Goal: Task Accomplishment & Management: Use online tool/utility

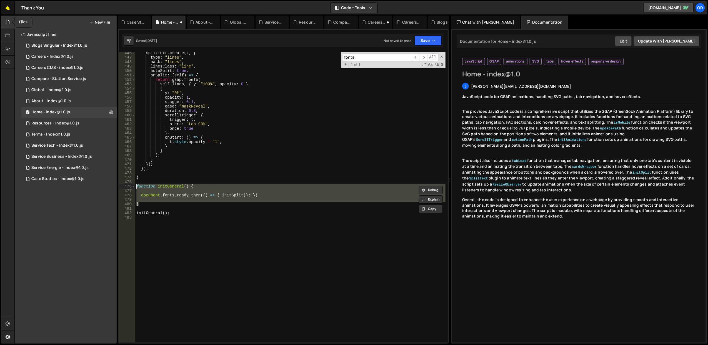
scroll to position [1979, 0]
click at [8, 9] on link "🤙" at bounding box center [8, 7] width 14 height 13
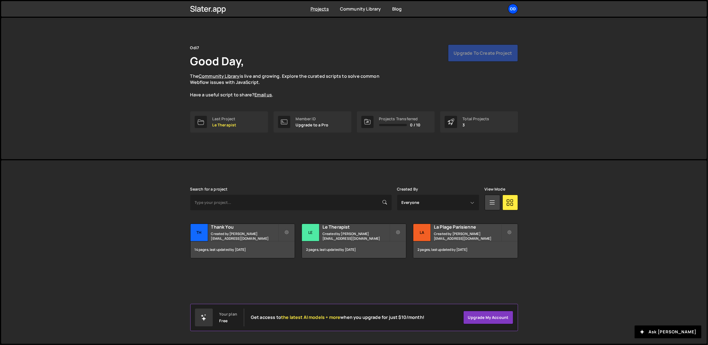
click at [510, 8] on div "Od" at bounding box center [513, 9] width 10 height 10
click at [467, 59] on button "Logout" at bounding box center [483, 62] width 69 height 10
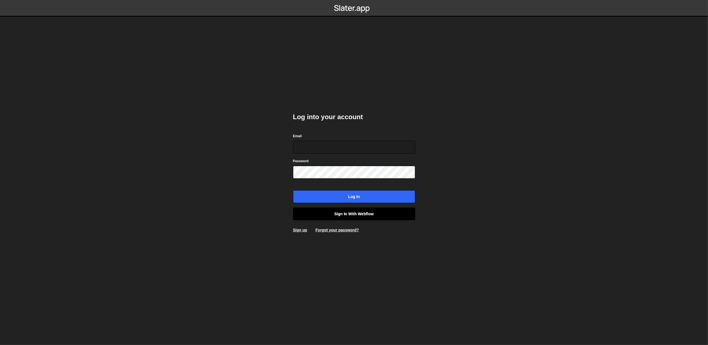
click at [326, 210] on link "Sign in with Webflow" at bounding box center [354, 214] width 122 height 13
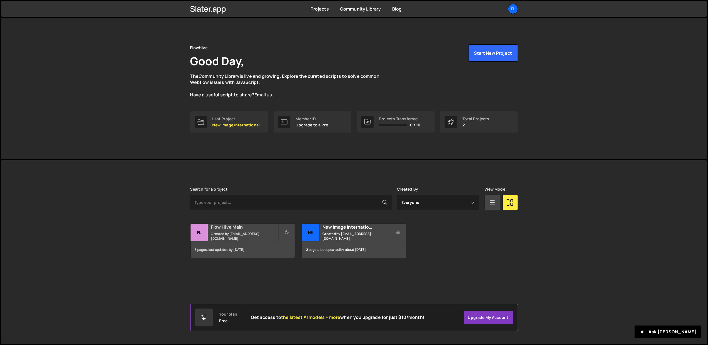
click at [231, 236] on small "Created by office@ognjenm.me" at bounding box center [244, 235] width 67 height 9
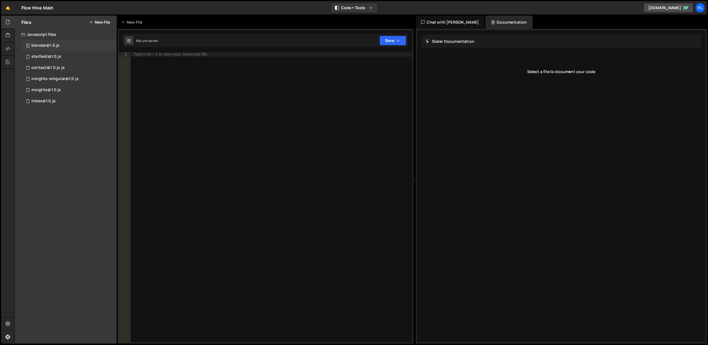
click at [55, 45] on div "blender@1.0.js" at bounding box center [45, 45] width 28 height 5
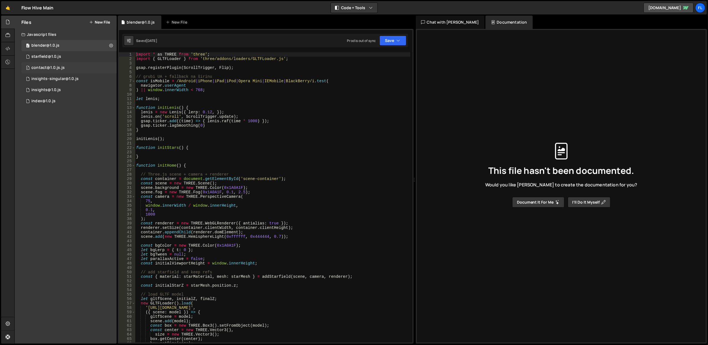
click at [57, 67] on div "contact@1.0.js.js" at bounding box center [47, 67] width 33 height 5
click at [61, 86] on div "1 insights@1.0.js 0" at bounding box center [68, 89] width 95 height 11
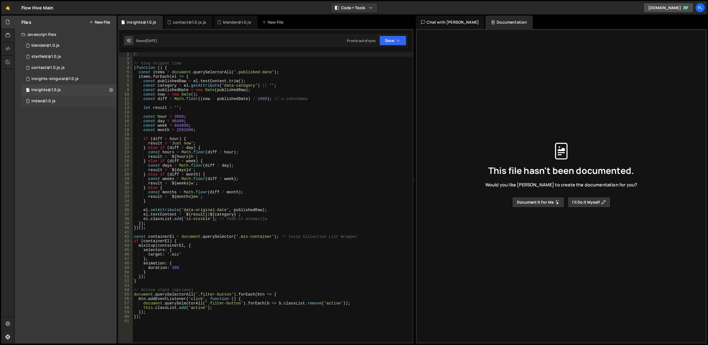
click at [62, 96] on div "1 index@1.0.js 0" at bounding box center [68, 101] width 95 height 11
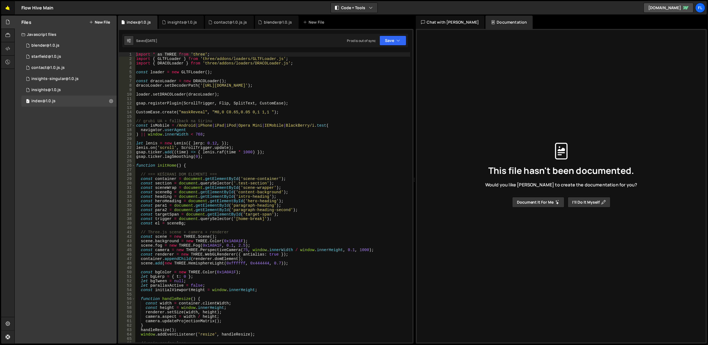
click at [11, 9] on link "🤙" at bounding box center [8, 7] width 14 height 13
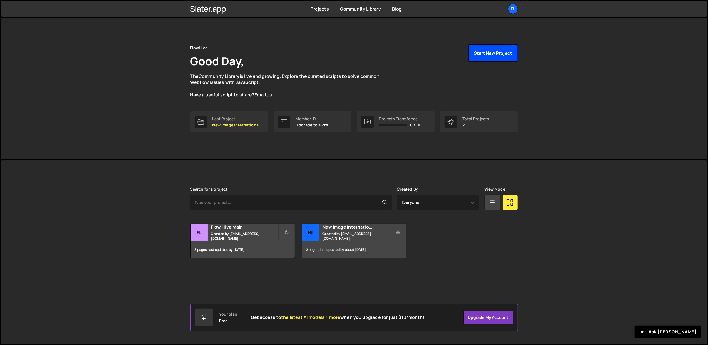
click at [498, 58] on button "Start New Project" at bounding box center [493, 52] width 50 height 17
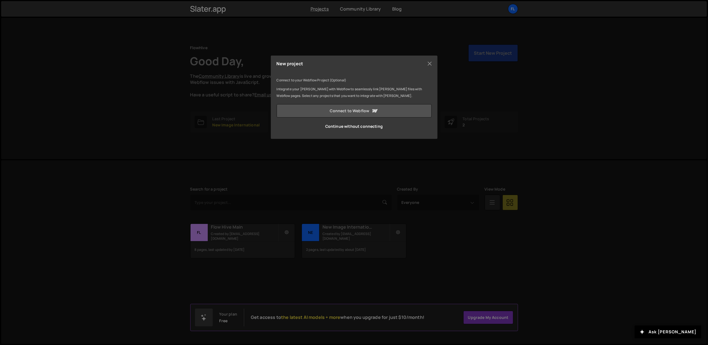
click at [378, 107] on link "Connect to Webflow" at bounding box center [354, 110] width 155 height 13
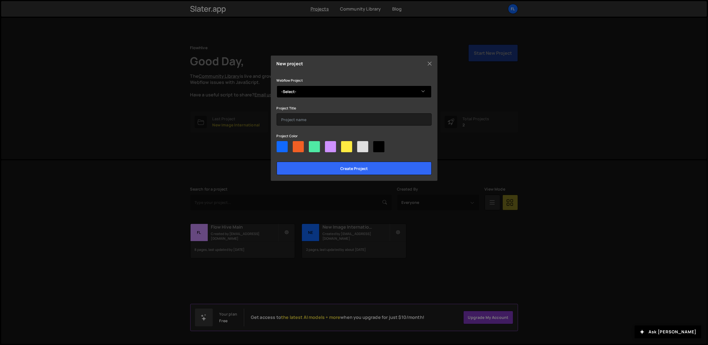
click at [297, 93] on select "-Select- Delta" at bounding box center [354, 92] width 155 height 12
select select "68a4e3c51b1ba5475e05d009"
click at [277, 86] on select "-Select- Delta" at bounding box center [354, 92] width 155 height 12
click at [300, 117] on input "text" at bounding box center [354, 119] width 155 height 12
type input "Delta"
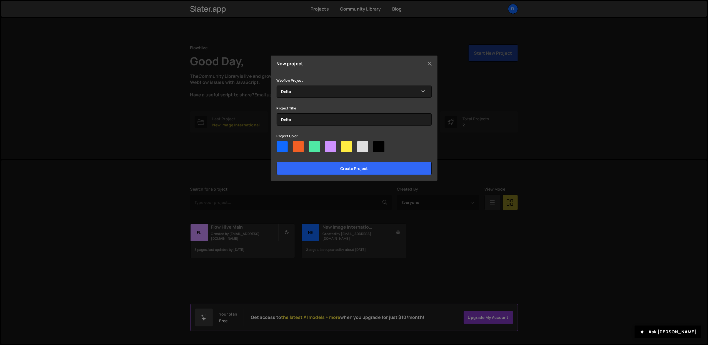
click at [293, 144] on div at bounding box center [298, 146] width 11 height 11
click at [293, 144] on input"] "radio" at bounding box center [295, 143] width 4 height 4
radio input"] "true"
click at [303, 150] on div at bounding box center [298, 146] width 11 height 11
click at [296, 145] on input"] "radio" at bounding box center [295, 143] width 4 height 4
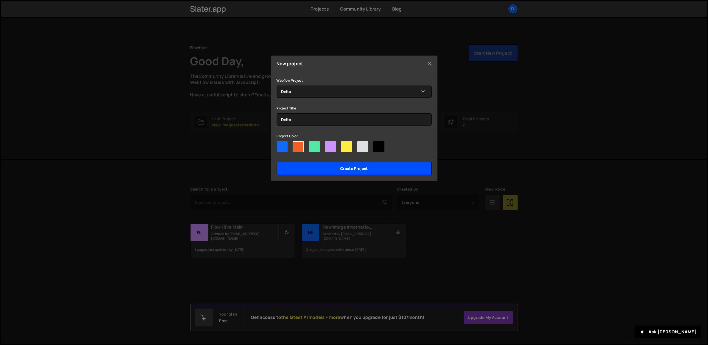
click at [331, 164] on input "Create project" at bounding box center [354, 168] width 155 height 13
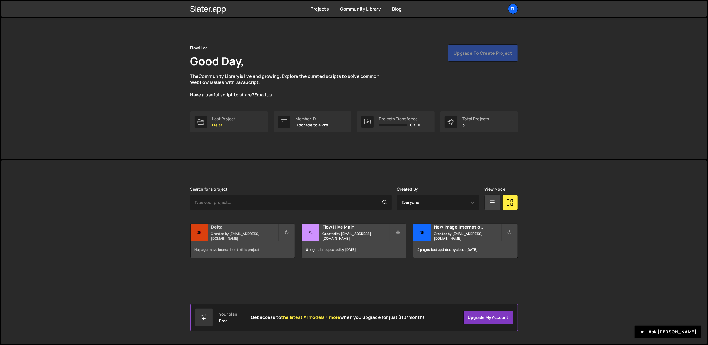
click at [234, 234] on small "Created by [EMAIL_ADDRESS][DOMAIN_NAME]" at bounding box center [244, 235] width 67 height 9
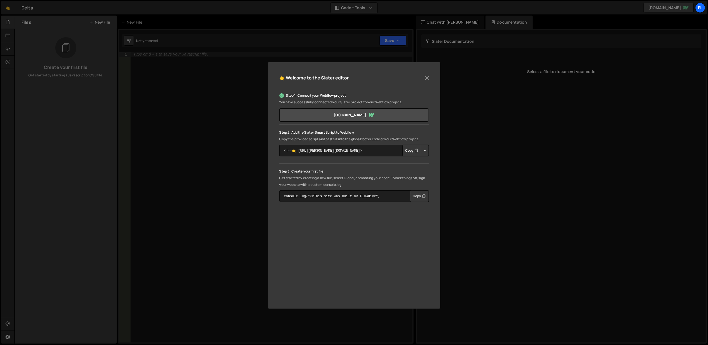
click at [424, 153] on button "Button group with nested dropdown" at bounding box center [425, 151] width 8 height 12
click at [435, 161] on link "Copy Staging Script" at bounding box center [448, 161] width 54 height 8
click at [413, 151] on button "Copy" at bounding box center [412, 151] width 19 height 12
click at [427, 77] on button "Close" at bounding box center [427, 78] width 8 height 8
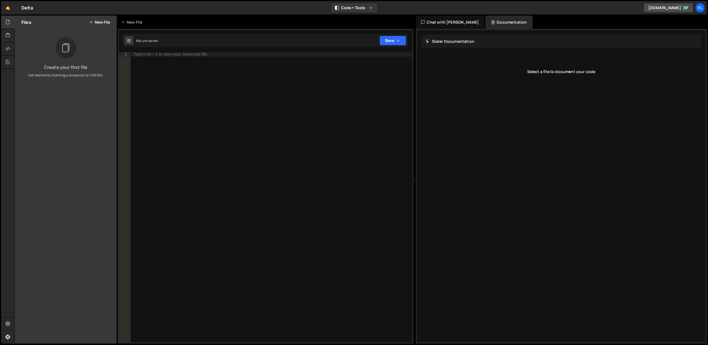
click at [162, 61] on div "Type cmd + s to save your Javascript file." at bounding box center [272, 202] width 282 height 300
click at [149, 58] on div "Type cmd + s to save your Javascript file." at bounding box center [272, 202] width 282 height 300
click at [7, 7] on link "🤙" at bounding box center [8, 7] width 14 height 13
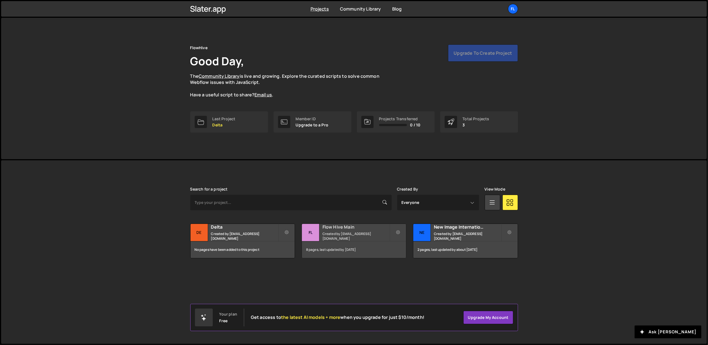
click at [354, 237] on small "Created by [EMAIL_ADDRESS][DOMAIN_NAME]" at bounding box center [356, 235] width 67 height 9
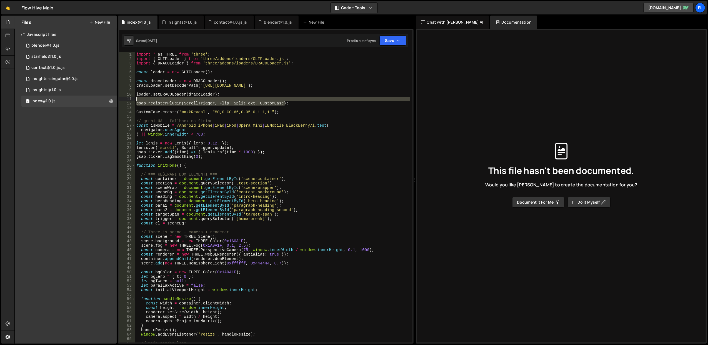
click at [289, 105] on div "import * as THREE from 'three' ; import { GLTFLoader } from 'three/addons/loade…" at bounding box center [272, 197] width 275 height 290
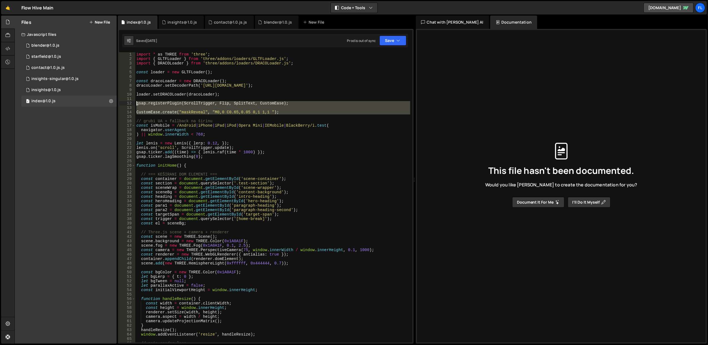
drag, startPoint x: 295, startPoint y: 114, endPoint x: 137, endPoint y: 103, distance: 158.3
click at [137, 103] on div "import * as THREE from 'three' ; import { GLTFLoader } from 'three/addons/loade…" at bounding box center [272, 202] width 275 height 300
type textarea "gsap.registerPlugin(ScrollTrigger, Flip, SplitText, CustomEase);"
click at [8, 10] on link "🤙" at bounding box center [8, 7] width 14 height 13
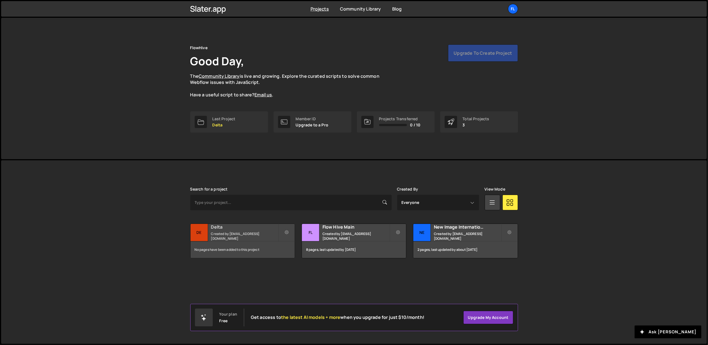
click at [231, 230] on h2 "Delta" at bounding box center [244, 227] width 67 height 6
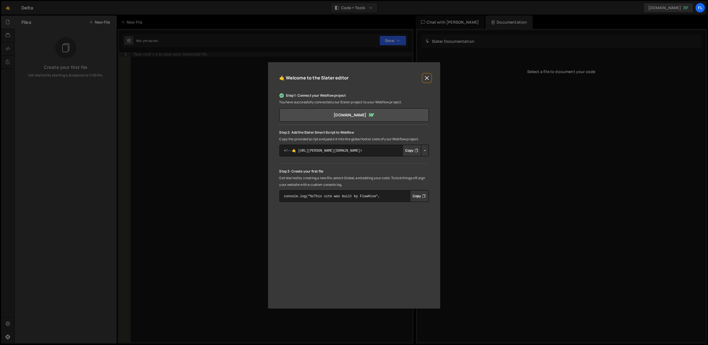
click at [429, 76] on button "Close" at bounding box center [427, 78] width 8 height 8
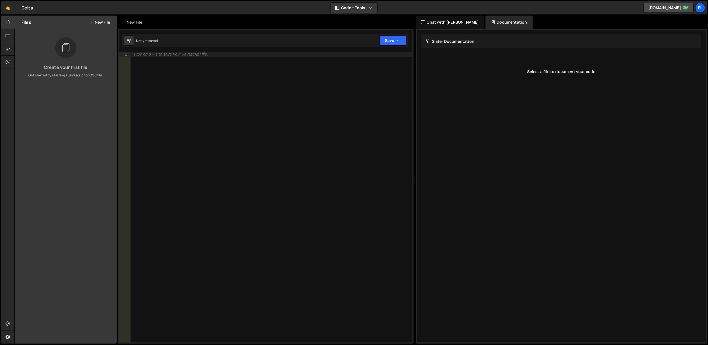
click at [97, 24] on button "New File" at bounding box center [99, 22] width 21 height 4
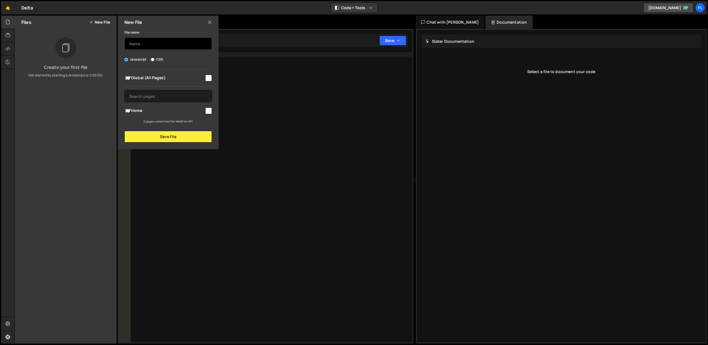
click at [151, 44] on input "text" at bounding box center [168, 44] width 88 height 12
type input "I"
type input "Global - Index@1.0"
click at [185, 78] on span "Global (All Pages)" at bounding box center [164, 78] width 80 height 7
checkbox input "true"
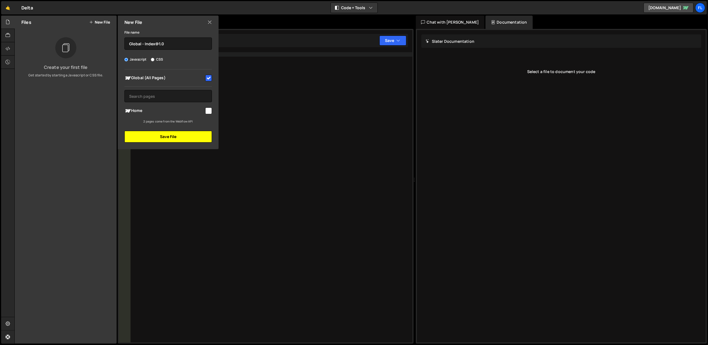
click at [189, 138] on button "Save File" at bounding box center [168, 137] width 88 height 12
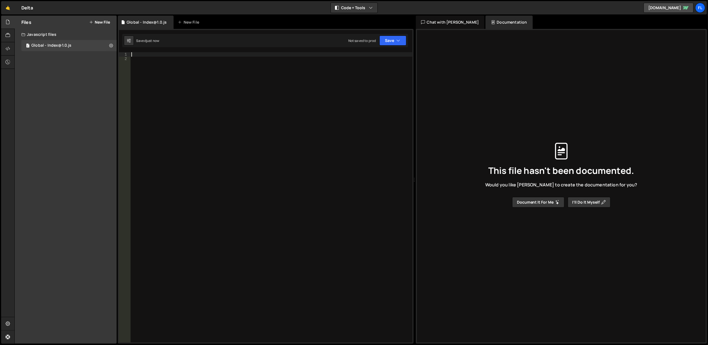
click at [165, 54] on div at bounding box center [271, 202] width 282 height 300
click at [167, 60] on div at bounding box center [271, 202] width 282 height 300
click at [131, 59] on div "gsap . registerPlugin ( ScrollTrigger , Flip , SplitText , CustomEase ) ; Custo…" at bounding box center [271, 202] width 282 height 300
type textarea "gsap.registerPlugin(ScrollTrigger, Flip, SplitText, CustomEase);"
click at [156, 68] on div "gsap . registerPlugin ( ScrollTrigger , Flip , SplitText , CustomEase ) ; Custo…" at bounding box center [271, 202] width 282 height 300
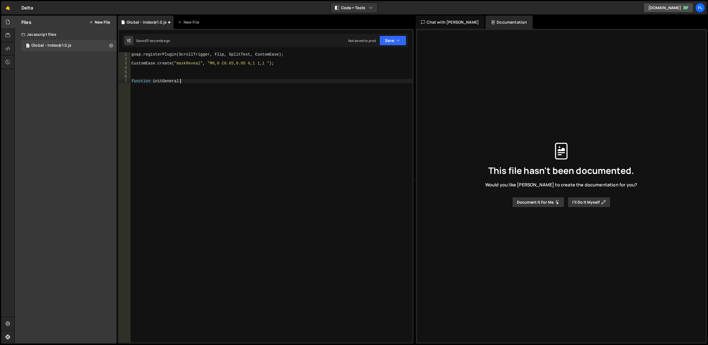
scroll to position [0, 3]
type textarea "function initGeneral {"
click at [163, 78] on div "gsap . registerPlugin ( ScrollTrigger , Flip , SplitText , CustomEase ) ; Custo…" at bounding box center [273, 202] width 280 height 300
click at [164, 81] on div "gsap . registerPlugin ( ScrollTrigger , Flip , SplitText , CustomEase ) ; Custo…" at bounding box center [273, 202] width 280 height 300
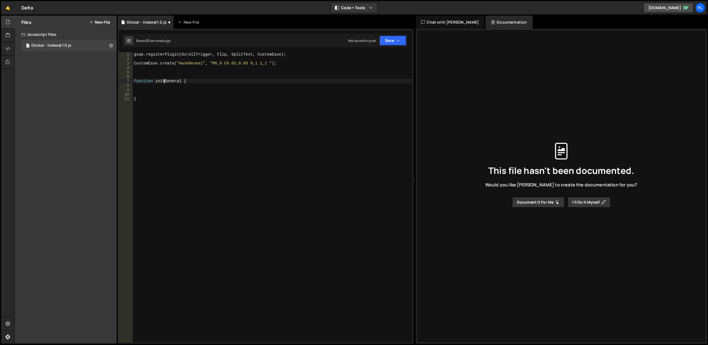
type textarea "function initGeneral {"
click at [164, 81] on div "gsap . registerPlugin ( ScrollTrigger , Flip , SplitText , CustomEase ) ; Custo…" at bounding box center [273, 202] width 280 height 300
click at [164, 86] on div "gsap . registerPlugin ( ScrollTrigger , Flip , SplitText , CustomEase ) ; Custo…" at bounding box center [273, 202] width 280 height 300
click at [156, 82] on div "gsap . registerPlugin ( ScrollTrigger , Flip , SplitText , CustomEase ) ; Custo…" at bounding box center [273, 202] width 280 height 300
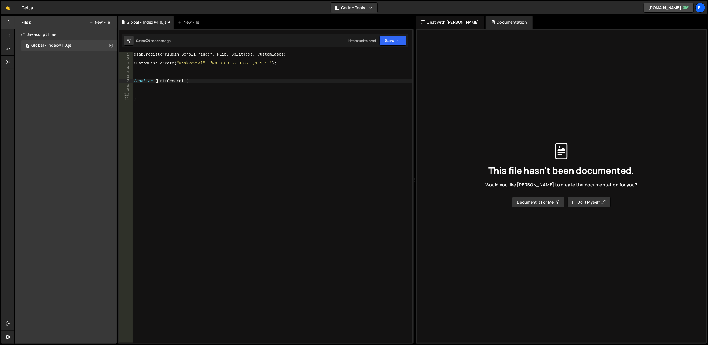
type textarea "function initGeneral {"
click at [137, 83] on div "gsap . registerPlugin ( ScrollTrigger , Flip , SplitText , CustomEase ) ; Custo…" at bounding box center [273, 202] width 280 height 300
click at [146, 90] on div "gsap . registerPlugin ( ScrollTrigger , Flip , SplitText , CustomEase ) ; Custo…" at bounding box center [273, 202] width 280 height 300
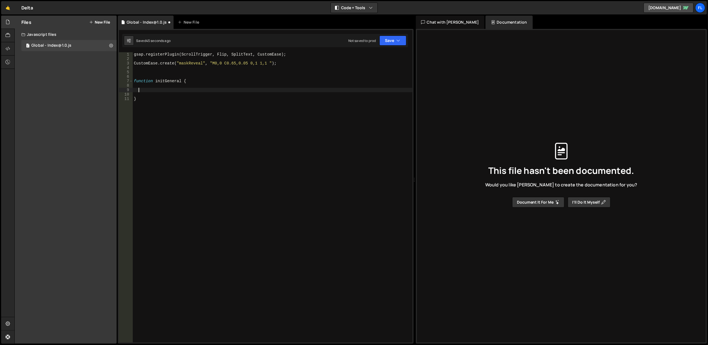
click at [172, 92] on div "gsap . registerPlugin ( ScrollTrigger , Flip , SplitText , CustomEase ) ; Custo…" at bounding box center [273, 202] width 280 height 300
click at [168, 91] on div "gsap . registerPlugin ( ScrollTrigger , Flip , SplitText , CustomEase ) ; Custo…" at bounding box center [273, 202] width 280 height 300
click at [163, 93] on div "gsap . registerPlugin ( ScrollTrigger , Flip , SplitText , CustomEase ) ; Custo…" at bounding box center [273, 202] width 280 height 300
click at [162, 91] on div "gsap . registerPlugin ( ScrollTrigger , Flip , SplitText , CustomEase ) ; Custo…" at bounding box center [273, 202] width 280 height 300
paste textarea "document.fonts.ready.then(() => {...your code here...})"
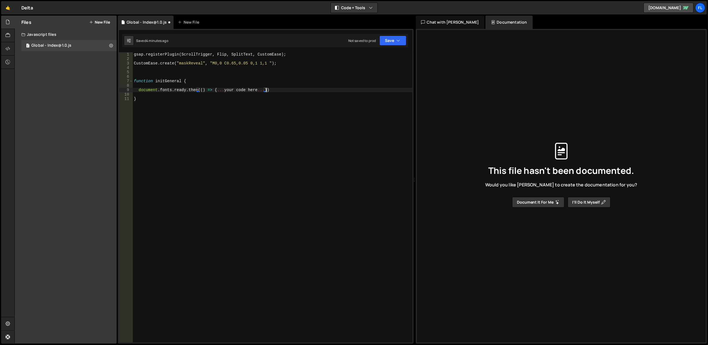
click at [278, 90] on div "gsap . registerPlugin ( ScrollTrigger , Flip , SplitText , CustomEase ) ; Custo…" at bounding box center [273, 202] width 280 height 300
drag, startPoint x: 262, startPoint y: 90, endPoint x: 216, endPoint y: 90, distance: 45.6
click at [216, 90] on div "gsap . registerPlugin ( ScrollTrigger , Flip , SplitText , CustomEase ) ; Custo…" at bounding box center [273, 202] width 280 height 300
type textarea "document.fonts.ready.then(() => { initSplit(); })"
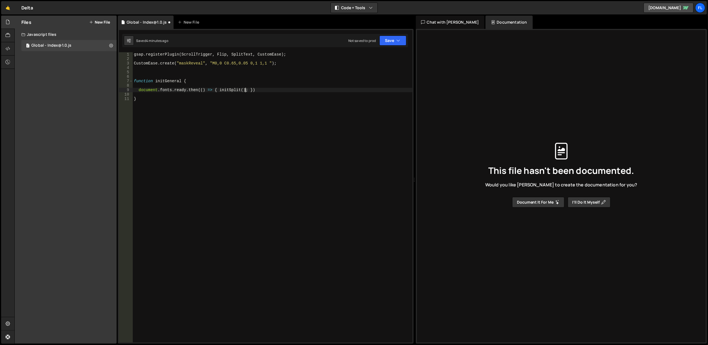
scroll to position [0, 0]
type textarea "}"
type textarea "initGeneral();"
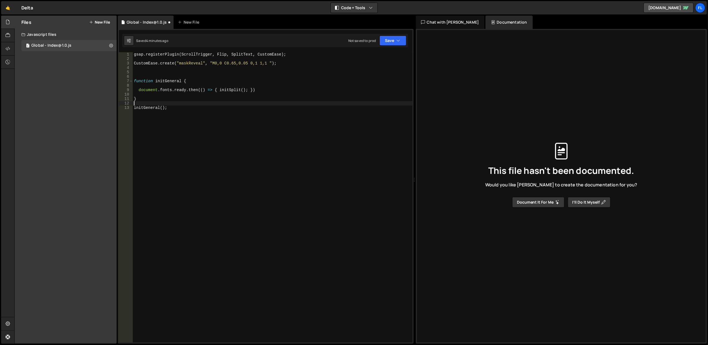
type textarea "}"
type textarea "document.fonts.ready.then(() => { initSplit(); })"
type textarea "function initGeneral {"
click at [179, 90] on div "gsap . registerPlugin ( ScrollTrigger , Flip , SplitText , CustomEase ) ; Custo…" at bounding box center [273, 202] width 280 height 300
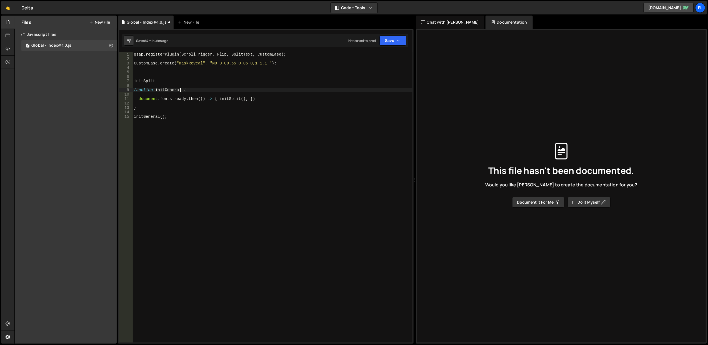
type textarea "function initGeneral( {"
type textarea "function initSplit() {"
click at [390, 39] on button "Save" at bounding box center [393, 41] width 27 height 10
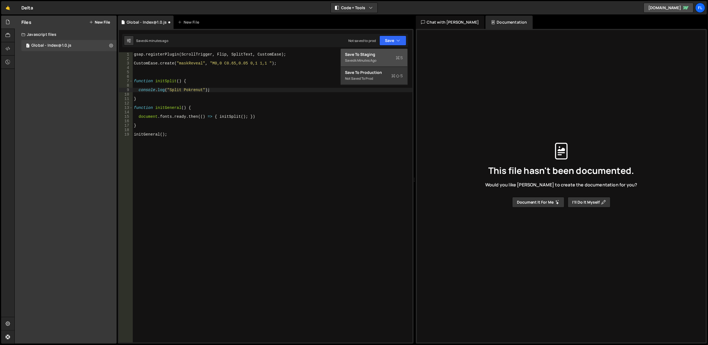
click at [371, 55] on div "Save to Staging S" at bounding box center [374, 55] width 58 height 6
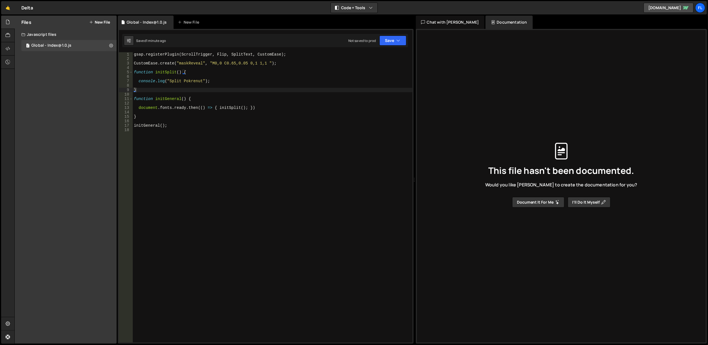
click at [169, 81] on div "gsap . registerPlugin ( ScrollTrigger , Flip , SplitText , CustomEase ) ; Custo…" at bounding box center [273, 202] width 280 height 300
click at [170, 91] on div "gsap . registerPlugin ( ScrollTrigger , Flip , SplitText , CustomEase ) ; Custo…" at bounding box center [273, 202] width 280 height 300
click at [168, 98] on div "gsap . registerPlugin ( ScrollTrigger , Flip , SplitText , CustomEase ) ; Custo…" at bounding box center [273, 202] width 280 height 300
click at [172, 82] on div "gsap . registerPlugin ( ScrollTrigger , Flip , SplitText , CustomEase ) ; Custo…" at bounding box center [273, 202] width 280 height 300
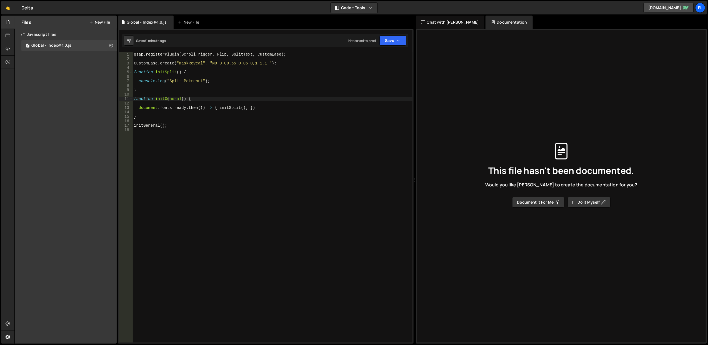
type textarea "console.log("Split Pokrenut");"
click at [216, 83] on div "gsap . registerPlugin ( ScrollTrigger , Flip , SplitText , CustomEase ) ; Custo…" at bounding box center [273, 202] width 280 height 300
paste textarea "});"
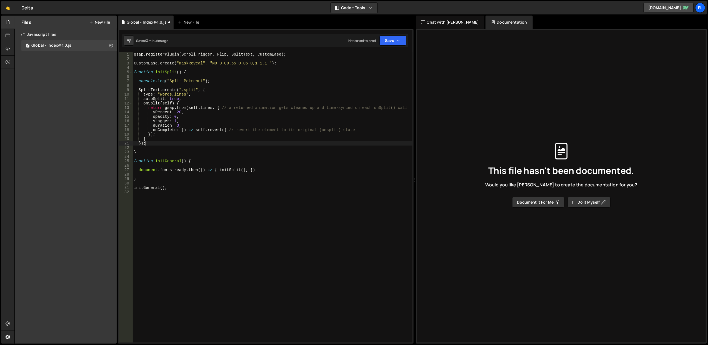
click at [188, 88] on div "gsap . registerPlugin ( ScrollTrigger , Flip , SplitText , CustomEase ) ; Custo…" at bounding box center [273, 202] width 280 height 300
type textarea "SplitText.create(".split", {"
click at [188, 88] on div "gsap . registerPlugin ( ScrollTrigger , Flip , SplitText , CustomEase ) ; Custo…" at bounding box center [273, 202] width 280 height 300
click at [177, 84] on div "gsap . registerPlugin ( ScrollTrigger , Flip , SplitText , CustomEase ) ; Custo…" at bounding box center [273, 202] width 280 height 300
click at [178, 90] on div "gsap . registerPlugin ( ScrollTrigger , Flip , SplitText , CustomEase ) ; Custo…" at bounding box center [273, 202] width 280 height 300
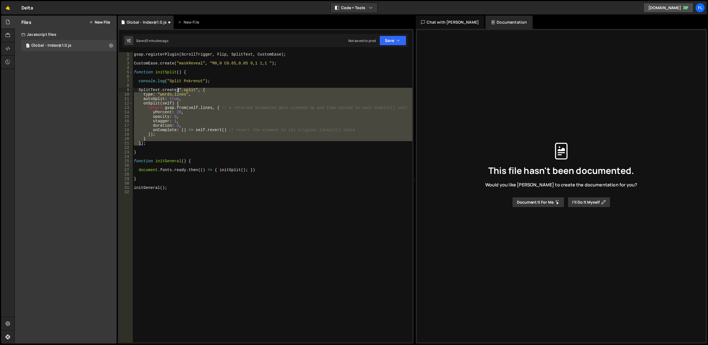
click at [178, 90] on div "gsap . registerPlugin ( ScrollTrigger , Flip , SplitText , CustomEase ) ; Custo…" at bounding box center [273, 202] width 280 height 300
click at [185, 90] on div "gsap . registerPlugin ( ScrollTrigger , Flip , SplitText , CustomEase ) ; Custo…" at bounding box center [273, 197] width 280 height 290
type textarea "SplitText.create(".split", {"
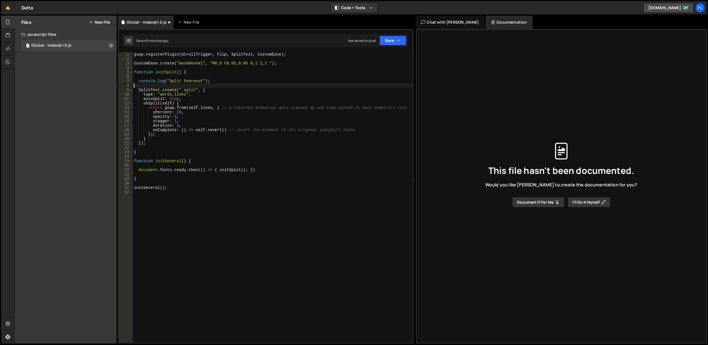
click at [148, 85] on div "gsap . registerPlugin ( ScrollTrigger , Flip , SplitText , CustomEase ) ; Custo…" at bounding box center [273, 202] width 280 height 300
click at [149, 78] on div "gsap . registerPlugin ( ScrollTrigger , Flip , SplitText , CustomEase ) ; Custo…" at bounding box center [273, 202] width 280 height 300
click at [150, 91] on div "gsap . registerPlugin ( ScrollTrigger , Flip , SplitText , CustomEase ) ; Custo…" at bounding box center [273, 202] width 280 height 300
type textarea "SplitText.create(".split", {"
click at [149, 87] on div "gsap . registerPlugin ( ScrollTrigger , Flip , SplitText , CustomEase ) ; Custo…" at bounding box center [273, 202] width 280 height 300
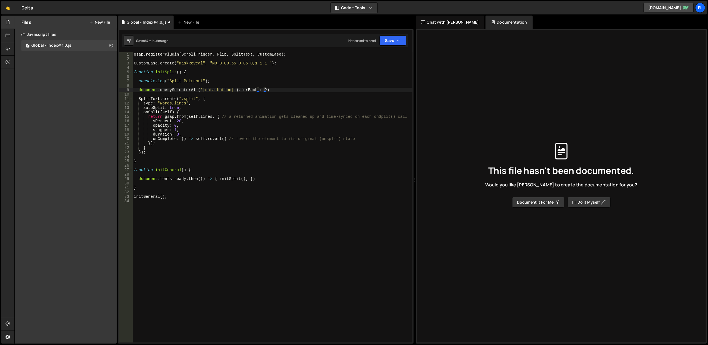
scroll to position [0, 9]
type textarea "document.querySelectorAll('[data-button]').forEach (=> )"
drag, startPoint x: 271, startPoint y: 88, endPoint x: 139, endPoint y: 89, distance: 132.5
click at [139, 89] on div "gsap . registerPlugin ( ScrollTrigger , Flip , SplitText , CustomEase ) ; Custo…" at bounding box center [273, 202] width 280 height 300
click at [250, 94] on div "gsap . registerPlugin ( ScrollTrigger , Flip , SplitText , CustomEase ) ; Custo…" at bounding box center [273, 202] width 280 height 300
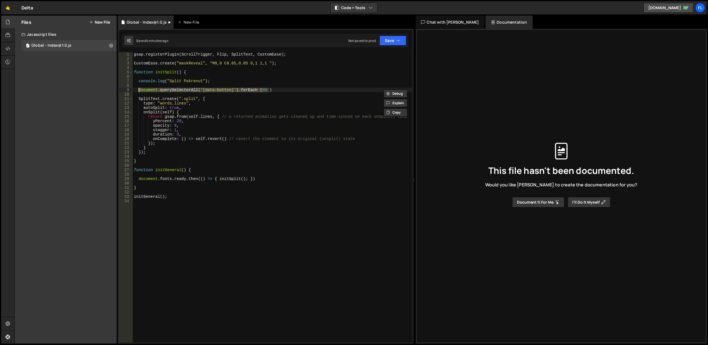
scroll to position [0, 0]
click at [258, 90] on div "gsap . registerPlugin ( ScrollTrigger , Flip , SplitText , CustomEase ) ; Custo…" at bounding box center [273, 202] width 280 height 300
click at [211, 148] on div "gsap . registerPlugin ( ScrollTrigger , Flip , SplitText , CustomEase ) ; Custo…" at bounding box center [273, 202] width 280 height 300
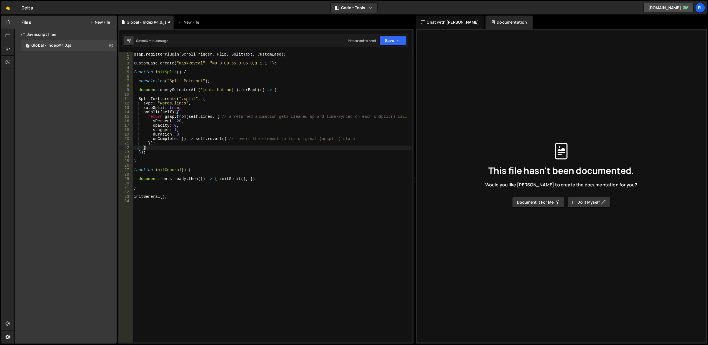
type textarea "});"
click at [211, 148] on div "gsap . registerPlugin ( ScrollTrigger , Flip , SplitText , CustomEase ) ; Custo…" at bounding box center [273, 202] width 280 height 300
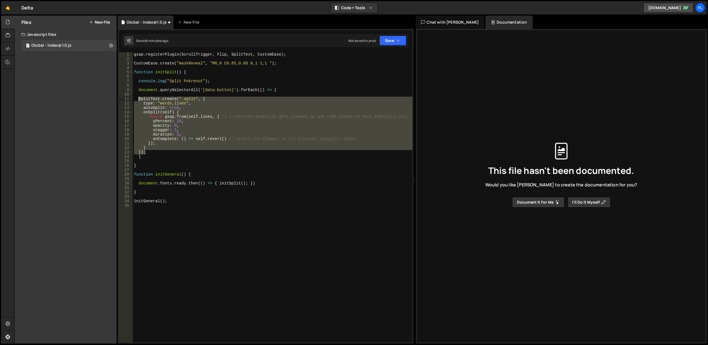
drag, startPoint x: 211, startPoint y: 153, endPoint x: 138, endPoint y: 98, distance: 91.0
click at [138, 98] on div "gsap . registerPlugin ( ScrollTrigger , Flip , SplitText , CustomEase ) ; Custo…" at bounding box center [273, 202] width 280 height 300
type textarea "SplitText.create(".split", { type: "words,lines","
click at [148, 95] on div "gsap . registerPlugin ( ScrollTrigger , Flip , SplitText , CustomEase ) ; Custo…" at bounding box center [273, 202] width 280 height 300
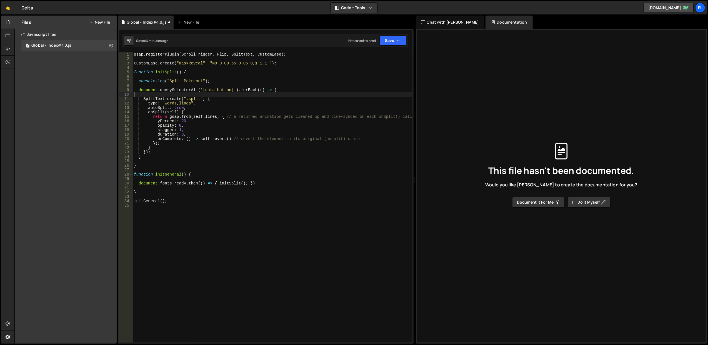
click at [259, 88] on div "gsap . registerPlugin ( ScrollTrigger , Flip , SplitText , CustomEase ) ; Custo…" at bounding box center [273, 202] width 280 height 300
drag, startPoint x: 185, startPoint y: 99, endPoint x: 198, endPoint y: 99, distance: 13.1
click at [198, 99] on div "gsap . registerPlugin ( ScrollTrigger , Flip , SplitText , CustomEase ) ; Custo…" at bounding box center [273, 202] width 280 height 300
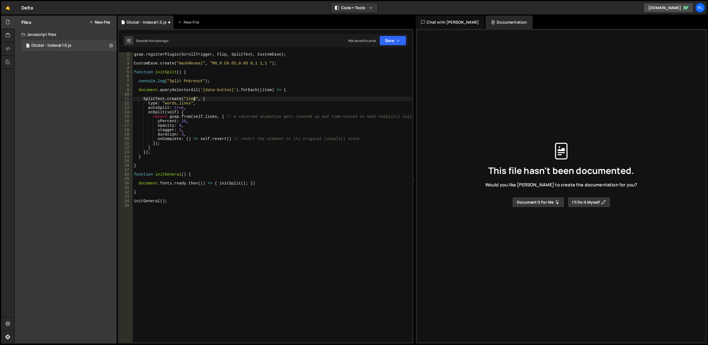
click at [220, 107] on div "gsap . registerPlugin ( ScrollTrigger , Flip , SplitText , CustomEase ) ; Custo…" at bounding box center [273, 202] width 280 height 300
drag, startPoint x: 217, startPoint y: 104, endPoint x: 207, endPoint y: 103, distance: 9.7
click at [207, 103] on div "gsap . registerPlugin ( ScrollTrigger , Flip , SplitText , CustomEase ) ; Custo…" at bounding box center [273, 202] width 280 height 300
click at [400, 43] on icon "button" at bounding box center [399, 41] width 4 height 6
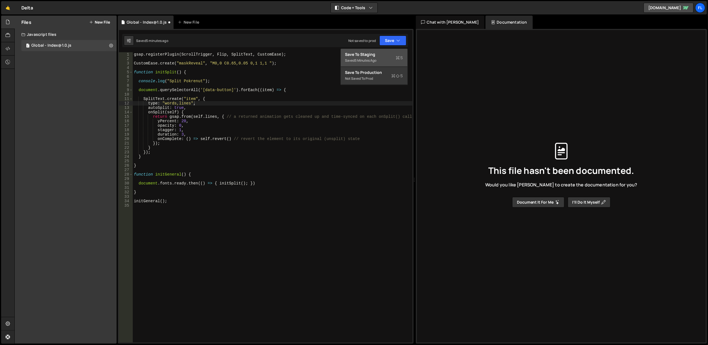
click at [382, 57] on div "Saved 5 minutes ago" at bounding box center [374, 60] width 58 height 7
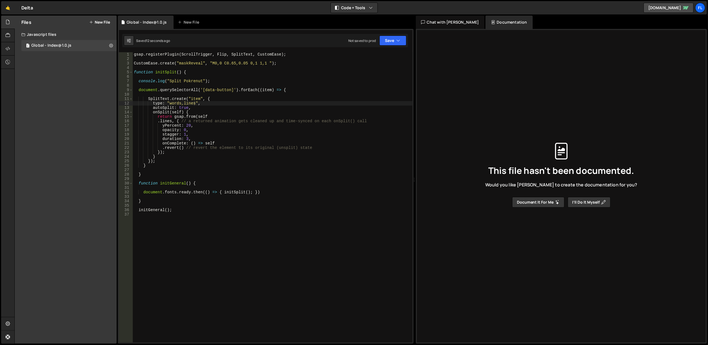
type textarea "}"
click at [155, 166] on div "gsap . registerPlugin ( ScrollTrigger , Flip , SplitText , CustomEase ) ; Custo…" at bounding box center [273, 202] width 280 height 300
drag, startPoint x: 153, startPoint y: 166, endPoint x: 132, endPoint y: 164, distance: 21.7
click at [132, 164] on div "} 1 2 3 4 5 6 7 8 9 10 11 12 13 14 15 16 17 18 19 20 21 22 23 24 25 26 27 28 29…" at bounding box center [266, 197] width 294 height 290
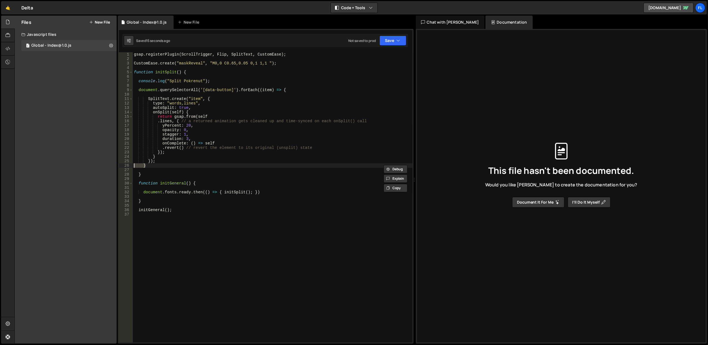
scroll to position [0, 0]
type textarea "});"
click at [397, 38] on icon "button" at bounding box center [399, 41] width 4 height 6
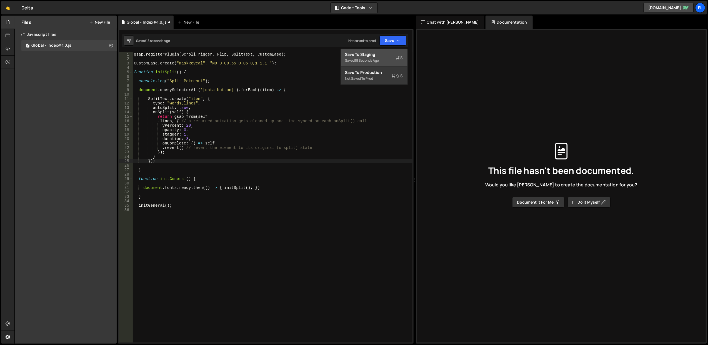
click at [387, 49] on button "Save to Staging S Saved 18 seconds ago" at bounding box center [374, 58] width 67 height 18
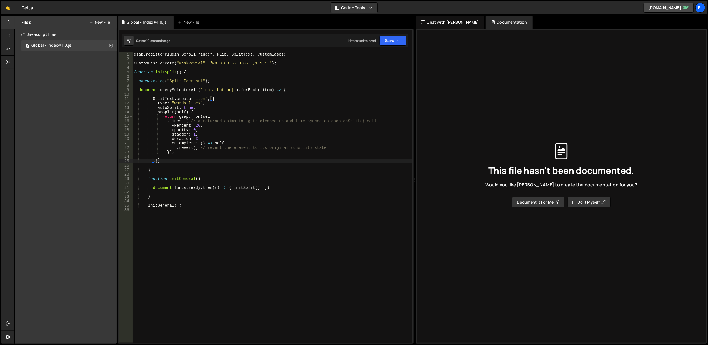
click at [161, 167] on div "gsap . registerPlugin ( ScrollTrigger , Flip , SplitText , CustomEase ) ; Custo…" at bounding box center [273, 202] width 280 height 300
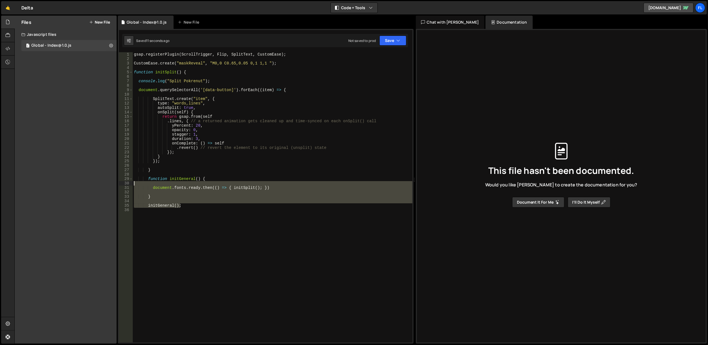
drag, startPoint x: 202, startPoint y: 206, endPoint x: 147, endPoint y: 180, distance: 60.4
click at [147, 180] on div "gsap . registerPlugin ( ScrollTrigger , Flip , SplitText , CustomEase ) ; Custo…" at bounding box center [273, 202] width 280 height 300
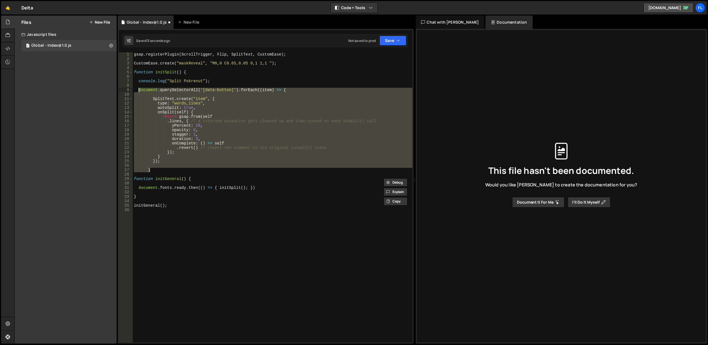
drag, startPoint x: 160, startPoint y: 170, endPoint x: 139, endPoint y: 89, distance: 83.3
click at [139, 89] on div "gsap . registerPlugin ( ScrollTrigger , Flip , SplitText , CustomEase ) ; Custo…" at bounding box center [273, 202] width 280 height 300
click at [243, 141] on div "gsap . registerPlugin ( ScrollTrigger , Flip , SplitText , CustomEase ) ; Custo…" at bounding box center [273, 197] width 280 height 290
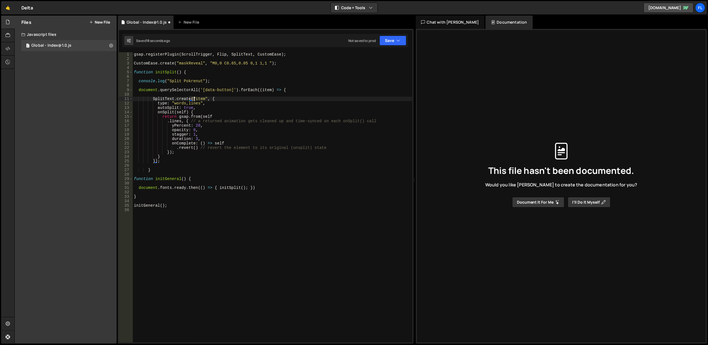
click at [194, 98] on div "gsap . registerPlugin ( ScrollTrigger , Flip , SplitText , CustomEase ) ; Custo…" at bounding box center [273, 202] width 280 height 300
click at [203, 98] on div "gsap . registerPlugin ( ScrollTrigger , Flip , SplitText , CustomEase ) ; Custo…" at bounding box center [273, 202] width 280 height 300
type textarea "SplitText.create(item, {"
click at [225, 94] on div "gsap . registerPlugin ( ScrollTrigger , Flip , SplitText , CustomEase ) ; Custo…" at bounding box center [273, 202] width 280 height 300
click at [389, 40] on button "Save" at bounding box center [393, 41] width 27 height 10
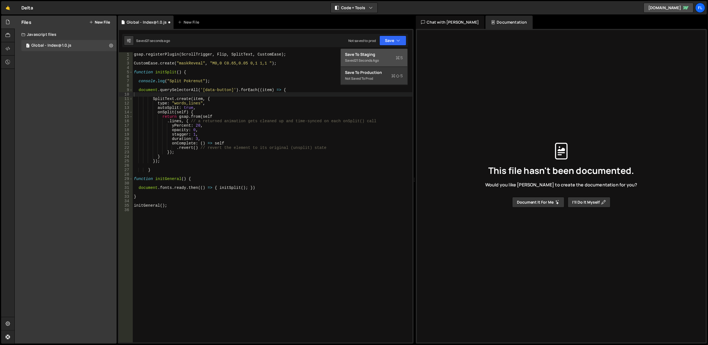
click at [386, 51] on button "Save to Staging S Saved 21 seconds ago" at bounding box center [374, 58] width 67 height 18
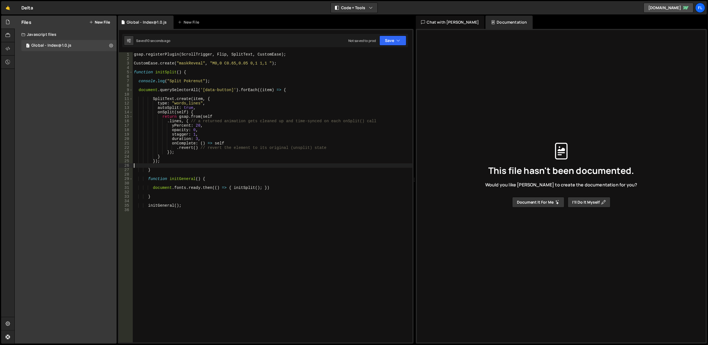
click at [165, 167] on div "gsap . registerPlugin ( ScrollTrigger , Flip , SplitText , CustomEase ) ; Custo…" at bounding box center [273, 202] width 280 height 300
click at [163, 170] on div "gsap . registerPlugin ( ScrollTrigger , Flip , SplitText , CustomEase ) ; Custo…" at bounding box center [273, 202] width 280 height 300
drag, startPoint x: 375, startPoint y: 44, endPoint x: 378, endPoint y: 43, distance: 3.5
click at [376, 44] on div "Not saved to prod Upgrade to Edit Save Save to Staging S Saved 21 seconds ago S…" at bounding box center [377, 41] width 58 height 10
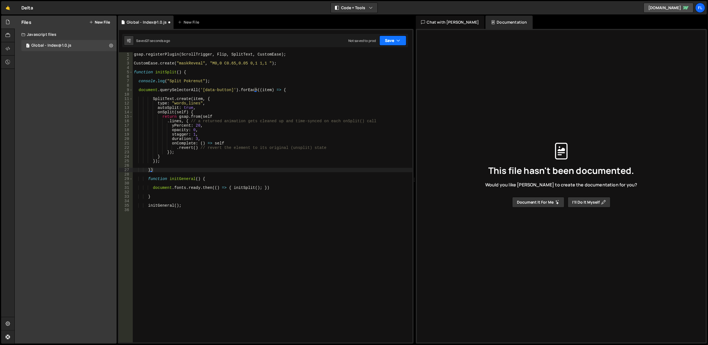
click at [385, 40] on button "Save" at bounding box center [393, 41] width 27 height 10
click at [385, 52] on div "Save to Staging S" at bounding box center [374, 55] width 58 height 6
type textarea "})"
click at [161, 170] on div "gsap . registerPlugin ( ScrollTrigger , Flip , SplitText , CustomEase ) ; Custo…" at bounding box center [273, 202] width 280 height 300
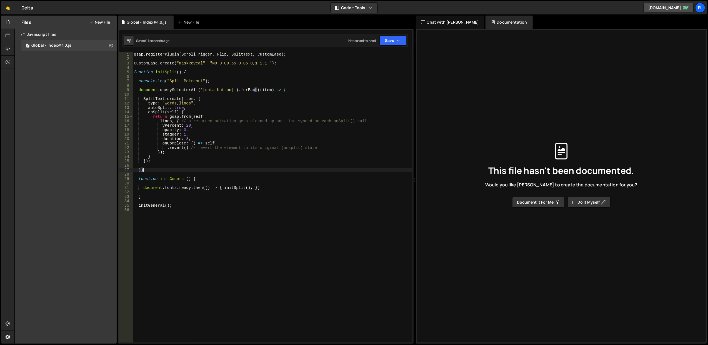
type textarea "\"
type textarea "}"
click at [394, 39] on button "Save" at bounding box center [393, 41] width 27 height 10
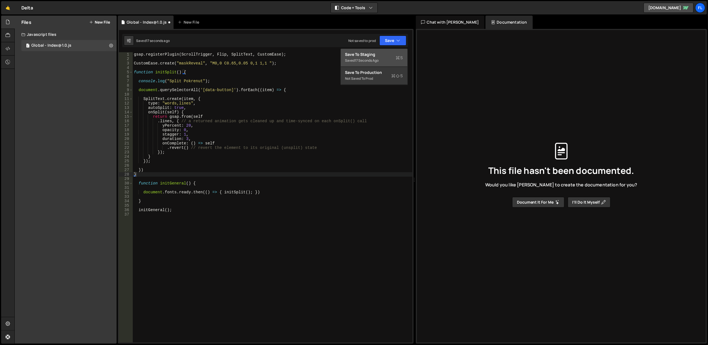
click at [388, 53] on div "Save to Staging S" at bounding box center [374, 55] width 58 height 6
type textarea "SplitText.create(item, {"
drag, startPoint x: 205, startPoint y: 100, endPoint x: 208, endPoint y: 101, distance: 3.1
click at [208, 101] on div "gsap . registerPlugin ( ScrollTrigger , Flip , SplitText , CustomEase ) ; Custo…" at bounding box center [273, 202] width 280 height 300
drag, startPoint x: 291, startPoint y: 87, endPoint x: 135, endPoint y: 86, distance: 156.7
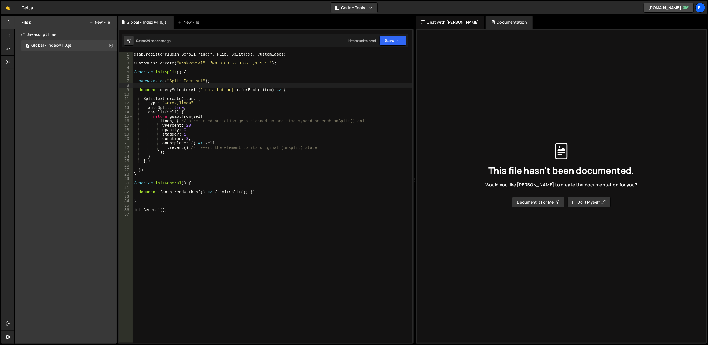
click at [135, 86] on div "gsap . registerPlugin ( ScrollTrigger , Flip , SplitText , CustomEase ) ; Custo…" at bounding box center [273, 202] width 280 height 300
click at [133, 92] on div "gsap . registerPlugin ( ScrollTrigger , Flip , SplitText , CustomEase ) ; Custo…" at bounding box center [273, 202] width 280 height 300
click at [184, 100] on div "gsap . registerPlugin ( ScrollTrigger , Flip , SplitText , CustomEase ) ; Custo…" at bounding box center [273, 202] width 280 height 300
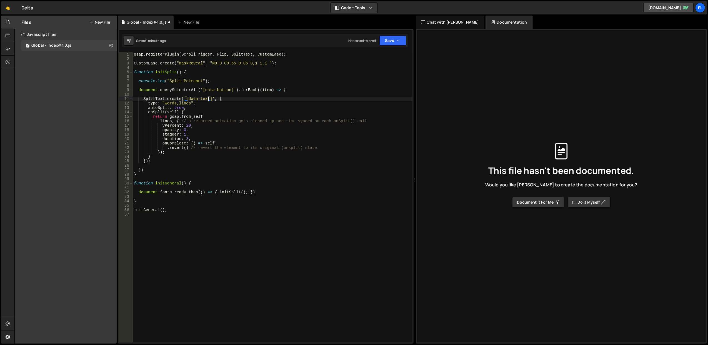
click at [183, 103] on div "gsap . registerPlugin ( ScrollTrigger , Flip , SplitText , CustomEase ) ; Custo…" at bounding box center [273, 202] width 280 height 300
click at [174, 103] on div "gsap . registerPlugin ( ScrollTrigger , Flip , SplitText , CustomEase ) ; Custo…" at bounding box center [273, 202] width 280 height 300
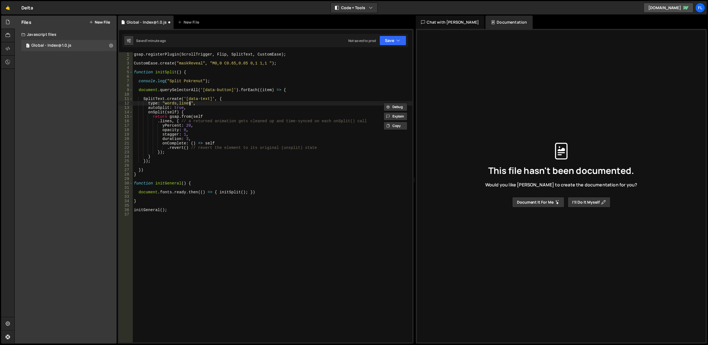
click at [190, 103] on div "gsap . registerPlugin ( ScrollTrigger , Flip , SplitText , CustomEase ) ; Custo…" at bounding box center [273, 202] width 280 height 300
click at [195, 104] on div "gsap . registerPlugin ( ScrollTrigger , Flip , SplitText , CustomEase ) ; Custo…" at bounding box center [273, 202] width 280 height 300
click at [186, 104] on div "gsap . registerPlugin ( ScrollTrigger , Flip , SplitText , CustomEase ) ; Custo…" at bounding box center [273, 202] width 280 height 300
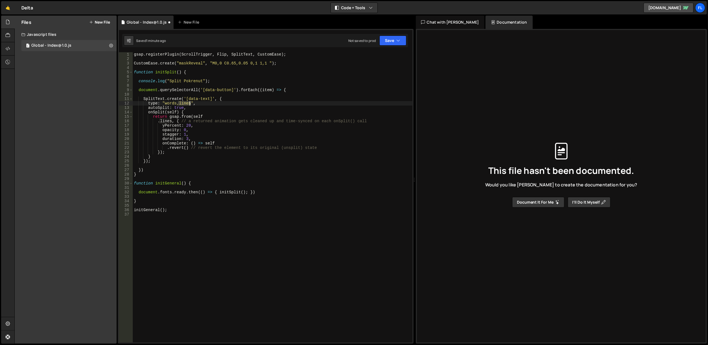
click at [186, 104] on div "gsap . registerPlugin ( ScrollTrigger , Flip , SplitText , CustomEase ) ; Custo…" at bounding box center [273, 202] width 280 height 300
click at [186, 107] on div "gsap . registerPlugin ( ScrollTrigger , Flip , SplitText , CustomEase ) ; Custo…" at bounding box center [273, 202] width 280 height 300
drag, startPoint x: 189, startPoint y: 104, endPoint x: 163, endPoint y: 104, distance: 26.1
click at [163, 104] on div "gsap . registerPlugin ( ScrollTrigger , Flip , SplitText , CustomEase ) ; Custo…" at bounding box center [273, 202] width 280 height 300
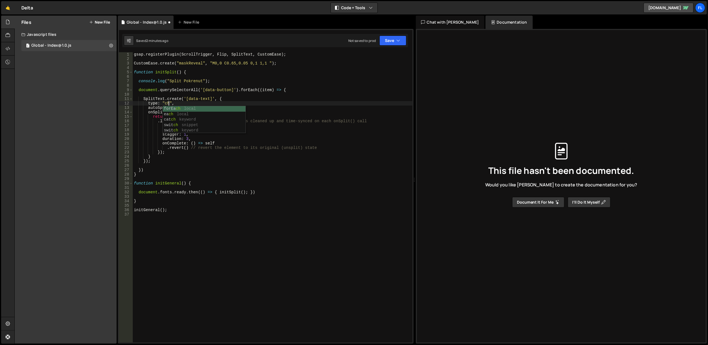
scroll to position [0, 3]
drag, startPoint x: 157, startPoint y: 122, endPoint x: 134, endPoint y: 119, distance: 23.7
click at [134, 119] on div "gsap . registerPlugin ( ScrollTrigger , Flip , SplitText , CustomEase ) ; Custo…" at bounding box center [273, 202] width 280 height 300
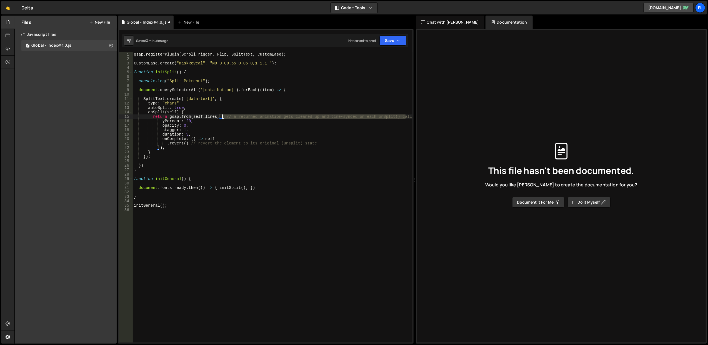
drag, startPoint x: 407, startPoint y: 117, endPoint x: 223, endPoint y: 118, distance: 184.5
click at [223, 118] on div "gsap . registerPlugin ( ScrollTrigger , Flip , SplitText , CustomEase ) ; Custo…" at bounding box center [273, 202] width 280 height 300
click at [209, 116] on div "gsap . registerPlugin ( ScrollTrigger , Flip , SplitText , CustomEase ) ; Custo…" at bounding box center [273, 202] width 280 height 300
click at [298, 104] on div "gsap . registerPlugin ( ScrollTrigger , Flip , SplitText , CustomEase ) ; Custo…" at bounding box center [273, 202] width 280 height 300
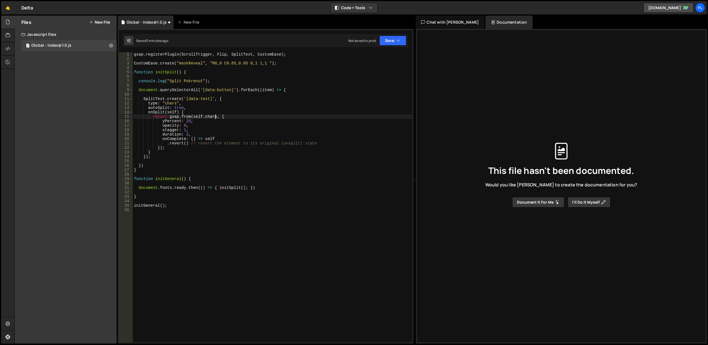
scroll to position [0, 3]
click at [233, 117] on div "gsap . registerPlugin ( ScrollTrigger , Flip , SplitText , CustomEase ) ; Custo…" at bounding box center [273, 202] width 280 height 300
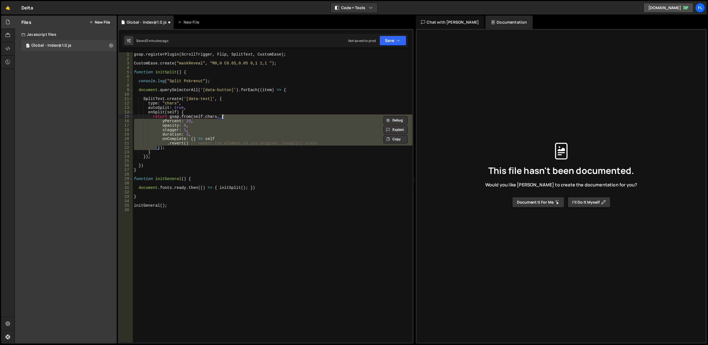
click at [233, 117] on div "gsap . registerPlugin ( ScrollTrigger , Flip , SplitText , CustomEase ) ; Custo…" at bounding box center [273, 202] width 280 height 300
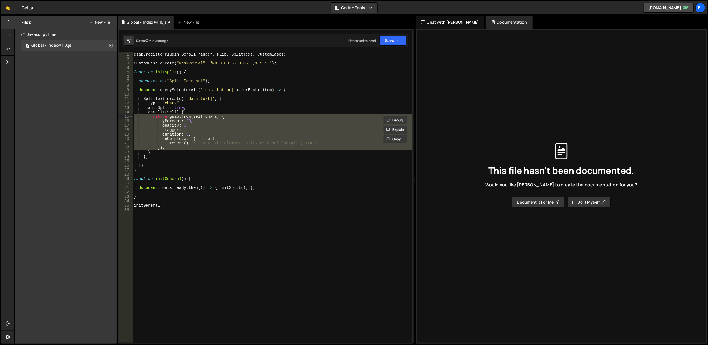
click at [207, 117] on div "gsap . registerPlugin ( ScrollTrigger , Flip , SplitText , CustomEase ) ; Custo…" at bounding box center [273, 197] width 280 height 290
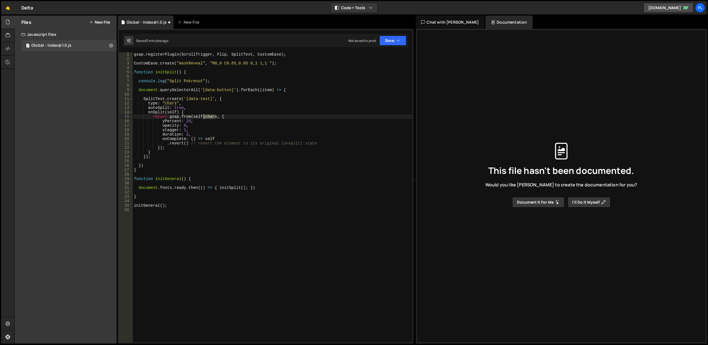
click at [207, 117] on div "gsap . registerPlugin ( ScrollTrigger , Flip , SplitText , CustomEase ) ; Custo…" at bounding box center [273, 202] width 280 height 300
click at [197, 113] on div "gsap . registerPlugin ( ScrollTrigger , Flip , SplitText , CustomEase ) ; Custo…" at bounding box center [273, 202] width 280 height 300
click at [169, 120] on div "gsap . registerPlugin ( ScrollTrigger , Flip , SplitText , CustomEase ) ; Custo…" at bounding box center [273, 202] width 280 height 300
click at [196, 126] on div "gsap . registerPlugin ( ScrollTrigger , Flip , SplitText , CustomEase ) ; Custo…" at bounding box center [273, 202] width 280 height 300
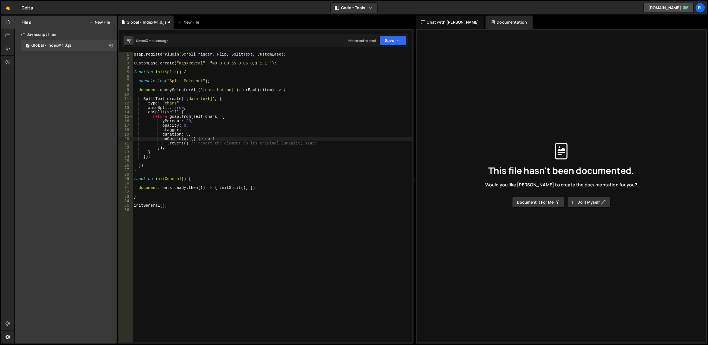
click at [199, 139] on div "gsap . registerPlugin ( ScrollTrigger , Flip , SplitText , CustomEase ) ; Custo…" at bounding box center [273, 202] width 280 height 300
click at [200, 139] on div "gsap . registerPlugin ( ScrollTrigger , Flip , SplitText , CustomEase ) ; Custo…" at bounding box center [273, 202] width 280 height 300
click at [204, 132] on div "gsap . registerPlugin ( ScrollTrigger , Flip , SplitText , CustomEase ) ; Custo…" at bounding box center [273, 202] width 280 height 300
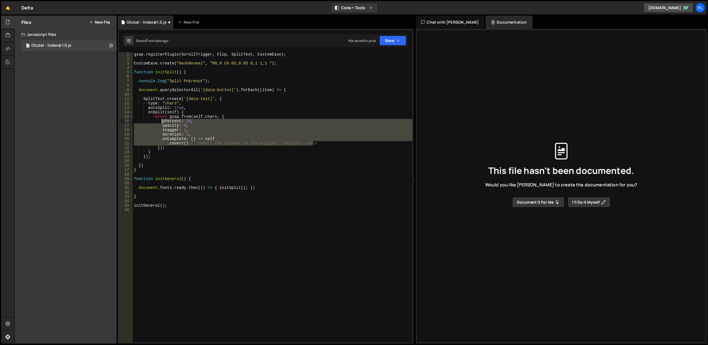
drag, startPoint x: 324, startPoint y: 144, endPoint x: 161, endPoint y: 123, distance: 164.7
click at [161, 123] on div "gsap . registerPlugin ( ScrollTrigger , Flip , SplitText , CustomEase ) ; Custo…" at bounding box center [273, 202] width 280 height 300
click at [261, 125] on div "gsap . registerPlugin ( ScrollTrigger , Flip , SplitText , CustomEase ) ; Custo…" at bounding box center [273, 197] width 280 height 290
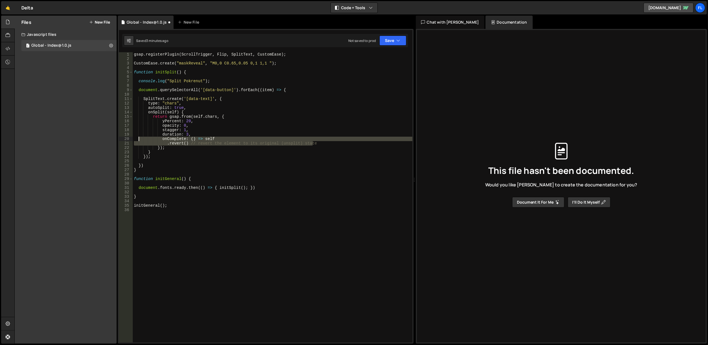
drag, startPoint x: 321, startPoint y: 143, endPoint x: 129, endPoint y: 140, distance: 191.7
click at [129, 140] on div "opacity: 0, 1 2 3 4 5 6 7 8 9 10 11 12 13 14 15 16 17 18 19 20 21 22 23 24 25 2…" at bounding box center [266, 197] width 294 height 290
type textarea "onComplete: () => self .revert() // revert the element to its original (unsplit…"
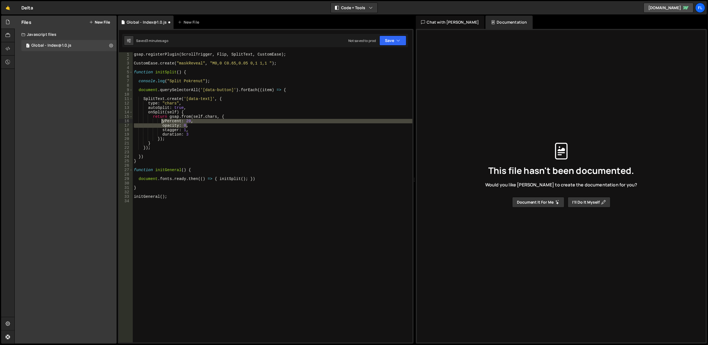
drag, startPoint x: 196, startPoint y: 126, endPoint x: 161, endPoint y: 121, distance: 35.0
click at [161, 121] on div "gsap . registerPlugin ( ScrollTrigger , Flip , SplitText , CustomEase ) ; Custo…" at bounding box center [273, 202] width 280 height 300
type textarea "yPercent: 20, opacity: 0,"
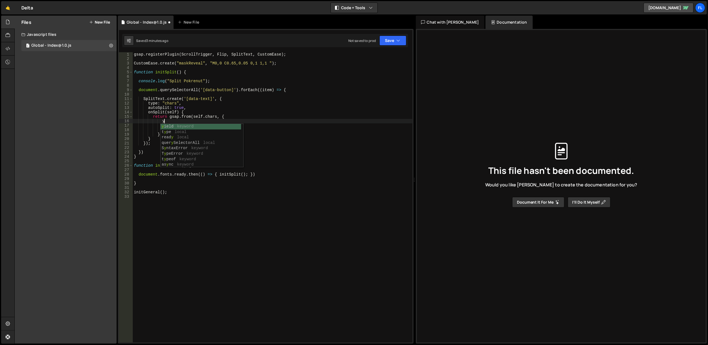
scroll to position [0, 1]
click at [188, 116] on div "gsap . registerPlugin ( ScrollTrigger , Flip , SplitText , CustomEase ) ; Custo…" at bounding box center [273, 202] width 280 height 300
click at [188, 117] on div "gsap . registerPlugin ( ScrollTrigger , Flip , SplitText , CustomEase ) ; Custo…" at bounding box center [273, 202] width 280 height 300
click at [186, 117] on div "gsap . registerPlugin ( ScrollTrigger , Flip , SplitText , CustomEase ) ; Custo…" at bounding box center [273, 197] width 280 height 290
click at [180, 123] on div "gsap . registerPlugin ( ScrollTrigger , Flip , SplitText , CustomEase ) ; Custo…" at bounding box center [273, 202] width 280 height 300
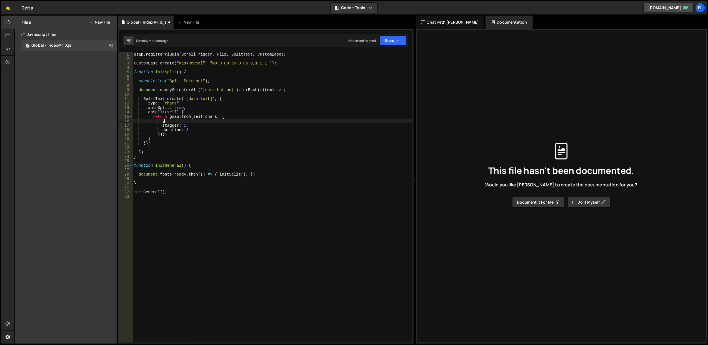
click at [180, 123] on div "gsap . registerPlugin ( ScrollTrigger , Flip , SplitText , CustomEase ) ; Custo…" at bounding box center [273, 202] width 280 height 300
click at [184, 115] on div "gsap . registerPlugin ( ScrollTrigger , Flip , SplitText , CustomEase ) ; Custo…" at bounding box center [273, 202] width 280 height 300
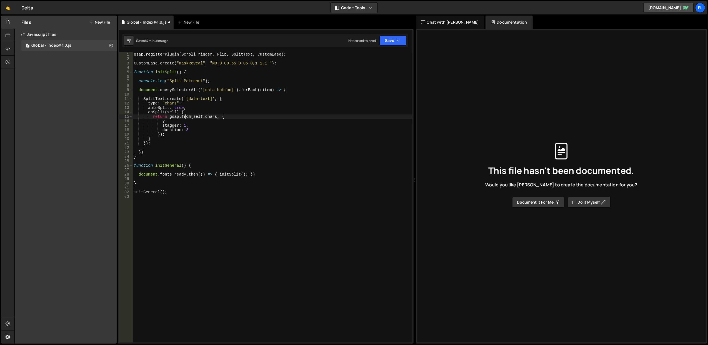
click at [184, 115] on div "gsap . registerPlugin ( ScrollTrigger , Flip , SplitText , CustomEase ) ; Custo…" at bounding box center [273, 202] width 280 height 300
click at [254, 111] on div "gsap . registerPlugin ( ScrollTrigger , Flip , SplitText , CustomEase ) ; Custo…" at bounding box center [273, 202] width 280 height 300
click at [170, 122] on div "gsap . registerPlugin ( ScrollTrigger , Flip , SplitText , CustomEase ) ; Custo…" at bounding box center [273, 202] width 280 height 300
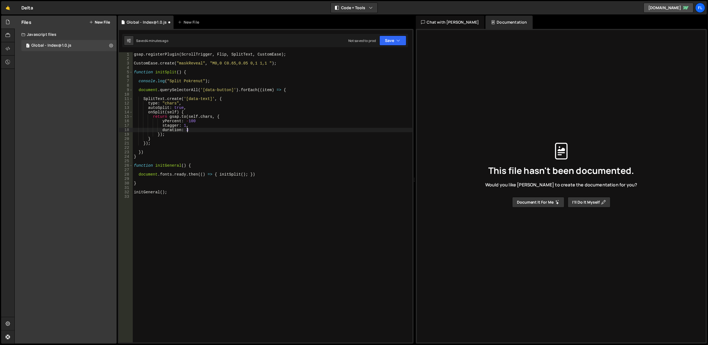
click at [198, 129] on div "gsap . registerPlugin ( ScrollTrigger , Flip , SplitText , CustomEase ) ; Custo…" at bounding box center [273, 202] width 280 height 300
click at [386, 44] on button "Save" at bounding box center [393, 41] width 27 height 10
click at [385, 54] on div "Save to Staging S" at bounding box center [374, 55] width 58 height 6
click at [212, 119] on div "gsap . registerPlugin ( ScrollTrigger , Flip , SplitText , CustomEase ) ; Custo…" at bounding box center [273, 202] width 280 height 300
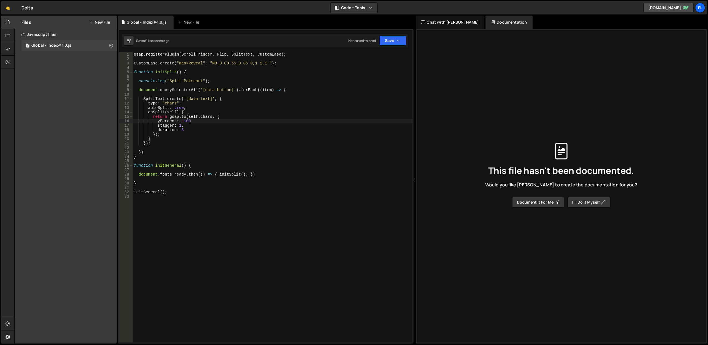
scroll to position [0, 4]
click at [391, 37] on button "Save" at bounding box center [393, 41] width 27 height 10
click at [396, 37] on button "Save" at bounding box center [393, 41] width 27 height 10
click at [189, 133] on div "gsap . registerPlugin ( ScrollTrigger , Flip , SplitText , CustomEase ) ; Custo…" at bounding box center [273, 202] width 280 height 300
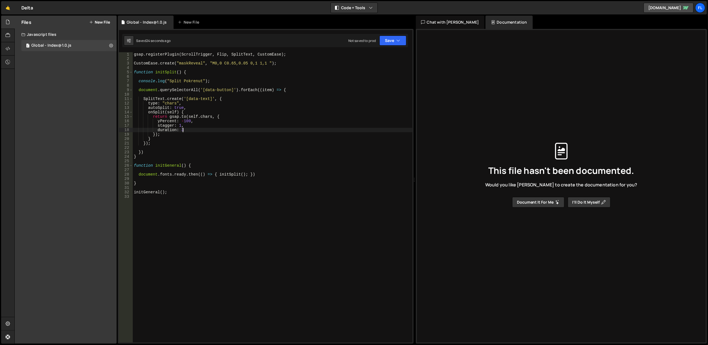
click at [187, 131] on div "gsap . registerPlugin ( ScrollTrigger , Flip , SplitText , CustomEase ) ; Custo…" at bounding box center [273, 202] width 280 height 300
drag, startPoint x: 187, startPoint y: 131, endPoint x: 191, endPoint y: 131, distance: 3.7
click at [191, 131] on div "gsap . registerPlugin ( ScrollTrigger , Flip , SplitText , CustomEase ) ; Custo…" at bounding box center [273, 202] width 280 height 300
click at [348, 104] on div "gsap . registerPlugin ( ScrollTrigger , Flip , SplitText , CustomEase ) ; Custo…" at bounding box center [273, 202] width 280 height 300
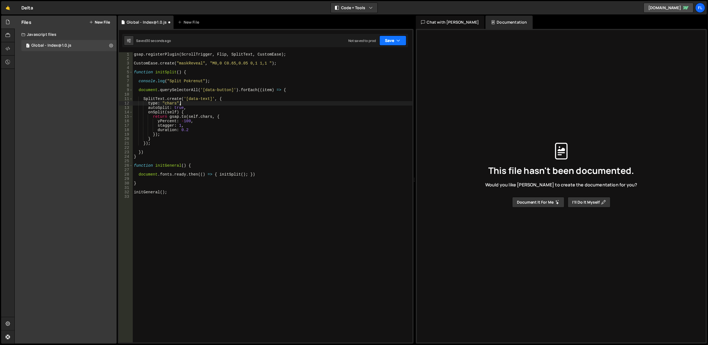
click at [392, 36] on button "Save" at bounding box center [393, 41] width 27 height 10
click at [385, 52] on div "Save to Staging S" at bounding box center [374, 55] width 58 height 6
type textarea "stagger: 1,"
click at [179, 124] on div "gsap . registerPlugin ( ScrollTrigger , Flip , SplitText , CustomEase ) ; Custo…" at bounding box center [273, 202] width 280 height 300
drag, startPoint x: 184, startPoint y: 125, endPoint x: 131, endPoint y: 124, distance: 52.5
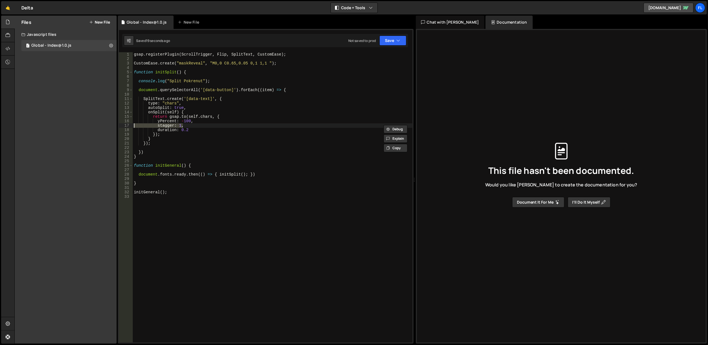
click at [131, 124] on div "stagger: 1, 1 2 3 4 5 6 7 8 9 10 11 12 13 14 15 16 17 18 19 20 21 22 23 24 25 2…" at bounding box center [266, 197] width 294 height 290
type textarea "yPercent: -100,"
click at [383, 39] on button "Save" at bounding box center [393, 41] width 27 height 10
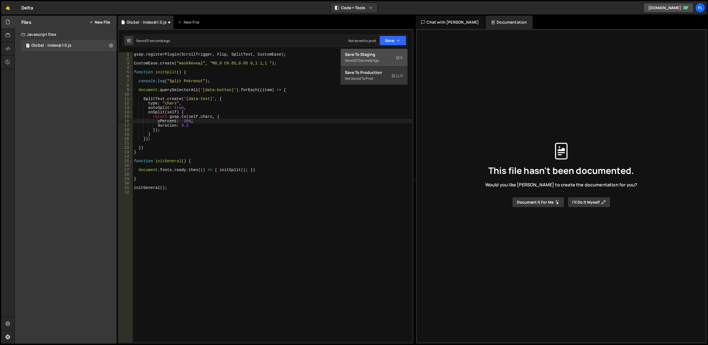
click at [374, 58] on div "21 seconds ago" at bounding box center [367, 60] width 24 height 5
click at [220, 123] on div "gsap . registerPlugin ( ScrollTrigger , Flip , SplitText , CustomEase ) ; Custo…" at bounding box center [273, 202] width 280 height 300
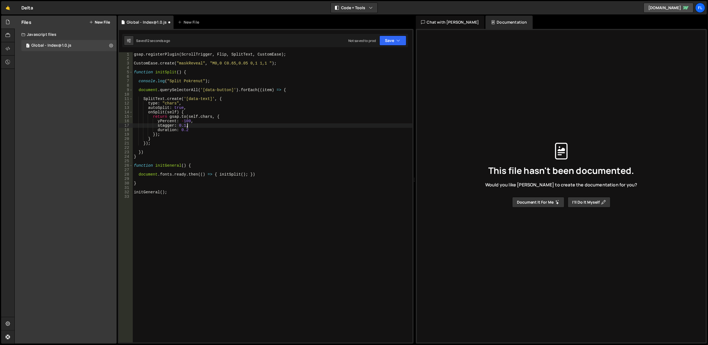
scroll to position [0, 3]
click at [397, 40] on icon "button" at bounding box center [399, 41] width 4 height 6
click at [384, 59] on div "Saved 14 seconds ago" at bounding box center [374, 60] width 58 height 7
click at [184, 124] on div "gsap . registerPlugin ( ScrollTrigger , Flip , SplitText , CustomEase ) ; Custo…" at bounding box center [273, 202] width 280 height 300
click at [391, 43] on button "Save" at bounding box center [393, 41] width 27 height 10
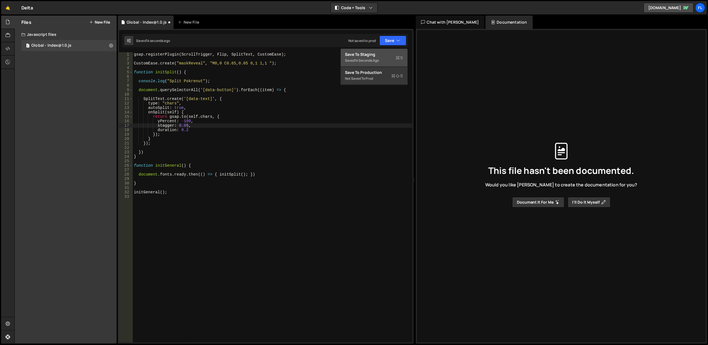
click at [383, 59] on div "Saved 14 seconds ago" at bounding box center [374, 60] width 58 height 7
click at [187, 124] on div "gsap . registerPlugin ( ScrollTrigger , Flip , SplitText , CustomEase ) ; Custo…" at bounding box center [273, 202] width 280 height 300
type textarea "stagger: 0.01,"
click at [395, 36] on button "Save" at bounding box center [393, 41] width 27 height 10
click at [383, 53] on div "Save to Staging S" at bounding box center [374, 55] width 58 height 6
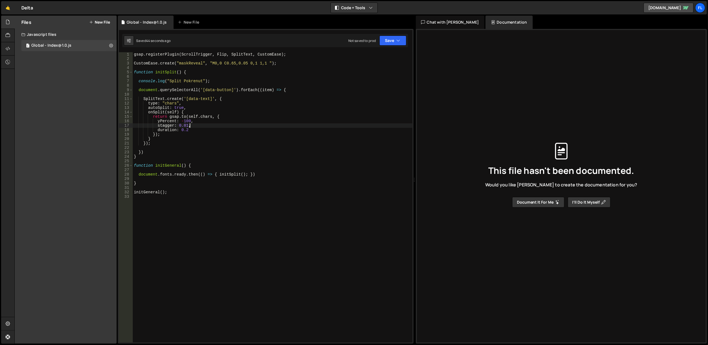
click at [202, 124] on div "gsap . registerPlugin ( ScrollTrigger , Flip , SplitText , CustomEase ) ; Custo…" at bounding box center [273, 202] width 280 height 300
click at [211, 94] on div "gsap . registerPlugin ( ScrollTrigger , Flip , SplitText , CustomEase ) ; Custo…" at bounding box center [273, 202] width 280 height 300
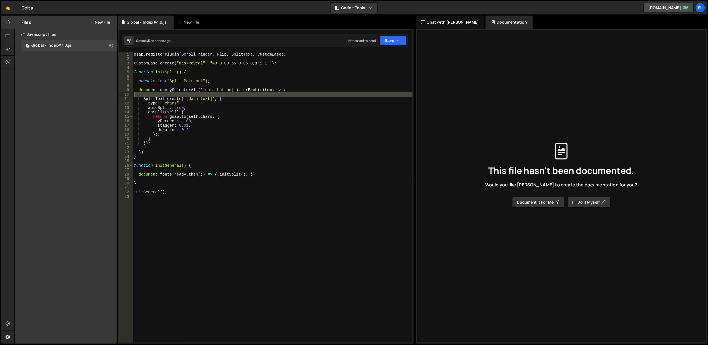
click at [211, 94] on div "gsap . registerPlugin ( ScrollTrigger , Flip , SplitText , CustomEase ) ; Custo…" at bounding box center [273, 202] width 280 height 300
click at [212, 89] on div "gsap . registerPlugin ( ScrollTrigger , Flip , SplitText , CustomEase ) ; Custo…" at bounding box center [273, 202] width 280 height 300
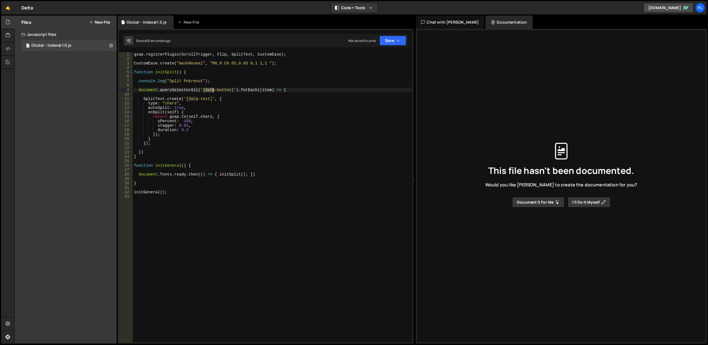
click at [212, 89] on div "gsap . registerPlugin ( ScrollTrigger , Flip , SplitText , CustomEase ) ; Custo…" at bounding box center [273, 202] width 280 height 300
type textarea "document.querySelectorAll('[data-button]').forEach((item) => {"
click at [223, 84] on div "gsap . registerPlugin ( ScrollTrigger , Flip , SplitText , CustomEase ) ; Custo…" at bounding box center [273, 202] width 280 height 300
click at [208, 90] on div "gsap . registerPlugin ( ScrollTrigger , Flip , SplitText , CustomEase ) ; Custo…" at bounding box center [273, 202] width 280 height 300
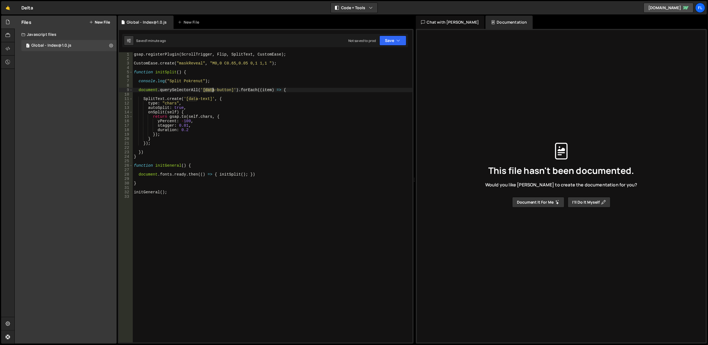
click at [208, 90] on div "gsap . registerPlugin ( ScrollTrigger , Flip , SplitText , CustomEase ) ; Custo…" at bounding box center [273, 202] width 280 height 300
click at [220, 89] on div "gsap . registerPlugin ( ScrollTrigger , Flip , SplitText , CustomEase ) ; Custo…" at bounding box center [273, 202] width 280 height 300
click at [211, 88] on div "gsap . registerPlugin ( ScrollTrigger , Flip , SplitText , CustomEase ) ; Custo…" at bounding box center [273, 202] width 280 height 300
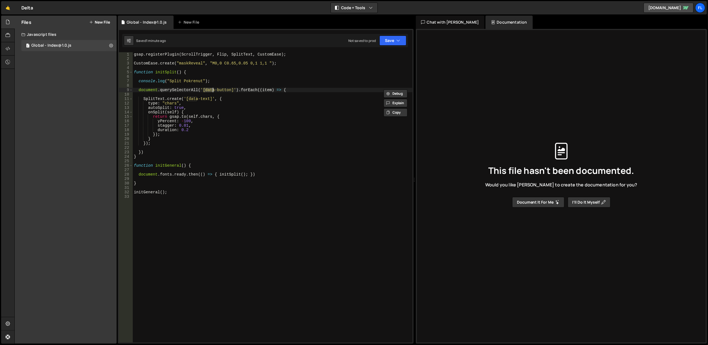
click at [217, 89] on div "gsap . registerPlugin ( ScrollTrigger , Flip , SplitText , CustomEase ) ; Custo…" at bounding box center [273, 202] width 280 height 300
click at [209, 89] on div "gsap . registerPlugin ( ScrollTrigger , Flip , SplitText , CustomEase ) ; Custo…" at bounding box center [273, 202] width 280 height 300
click at [218, 90] on div "gsap . registerPlugin ( ScrollTrigger , Flip , SplitText , CustomEase ) ; Custo…" at bounding box center [273, 202] width 280 height 300
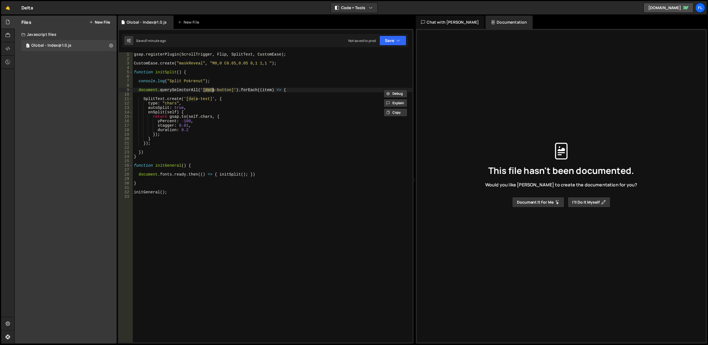
click at [218, 90] on div "gsap . registerPlugin ( ScrollTrigger , Flip , SplitText , CustomEase ) ; Custo…" at bounding box center [273, 202] width 280 height 300
click at [206, 89] on div "gsap . registerPlugin ( ScrollTrigger , Flip , SplitText , CustomEase ) ; Custo…" at bounding box center [273, 202] width 280 height 300
click at [217, 89] on div "gsap . registerPlugin ( ScrollTrigger , Flip , SplitText , CustomEase ) ; Custo…" at bounding box center [273, 202] width 280 height 300
click at [175, 89] on div "gsap . registerPlugin ( ScrollTrigger , Flip , SplitText , CustomEase ) ; Custo…" at bounding box center [273, 202] width 280 height 300
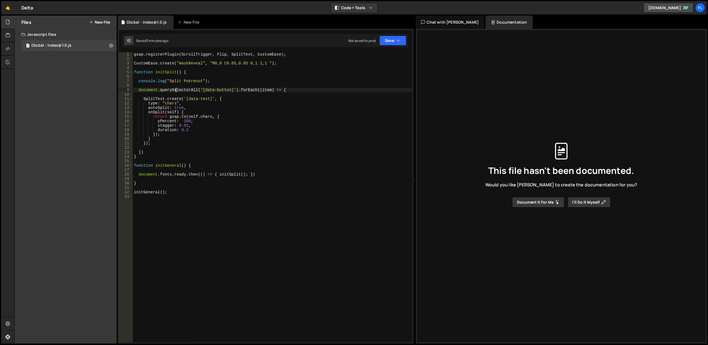
click at [175, 89] on div "gsap . registerPlugin ( ScrollTrigger , Flip , SplitText , CustomEase ) ; Custo…" at bounding box center [273, 202] width 280 height 300
click at [171, 83] on div "gsap . registerPlugin ( ScrollTrigger , Flip , SplitText , CustomEase ) ; Custo…" at bounding box center [273, 202] width 280 height 300
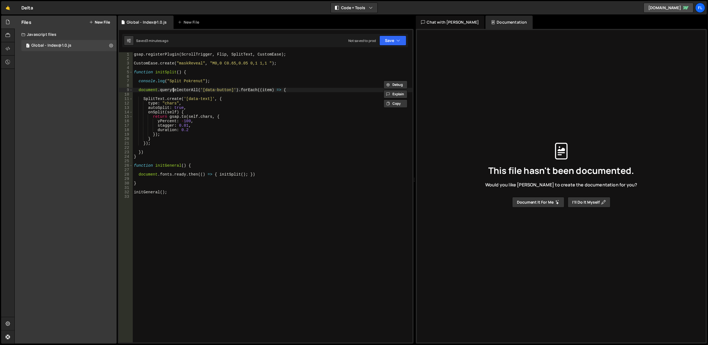
click at [173, 90] on div "gsap . registerPlugin ( ScrollTrigger , Flip , SplitText , CustomEase ) ; Custo…" at bounding box center [273, 202] width 280 height 300
click at [178, 79] on div "gsap . registerPlugin ( ScrollTrigger , Flip , SplitText , CustomEase ) ; Custo…" at bounding box center [273, 202] width 280 height 300
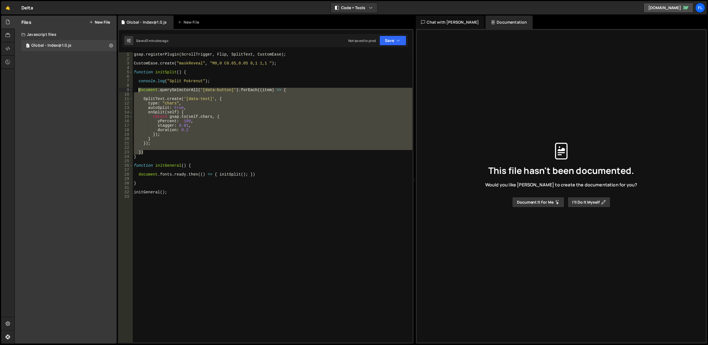
drag, startPoint x: 151, startPoint y: 153, endPoint x: 139, endPoint y: 91, distance: 62.2
click at [139, 91] on div "gsap . registerPlugin ( ScrollTrigger , Flip , SplitText , CustomEase ) ; Custo…" at bounding box center [273, 202] width 280 height 300
click at [245, 106] on div "gsap . registerPlugin ( ScrollTrigger , Flip , SplitText , CustomEase ) ; Custo…" at bounding box center [273, 197] width 280 height 290
type textarea "autoSplit: true,"
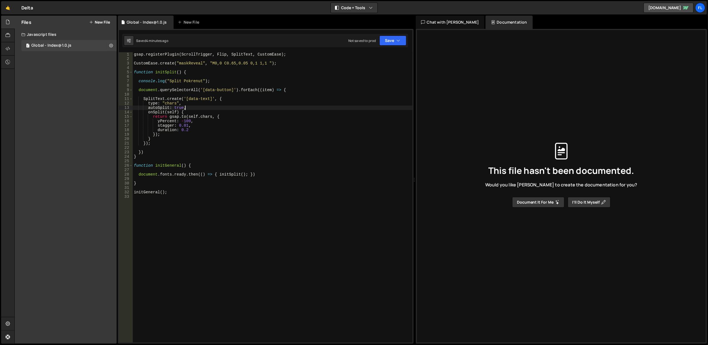
click at [251, 95] on div "gsap . registerPlugin ( ScrollTrigger , Flip , SplitText , CustomEase ) ; Custo…" at bounding box center [273, 202] width 280 height 300
paste textarea "const textElement = item.querySelector("[data-text]");"
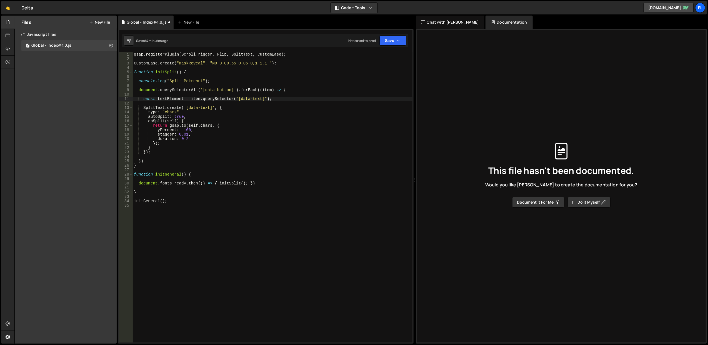
click at [255, 99] on div "gsap . registerPlugin ( ScrollTrigger , Flip , SplitText , CustomEase ) ; Custo…" at bounding box center [273, 202] width 280 height 300
drag, startPoint x: 166, startPoint y: 99, endPoint x: 157, endPoint y: 98, distance: 8.9
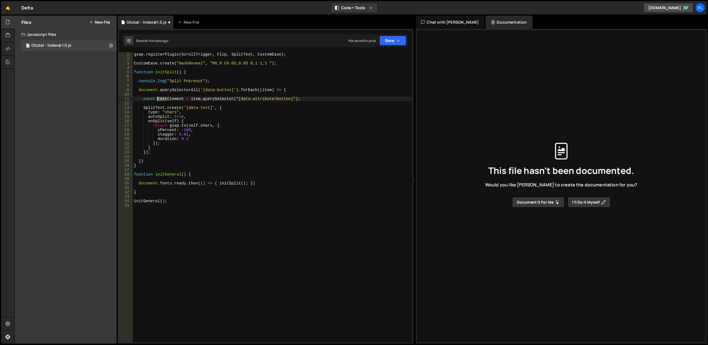
click at [157, 98] on div "gsap . registerPlugin ( ScrollTrigger , Flip , SplitText , CustomEase ) ; Custo…" at bounding box center [273, 202] width 280 height 300
type textarea "const buttonElement = item.querySelector("[data-attribute=button]");"
click at [316, 100] on div "gsap . registerPlugin ( ScrollTrigger , Flip , SplitText , CustomEase ) ; Custo…" at bounding box center [273, 202] width 280 height 300
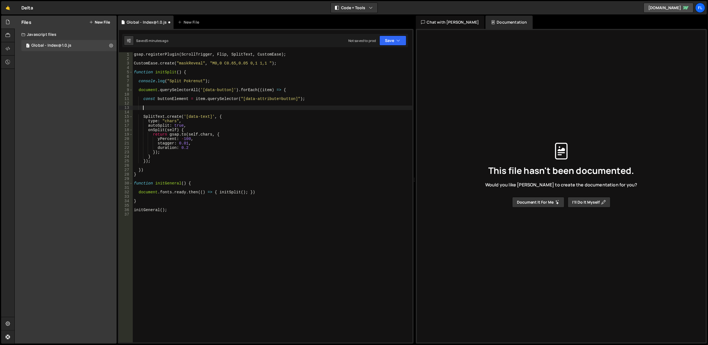
paste textarea "if (!textElement) return;"
type textarea "if (!textElement) return;"
click at [225, 109] on div "gsap . registerPlugin ( ScrollTrigger , Flip , SplitText , CustomEase ) ; Custo…" at bounding box center [273, 202] width 280 height 300
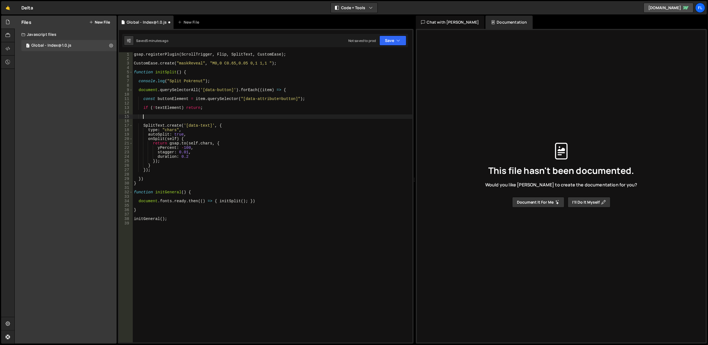
paste textarea "item.addEventListener("mouseenter", () => {"
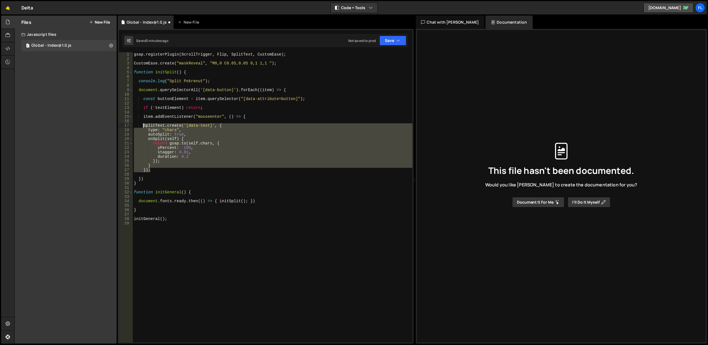
drag, startPoint x: 161, startPoint y: 170, endPoint x: 143, endPoint y: 124, distance: 49.4
click at [143, 124] on div "gsap . registerPlugin ( ScrollTrigger , Flip , SplitText , CustomEase ) ; Custo…" at bounding box center [273, 202] width 280 height 300
click at [167, 171] on div "gsap . registerPlugin ( ScrollTrigger , Flip , SplitText , CustomEase ) ; Custo…" at bounding box center [273, 197] width 280 height 290
type textarea "});"
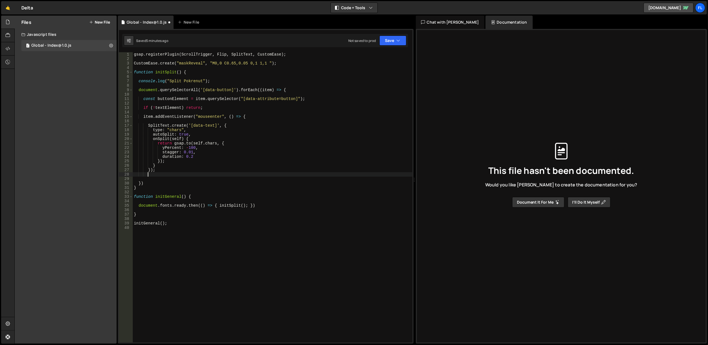
scroll to position [0, 0]
paste textarea "});"
click at [167, 171] on div "gsap . registerPlugin ( ScrollTrigger , Flip , SplitText , CustomEase ) ; Custo…" at bounding box center [273, 202] width 280 height 300
click at [168, 176] on div "gsap . registerPlugin ( ScrollTrigger , Flip , SplitText , CustomEase ) ; Custo…" at bounding box center [273, 202] width 280 height 300
type textarea "});"
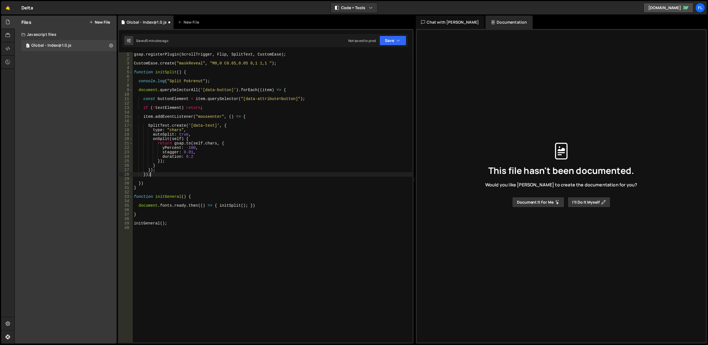
click at [169, 178] on div "gsap . registerPlugin ( ScrollTrigger , Flip , SplitText , CustomEase ) ; Custo…" at bounding box center [273, 202] width 280 height 300
type textarea "});"
click at [216, 128] on div "gsap . registerPlugin ( ScrollTrigger , Flip , SplitText , CustomEase ) ; Custo…" at bounding box center [273, 202] width 280 height 300
click at [148, 117] on div "gsap . registerPlugin ( ScrollTrigger , Flip , SplitText , CustomEase ) ; Custo…" at bounding box center [273, 202] width 280 height 300
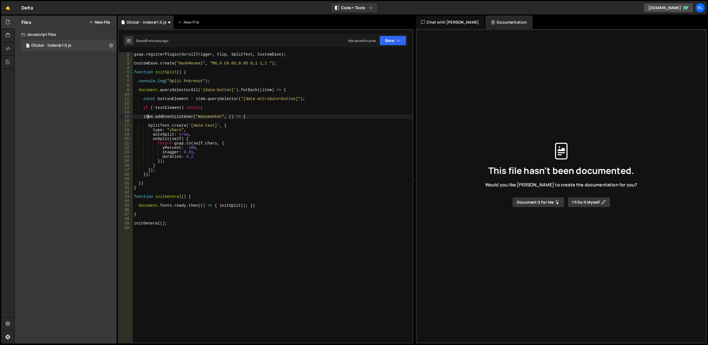
click at [148, 117] on div "gsap . registerPlugin ( ScrollTrigger , Flip , SplitText , CustomEase ) ; Custo…" at bounding box center [273, 202] width 280 height 300
type textarea "item.addEventListener("mouseenter", () => {"
click at [210, 105] on div "gsap . registerPlugin ( ScrollTrigger , Flip , SplitText , CustomEase ) ; Custo…" at bounding box center [273, 202] width 280 height 300
click at [255, 97] on div "gsap . registerPlugin ( ScrollTrigger , Flip , SplitText , CustomEase ) ; Custo…" at bounding box center [273, 202] width 280 height 300
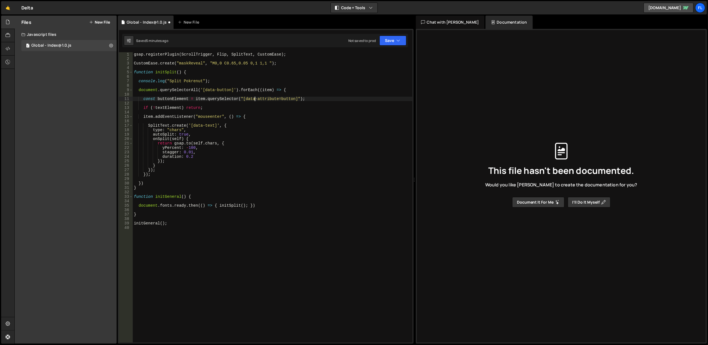
click at [255, 97] on div "gsap . registerPlugin ( ScrollTrigger , Flip , SplitText , CustomEase ) ; Custo…" at bounding box center [273, 202] width 280 height 300
click at [232, 107] on div "gsap . registerPlugin ( ScrollTrigger , Flip , SplitText , CustomEase ) ; Custo…" at bounding box center [273, 202] width 280 height 300
type textarea "if (!textElement) return;"
click at [147, 119] on div "gsap . registerPlugin ( ScrollTrigger , Flip , SplitText , CustomEase ) ; Custo…" at bounding box center [273, 202] width 280 height 300
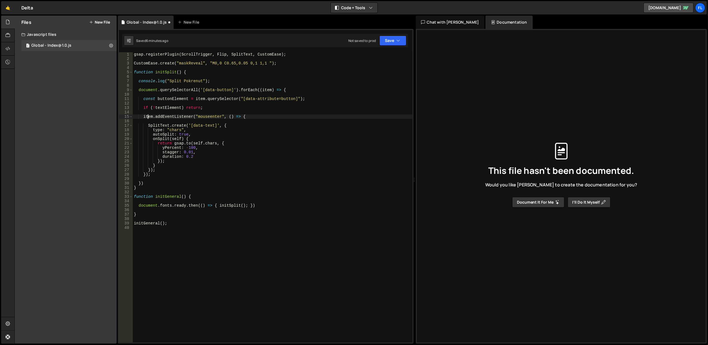
click at [148, 117] on div "gsap . registerPlugin ( ScrollTrigger , Flip , SplitText , CustomEase ) ; Custo…" at bounding box center [273, 202] width 280 height 300
click at [204, 127] on div "gsap . registerPlugin ( ScrollTrigger , Flip , SplitText , CustomEase ) ; Custo…" at bounding box center [273, 202] width 280 height 300
click at [197, 127] on div "gsap . registerPlugin ( ScrollTrigger , Flip , SplitText , CustomEase ) ; Custo…" at bounding box center [273, 202] width 280 height 300
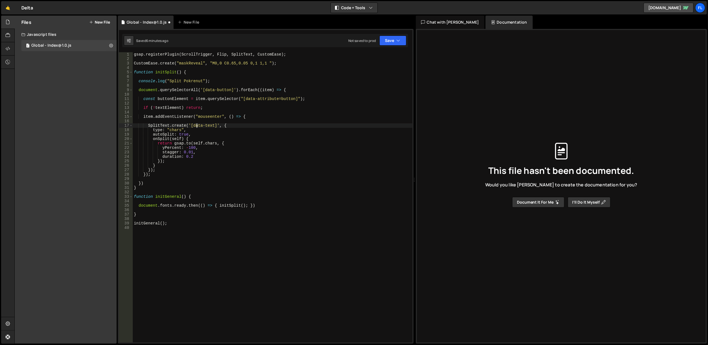
click at [197, 127] on div "gsap . registerPlugin ( ScrollTrigger , Flip , SplitText , CustomEase ) ; Custo…" at bounding box center [273, 202] width 280 height 300
click at [191, 118] on div "gsap . registerPlugin ( ScrollTrigger , Flip , SplitText , CustomEase ) ; Custo…" at bounding box center [273, 202] width 280 height 300
type textarea "item.addEventListener("mouseenter", () => {"
click at [193, 121] on div "gsap . registerPlugin ( ScrollTrigger , Flip , SplitText , CustomEase ) ; Custo…" at bounding box center [273, 202] width 280 height 300
click at [178, 171] on div "gsap . registerPlugin ( ScrollTrigger , Flip , SplitText , CustomEase ) ; Custo…" at bounding box center [273, 202] width 280 height 300
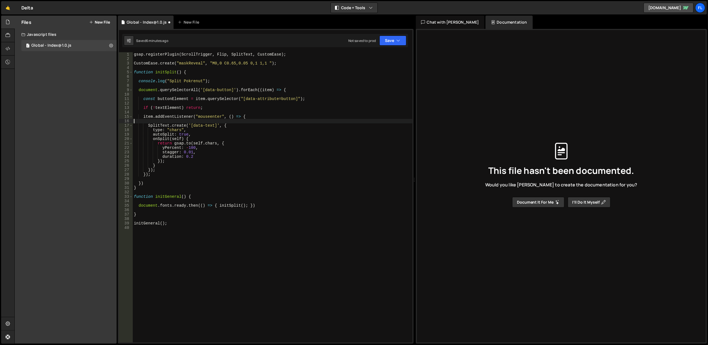
type textarea "});"
type textarea "[DOMAIN_NAME]"
click at [166, 174] on div "gsap . registerPlugin ( ScrollTrigger , Flip , SplitText , CustomEase ) ; Custo…" at bounding box center [273, 202] width 280 height 300
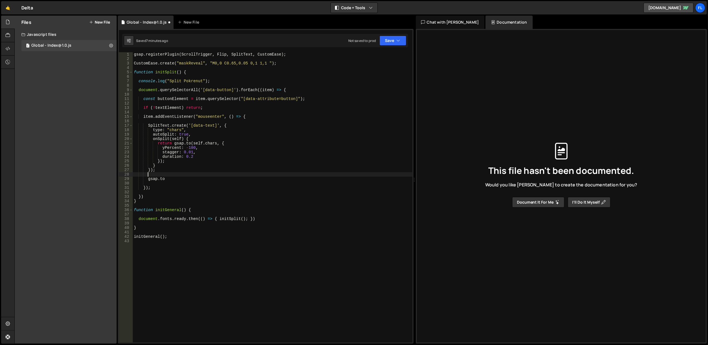
click at [171, 179] on div "gsap . registerPlugin ( ScrollTrigger , Flip , SplitText , CustomEase ) ; Custo…" at bounding box center [273, 202] width 280 height 300
type textarea "[DOMAIN_NAME]()"
drag, startPoint x: 171, startPoint y: 179, endPoint x: 148, endPoint y: 179, distance: 22.8
click at [148, 179] on div "gsap . registerPlugin ( ScrollTrigger , Flip , SplitText , CustomEase ) ; Custo…" at bounding box center [273, 202] width 280 height 300
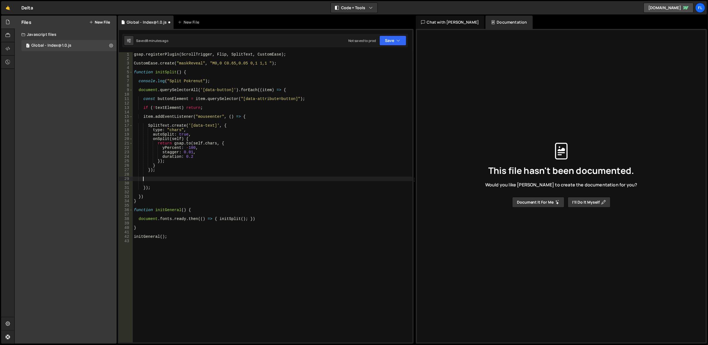
scroll to position [0, 0]
click at [179, 162] on div "gsap . registerPlugin ( ScrollTrigger , Flip , SplitText , CustomEase ) ; Custo…" at bounding box center [273, 202] width 280 height 300
click at [197, 139] on div "gsap . registerPlugin ( ScrollTrigger , Flip , SplitText , CustomEase ) ; Custo…" at bounding box center [273, 202] width 280 height 300
type textarea "onSplit(self) {"
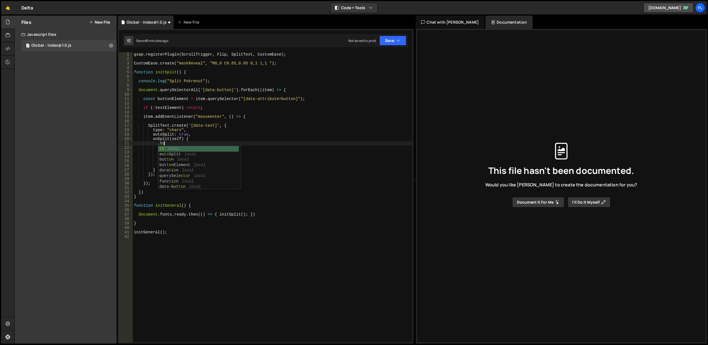
type textarea "."
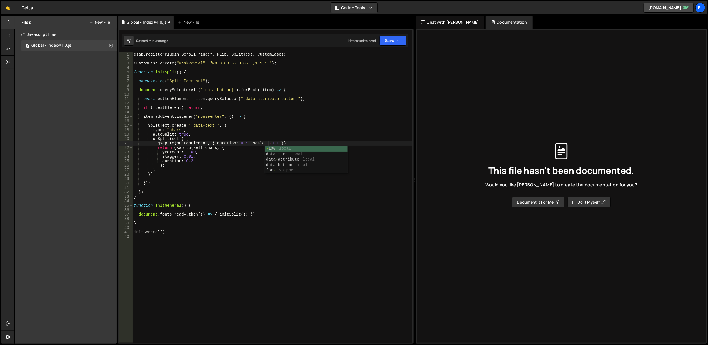
scroll to position [0, 9]
click at [225, 129] on div "gsap . registerPlugin ( ScrollTrigger , Flip , SplitText , CustomEase ) ; Custo…" at bounding box center [273, 202] width 280 height 300
click at [391, 39] on button "Save" at bounding box center [393, 41] width 27 height 10
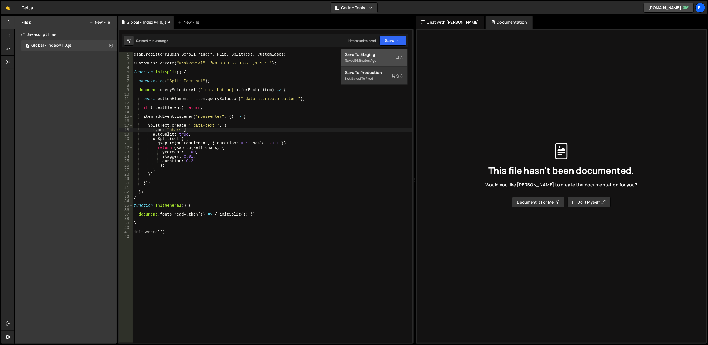
click at [377, 61] on div "9 minutes ago" at bounding box center [366, 60] width 22 height 5
type textarea "const buttonElement = item.querySelector("[data-attribute=button]");"
click at [163, 101] on div "gsap . registerPlugin ( ScrollTrigger , Flip , SplitText , CustomEase ) ; Custo…" at bounding box center [273, 202] width 280 height 300
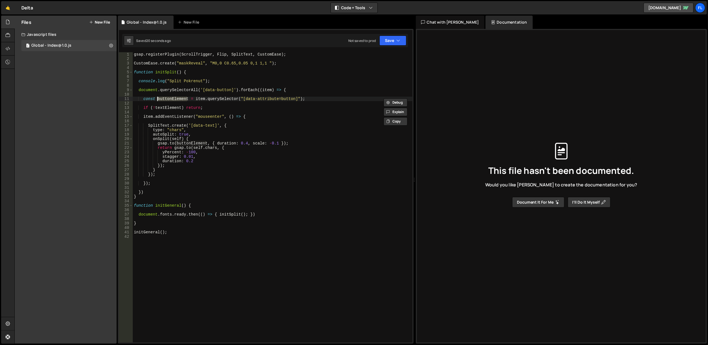
click at [164, 110] on div "gsap . registerPlugin ( ScrollTrigger , Flip , SplitText , CustomEase ) ; Custo…" at bounding box center [273, 202] width 280 height 300
click at [164, 109] on div "gsap . registerPlugin ( ScrollTrigger , Flip , SplitText , CustomEase ) ; Custo…" at bounding box center [273, 202] width 280 height 300
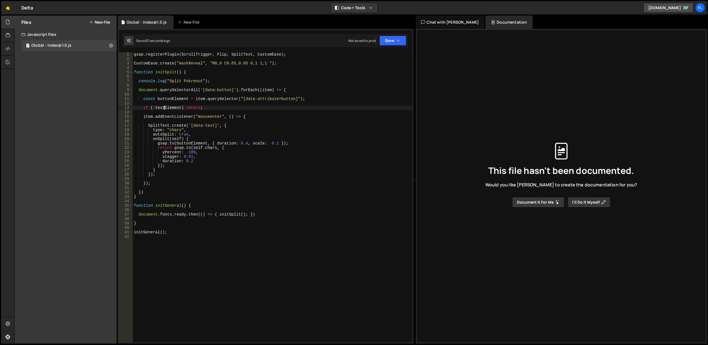
paste textarea "button"
click at [273, 80] on div "gsap . registerPlugin ( ScrollTrigger , Flip , SplitText , CustomEase ) ; Custo…" at bounding box center [273, 202] width 280 height 300
click at [383, 43] on button "Save" at bounding box center [393, 41] width 27 height 10
click at [371, 64] on div "Saved 22 seconds ago" at bounding box center [374, 60] width 58 height 7
drag, startPoint x: 266, startPoint y: 146, endPoint x: 273, endPoint y: 145, distance: 7.8
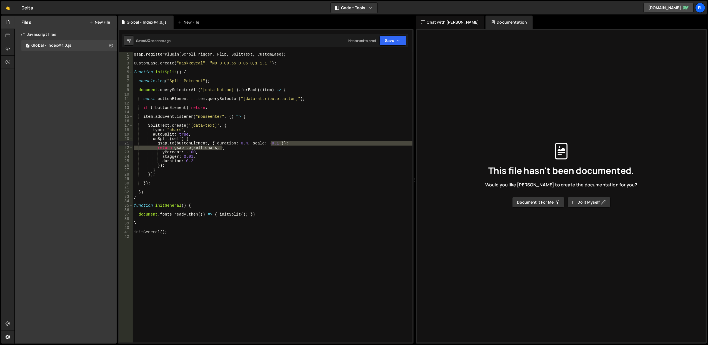
click at [273, 145] on div "gsap . registerPlugin ( ScrollTrigger , Flip , SplitText , CustomEase ) ; Custo…" at bounding box center [273, 202] width 280 height 300
click at [273, 145] on div "gsap . registerPlugin ( ScrollTrigger , Flip , SplitText , CustomEase ) ; Custo…" at bounding box center [273, 197] width 280 height 290
drag, startPoint x: 266, startPoint y: 144, endPoint x: 274, endPoint y: 144, distance: 8.3
click at [274, 144] on div "gsap . registerPlugin ( ScrollTrigger , Flip , SplitText , CustomEase ) ; Custo…" at bounding box center [273, 202] width 280 height 300
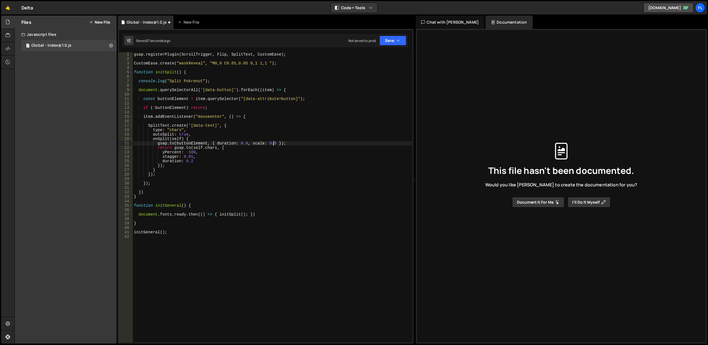
click at [338, 90] on div "gsap . registerPlugin ( ScrollTrigger , Flip , SplitText , CustomEase ) ; Custo…" at bounding box center [273, 202] width 280 height 300
click at [226, 146] on div "gsap . registerPlugin ( ScrollTrigger , Flip , SplitText , CustomEase ) ; Custo…" at bounding box center [273, 202] width 280 height 300
click at [168, 117] on div "gsap . registerPlugin ( ScrollTrigger , Flip , SplitText , CustomEase ) ; Custo…" at bounding box center [273, 202] width 280 height 300
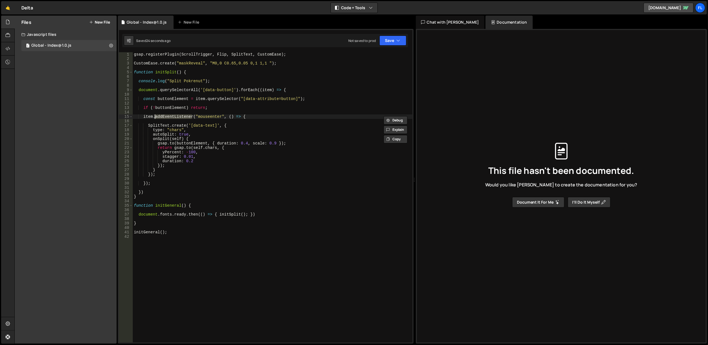
click at [168, 117] on div "gsap . registerPlugin ( ScrollTrigger , Flip , SplitText , CustomEase ) ; Custo…" at bounding box center [273, 202] width 280 height 300
click at [208, 117] on div "gsap . registerPlugin ( ScrollTrigger , Flip , SplitText , CustomEase ) ; Custo…" at bounding box center [273, 197] width 280 height 290
type textarea "item.addEventListener("mouseenter", () => {"
click at [208, 118] on div "gsap . registerPlugin ( ScrollTrigger , Flip , SplitText , CustomEase ) ; Custo…" at bounding box center [273, 202] width 280 height 300
click at [216, 110] on div "gsap . registerPlugin ( ScrollTrigger , Flip , SplitText , CustomEase ) ; Custo…" at bounding box center [273, 202] width 280 height 300
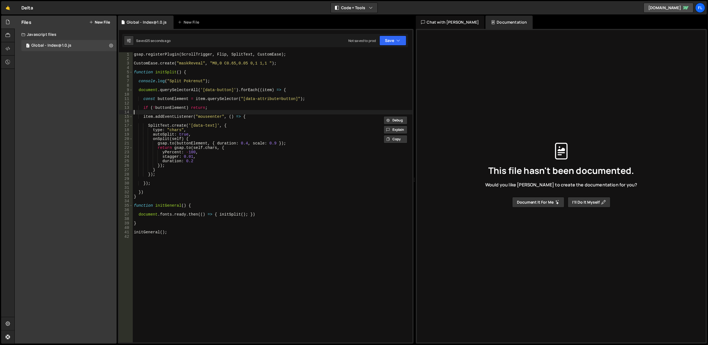
scroll to position [0, 0]
click at [212, 118] on div "gsap . registerPlugin ( ScrollTrigger , Flip , SplitText , CustomEase ) ; Custo…" at bounding box center [273, 202] width 280 height 300
click at [214, 108] on div "gsap . registerPlugin ( ScrollTrigger , Flip , SplitText , CustomEase ) ; Custo…" at bounding box center [273, 202] width 280 height 300
type textarea "if (!buttonElement) return;"
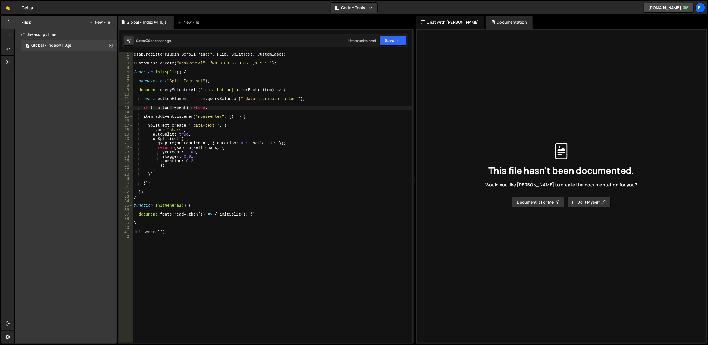
click at [146, 179] on div "gsap . registerPlugin ( ScrollTrigger , Flip , SplitText , CustomEase ) ; Custo…" at bounding box center [273, 202] width 280 height 300
click at [158, 179] on div "gsap . registerPlugin ( ScrollTrigger , Flip , SplitText , CustomEase ) ; Custo…" at bounding box center [273, 202] width 280 height 300
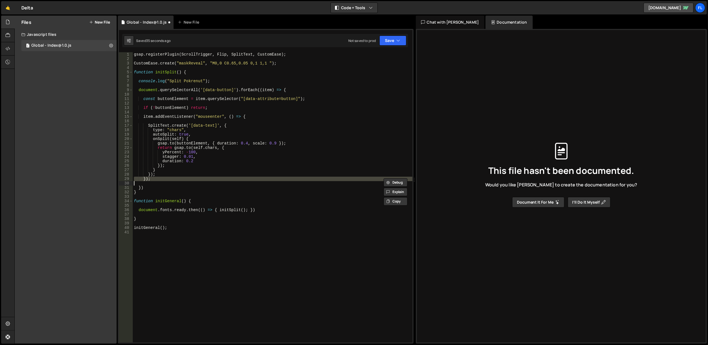
click at [158, 179] on div "gsap . registerPlugin ( ScrollTrigger , Flip , SplitText , CustomEase ) ; Custo…" at bounding box center [273, 197] width 280 height 290
click at [158, 179] on div "gsap . registerPlugin ( ScrollTrigger , Flip , SplitText , CustomEase ) ; Custo…" at bounding box center [273, 202] width 280 height 300
click at [158, 179] on div "gsap . registerPlugin ( ScrollTrigger , Flip , SplitText , CustomEase ) ; Custo…" at bounding box center [273, 197] width 280 height 290
click at [158, 179] on div "gsap . registerPlugin ( ScrollTrigger , Flip , SplitText , CustomEase ) ; Custo…" at bounding box center [273, 202] width 280 height 300
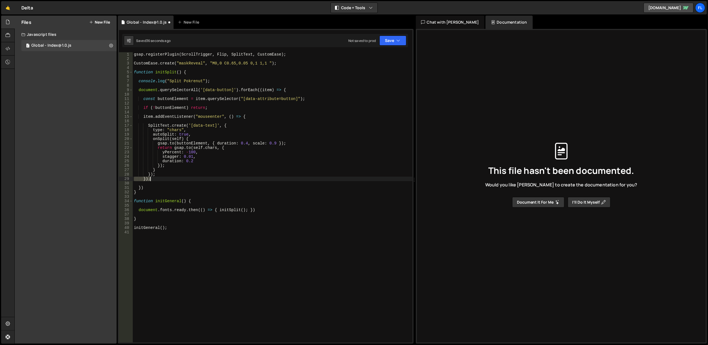
click at [158, 179] on div "gsap . registerPlugin ( ScrollTrigger , Flip , SplitText , CustomEase ) ; Custo…" at bounding box center [273, 202] width 280 height 300
click at [158, 179] on div "gsap . registerPlugin ( ScrollTrigger , Flip , SplitText , CustomEase ) ; Custo…" at bounding box center [273, 197] width 280 height 290
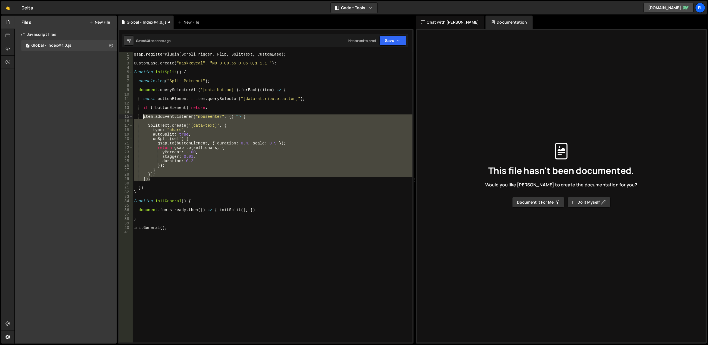
drag, startPoint x: 167, startPoint y: 179, endPoint x: 142, endPoint y: 115, distance: 68.9
click at [142, 115] on div "gsap . registerPlugin ( ScrollTrigger , Flip , SplitText , CustomEase ) ; Custo…" at bounding box center [273, 202] width 280 height 300
click at [161, 179] on div "gsap . registerPlugin ( ScrollTrigger , Flip , SplitText , CustomEase ) ; Custo…" at bounding box center [273, 197] width 280 height 290
type textarea "});"
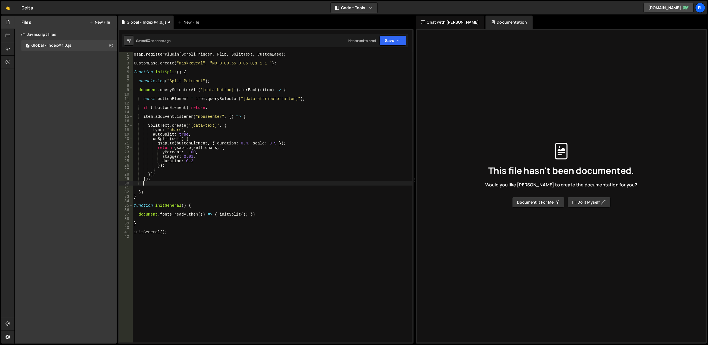
scroll to position [0, 0]
paste textarea "});"
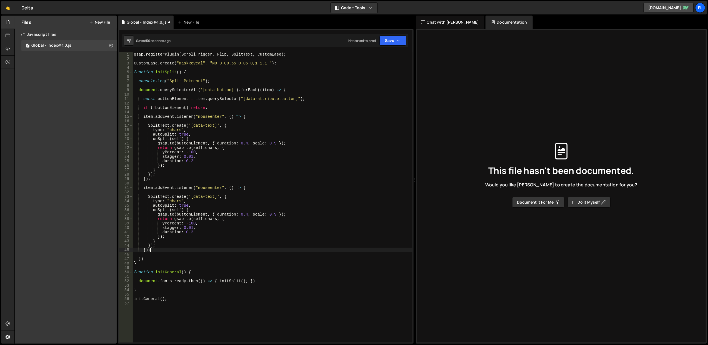
click at [196, 209] on div "gsap . registerPlugin ( ScrollTrigger , Flip , SplitText , CustomEase ) ; Custo…" at bounding box center [273, 202] width 280 height 300
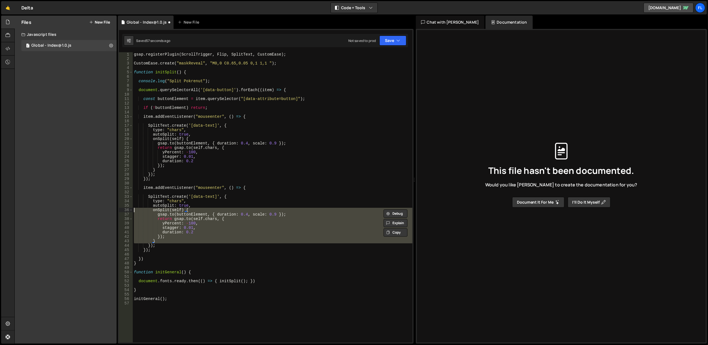
click at [196, 209] on div "gsap . registerPlugin ( ScrollTrigger , Flip , SplitText , CustomEase ) ; Custo…" at bounding box center [273, 202] width 280 height 300
click at [199, 204] on div "gsap . registerPlugin ( ScrollTrigger , Flip , SplitText , CustomEase ) ; Custo…" at bounding box center [273, 202] width 280 height 300
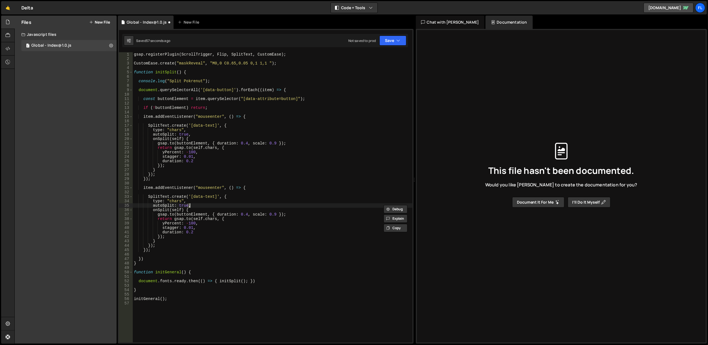
click at [199, 204] on div "gsap . registerPlugin ( ScrollTrigger , Flip , SplitText , CustomEase ) ; Custo…" at bounding box center [273, 202] width 280 height 300
click at [201, 208] on div "gsap . registerPlugin ( ScrollTrigger , Flip , SplitText , CustomEase ) ; Custo…" at bounding box center [273, 202] width 280 height 300
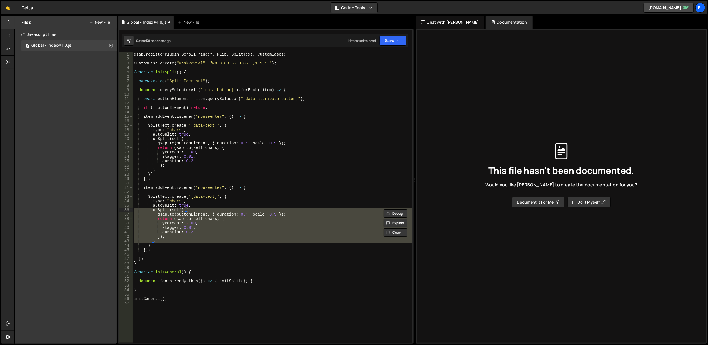
click at [201, 208] on div "gsap . registerPlugin ( ScrollTrigger , Flip , SplitText , CustomEase ) ; Custo…" at bounding box center [273, 202] width 280 height 300
click at [201, 206] on div "gsap . registerPlugin ( ScrollTrigger , Flip , SplitText , CustomEase ) ; Custo…" at bounding box center [273, 202] width 280 height 300
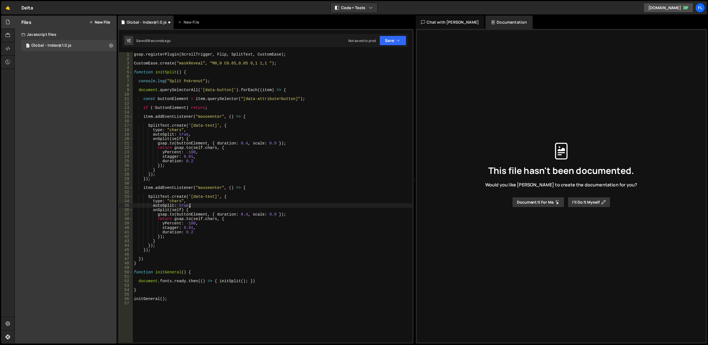
click at [201, 206] on div "gsap . registerPlugin ( ScrollTrigger , Flip , SplitText , CustomEase ) ; Custo…" at bounding box center [273, 202] width 280 height 300
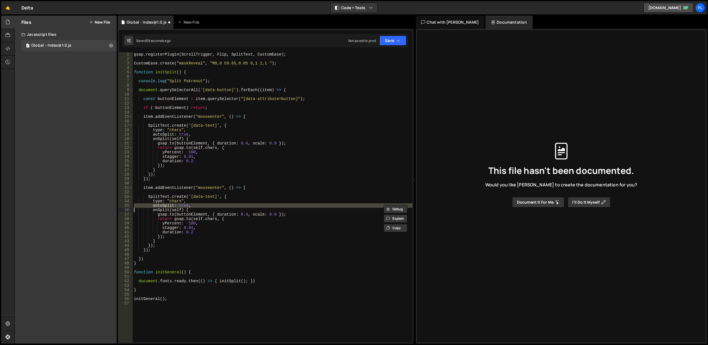
click at [201, 209] on div "gsap . registerPlugin ( ScrollTrigger , Flip , SplitText , CustomEase ) ; Custo…" at bounding box center [273, 202] width 280 height 300
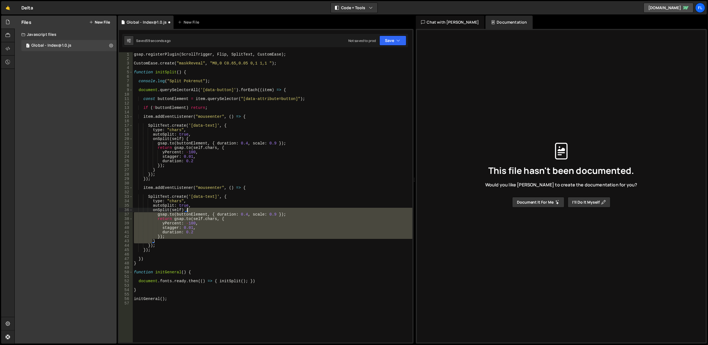
click at [201, 209] on div "gsap . registerPlugin ( ScrollTrigger , Flip , SplitText , CustomEase ) ; Custo…" at bounding box center [273, 202] width 280 height 300
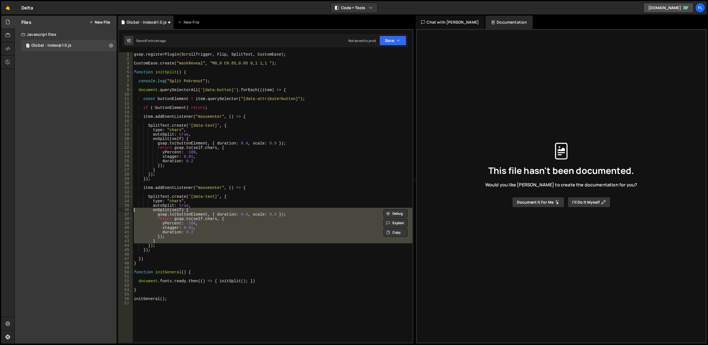
click at [206, 189] on div "gsap . registerPlugin ( ScrollTrigger , Flip , SplitText , CustomEase ) ; Custo…" at bounding box center [273, 202] width 280 height 300
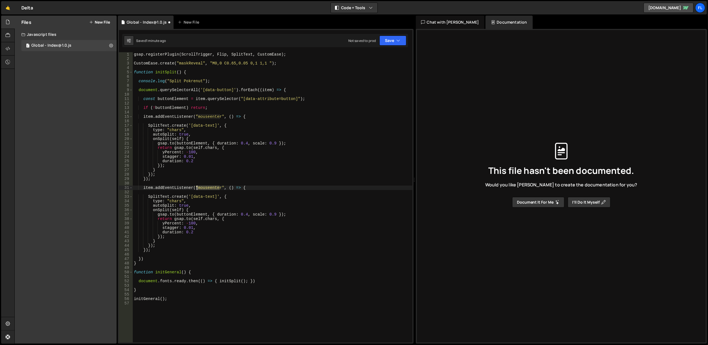
click at [206, 189] on div "gsap . registerPlugin ( ScrollTrigger , Flip , SplitText , CustomEase ) ; Custo…" at bounding box center [273, 202] width 280 height 300
click at [205, 198] on div "gsap . registerPlugin ( ScrollTrigger , Flip , SplitText , CustomEase ) ; Custo…" at bounding box center [273, 202] width 280 height 300
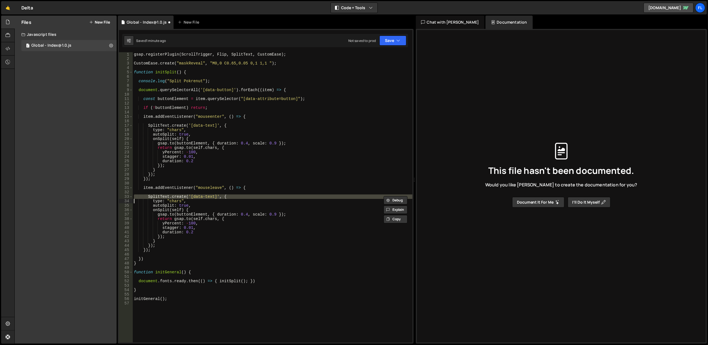
click at [206, 211] on div "gsap . registerPlugin ( ScrollTrigger , Flip , SplitText , CustomEase ) ; Custo…" at bounding box center [273, 202] width 280 height 300
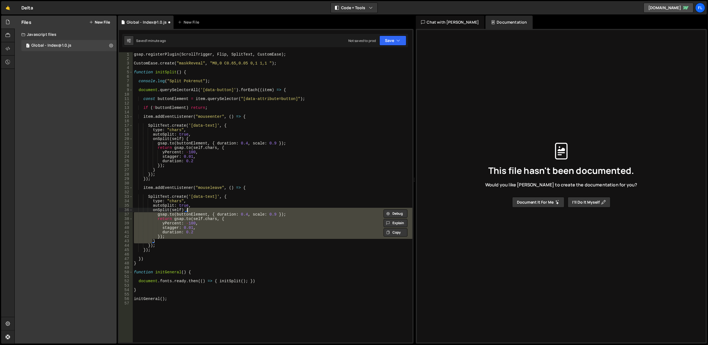
click at [206, 211] on div "gsap . registerPlugin ( ScrollTrigger , Flip , SplitText , CustomEase ) ; Custo…" at bounding box center [273, 202] width 280 height 300
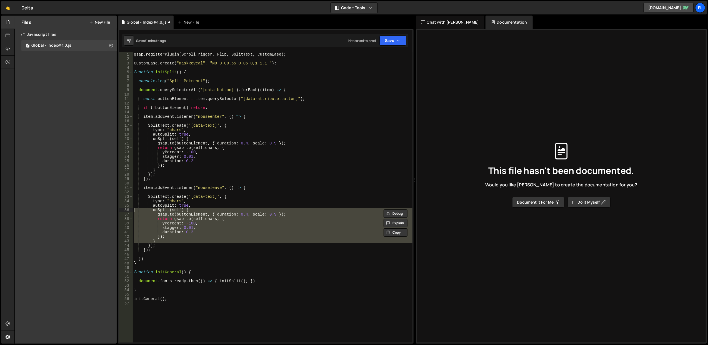
click at [207, 221] on div "gsap . registerPlugin ( ScrollTrigger , Flip , SplitText , CustomEase ) ; Custo…" at bounding box center [273, 197] width 280 height 290
click at [207, 221] on div "gsap . registerPlugin ( ScrollTrigger , Flip , SplitText , CustomEase ) ; Custo…" at bounding box center [273, 202] width 280 height 300
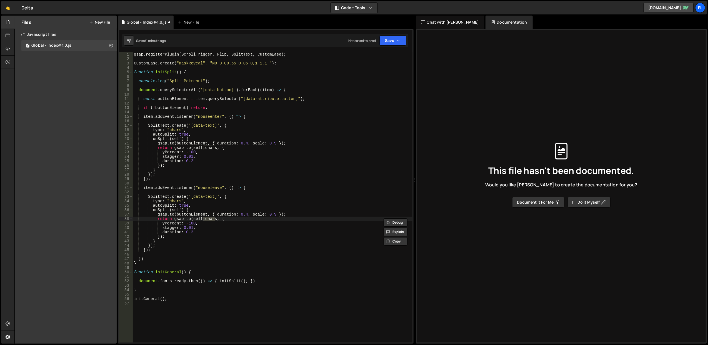
click at [207, 221] on div "gsap . registerPlugin ( ScrollTrigger , Flip , SplitText , CustomEase ) ; Custo…" at bounding box center [273, 202] width 280 height 300
click at [208, 211] on div "gsap . registerPlugin ( ScrollTrigger , Flip , SplitText , CustomEase ) ; Custo…" at bounding box center [273, 202] width 280 height 300
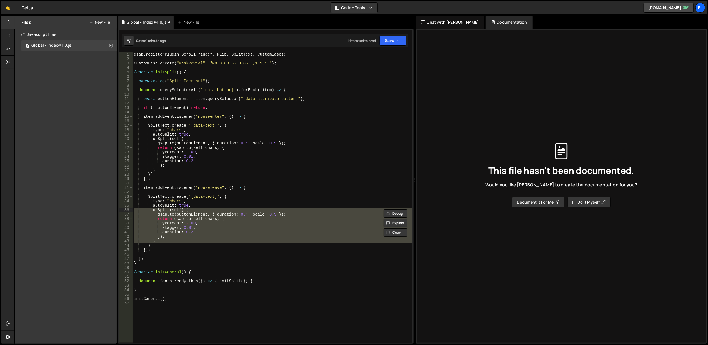
click at [210, 206] on div "gsap . registerPlugin ( ScrollTrigger , Flip , SplitText , CustomEase ) ; Custo…" at bounding box center [273, 202] width 280 height 300
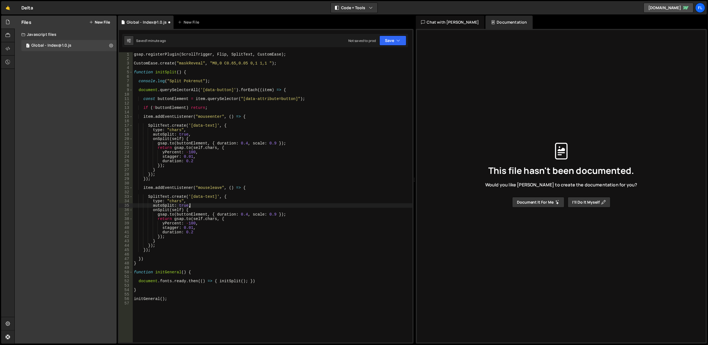
click at [210, 206] on div "gsap . registerPlugin ( ScrollTrigger , Flip , SplitText , CustomEase ) ; Custo…" at bounding box center [273, 202] width 280 height 300
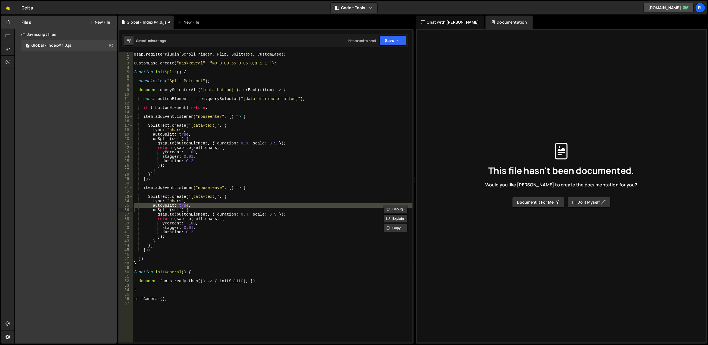
click at [210, 208] on div "gsap . registerPlugin ( ScrollTrigger , Flip , SplitText , CustomEase ) ; Custo…" at bounding box center [273, 202] width 280 height 300
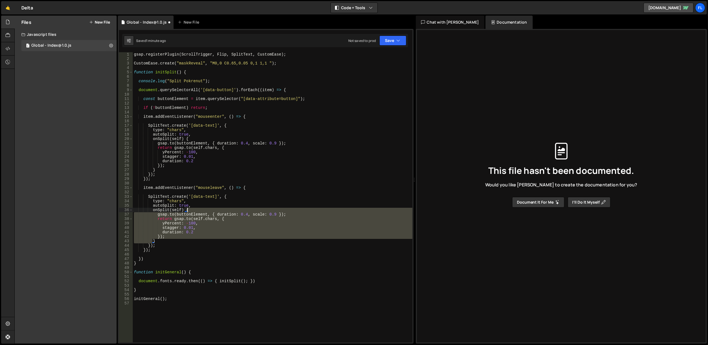
click at [210, 208] on div "gsap . registerPlugin ( ScrollTrigger , Flip , SplitText , CustomEase ) ; Custo…" at bounding box center [273, 202] width 280 height 300
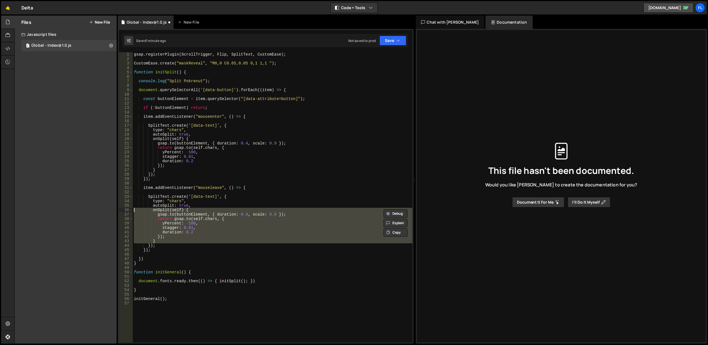
click at [210, 208] on div "gsap . registerPlugin ( ScrollTrigger , Flip , SplitText , CustomEase ) ; Custo…" at bounding box center [273, 197] width 280 height 290
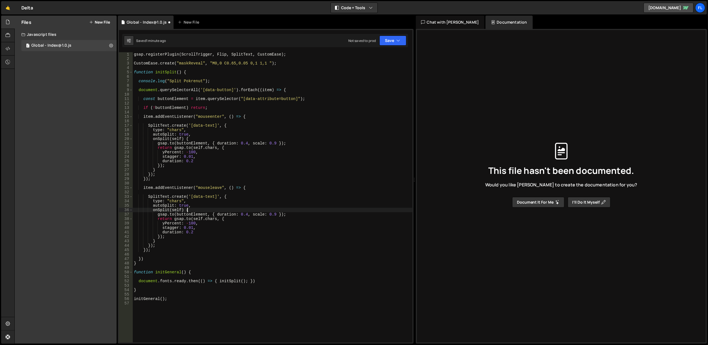
click at [210, 208] on div "gsap . registerPlugin ( ScrollTrigger , Flip , SplitText , CustomEase ) ; Custo…" at bounding box center [273, 202] width 280 height 300
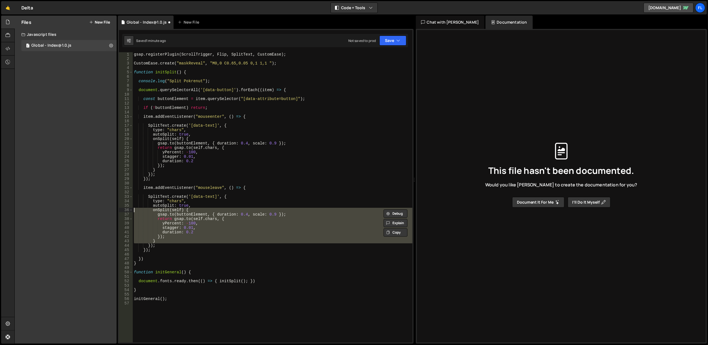
click at [210, 208] on div "gsap . registerPlugin ( ScrollTrigger , Flip , SplitText , CustomEase ) ; Custo…" at bounding box center [273, 197] width 280 height 290
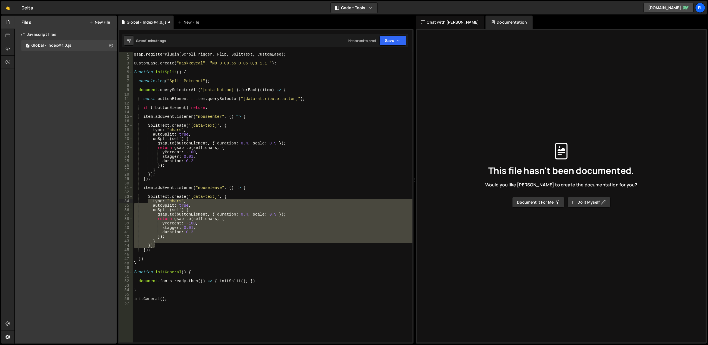
drag, startPoint x: 174, startPoint y: 246, endPoint x: 148, endPoint y: 197, distance: 55.2
click at [148, 197] on div "gsap . registerPlugin ( ScrollTrigger , Flip , SplitText , CustomEase ) ; Custo…" at bounding box center [273, 202] width 280 height 300
type textarea "SplitText.create('[data-text]', { type: "chars","
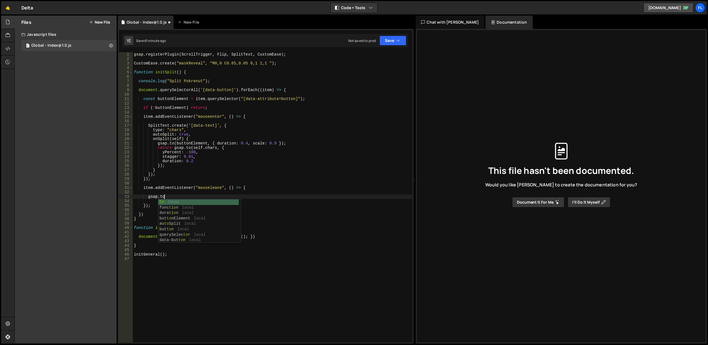
scroll to position [0, 2]
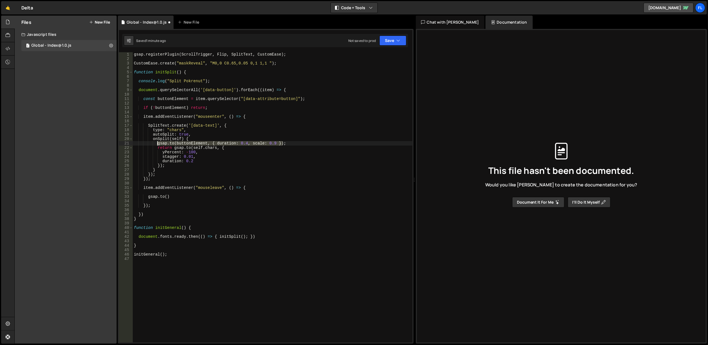
drag, startPoint x: 286, startPoint y: 143, endPoint x: 158, endPoint y: 144, distance: 128.1
click at [158, 144] on div "gsap . registerPlugin ( ScrollTrigger , Flip , SplitText , CustomEase ) ; Custo…" at bounding box center [273, 202] width 280 height 300
drag, startPoint x: 172, startPoint y: 198, endPoint x: 149, endPoint y: 195, distance: 23.6
click at [149, 195] on div "gsap . registerPlugin ( ScrollTrigger , Flip , SplitText , CustomEase ) ; Custo…" at bounding box center [273, 202] width 280 height 300
paste textarea "buttonElement, { duration: 0.4, scale: 0.9 });"
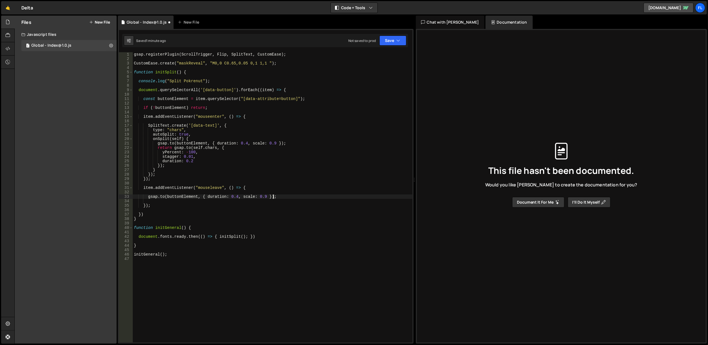
click at [259, 195] on div "gsap . registerPlugin ( ScrollTrigger , Flip , SplitText , CustomEase ) ; Custo…" at bounding box center [273, 202] width 280 height 300
click at [264, 197] on div "gsap . registerPlugin ( ScrollTrigger , Flip , SplitText , CustomEase ) ; Custo…" at bounding box center [273, 202] width 280 height 300
click at [257, 196] on div "gsap . registerPlugin ( ScrollTrigger , Flip , SplitText , CustomEase ) ; Custo…" at bounding box center [273, 202] width 280 height 300
click at [262, 196] on div "gsap . registerPlugin ( ScrollTrigger , Flip , SplitText , CustomEase ) ; Custo…" at bounding box center [273, 202] width 280 height 300
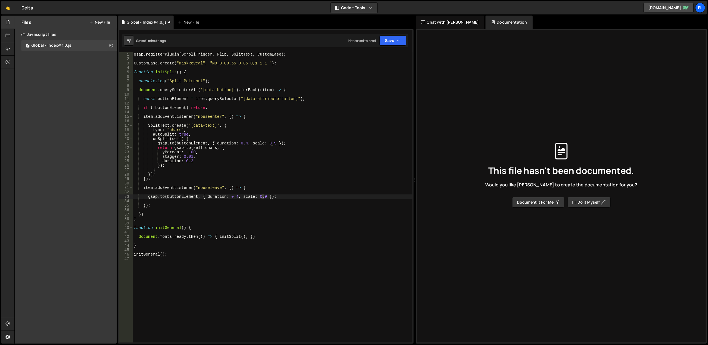
click at [262, 196] on div "gsap . registerPlugin ( ScrollTrigger , Flip , SplitText , CustomEase ) ; Custo…" at bounding box center [273, 202] width 280 height 300
click at [262, 197] on div "gsap . registerPlugin ( ScrollTrigger , Flip , SplitText , CustomEase ) ; Custo…" at bounding box center [273, 197] width 280 height 290
click at [262, 197] on div "gsap . registerPlugin ( ScrollTrigger , Flip , SplitText , CustomEase ) ; Custo…" at bounding box center [273, 202] width 280 height 300
drag, startPoint x: 257, startPoint y: 196, endPoint x: 263, endPoint y: 196, distance: 6.7
click at [263, 196] on div "gsap . registerPlugin ( ScrollTrigger , Flip , SplitText , CustomEase ) ; Custo…" at bounding box center [273, 202] width 280 height 300
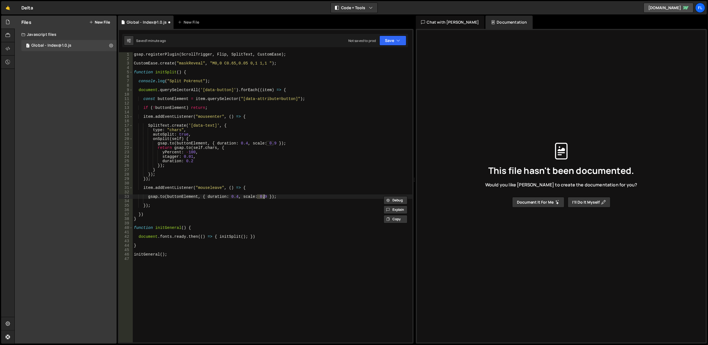
type textarea "[DOMAIN_NAME](buttonElement, { duration: 0.4, scale: 1 });"
click at [264, 191] on div "gsap . registerPlugin ( ScrollTrigger , Flip , SplitText , CustomEase ) ; Custo…" at bounding box center [273, 202] width 280 height 300
click at [276, 196] on div "gsap . registerPlugin ( ScrollTrigger , Flip , SplitText , CustomEase ) ; Custo…" at bounding box center [273, 202] width 280 height 300
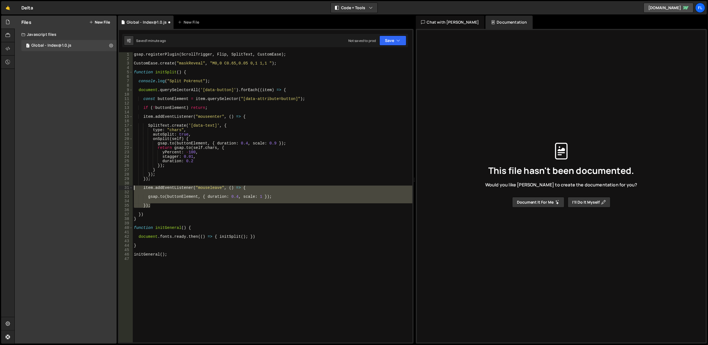
drag, startPoint x: 159, startPoint y: 204, endPoint x: 126, endPoint y: 187, distance: 37.4
click at [126, 187] on div "[DOMAIN_NAME](buttonElement, { duration: 0.4, scale: 1 }); 1 2 3 4 5 6 7 8 9 10…" at bounding box center [266, 197] width 294 height 290
type textarea "item.addEventListener("mouseleave", () => {"
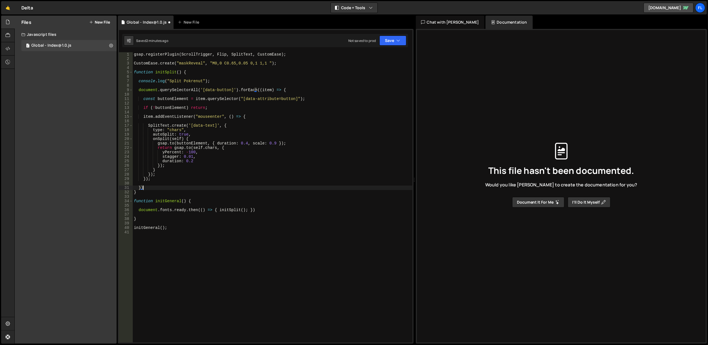
drag, startPoint x: 150, startPoint y: 188, endPoint x: 148, endPoint y: 184, distance: 5.3
click at [148, 184] on div "gsap . registerPlugin ( ScrollTrigger , Flip , SplitText , CustomEase ) ; Custo…" at bounding box center [273, 202] width 280 height 300
click at [155, 179] on div "gsap . registerPlugin ( ScrollTrigger , Flip , SplitText , CustomEase ) ; Custo…" at bounding box center [273, 202] width 280 height 300
click at [164, 179] on div "gsap . registerPlugin ( ScrollTrigger , Flip , SplitText , CustomEase ) ; Custo…" at bounding box center [273, 202] width 280 height 300
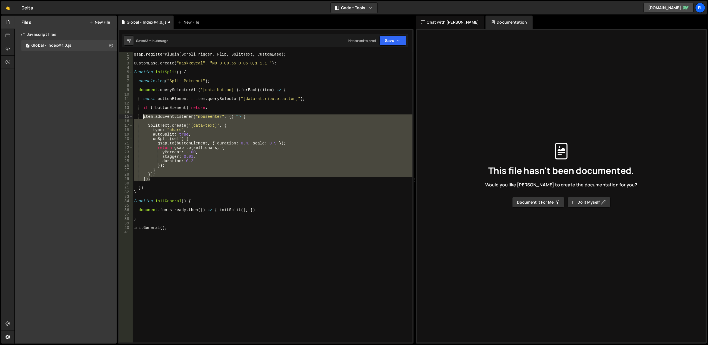
drag, startPoint x: 162, startPoint y: 180, endPoint x: 143, endPoint y: 117, distance: 66.2
click at [143, 117] on div "gsap . registerPlugin ( ScrollTrigger , Flip , SplitText , CustomEase ) ; Custo…" at bounding box center [273, 202] width 280 height 300
click at [146, 176] on div "gsap . registerPlugin ( ScrollTrigger , Flip , SplitText , CustomEase ) ; Custo…" at bounding box center [273, 197] width 280 height 290
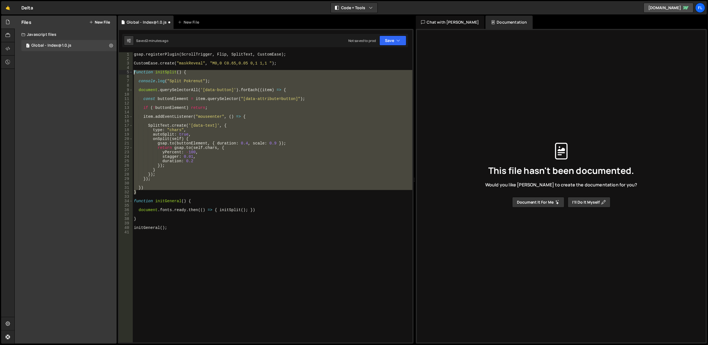
drag, startPoint x: 147, startPoint y: 192, endPoint x: 134, endPoint y: 72, distance: 120.8
click at [134, 72] on div "gsap . registerPlugin ( ScrollTrigger , Flip , SplitText , CustomEase ) ; Custo…" at bounding box center [273, 202] width 280 height 300
type textarea "function initSplit() {"
paste textarea
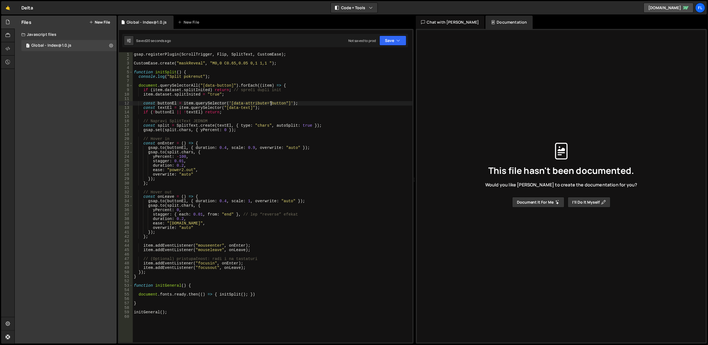
click at [270, 104] on div "gsap . registerPlugin ( ScrollTrigger , Flip , SplitText , CustomEase ) ; Custo…" at bounding box center [273, 202] width 280 height 300
type textarea "const buttonEl = item.querySelector('[data-attribute="button"]');"
click at [270, 104] on div "gsap . registerPlugin ( ScrollTrigger , Flip , SplitText , CustomEase ) ; Custo…" at bounding box center [273, 202] width 280 height 300
click at [253, 99] on div "gsap . registerPlugin ( ScrollTrigger , Flip , SplitText , CustomEase ) ; Custo…" at bounding box center [273, 202] width 280 height 300
click at [247, 174] on div "gsap . registerPlugin ( ScrollTrigger , Flip , SplitText , CustomEase ) ; Custo…" at bounding box center [273, 202] width 280 height 300
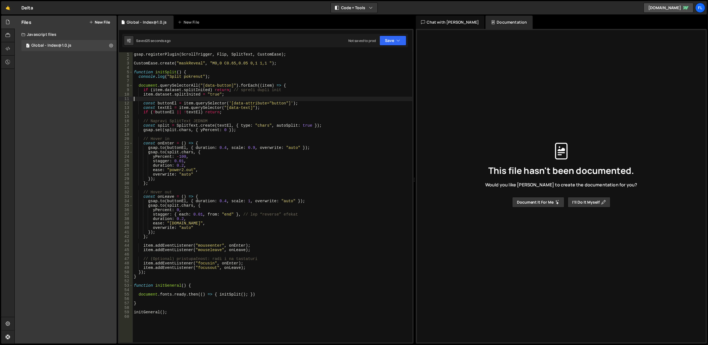
click at [247, 174] on div "gsap . registerPlugin ( ScrollTrigger , Flip , SplitText , CustomEase ) ; Custo…" at bounding box center [273, 202] width 280 height 300
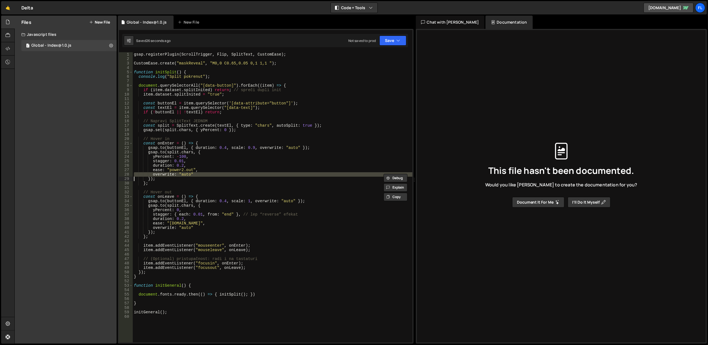
click at [247, 174] on div "gsap . registerPlugin ( ScrollTrigger , Flip , SplitText , CustomEase ) ; Custo…" at bounding box center [273, 202] width 280 height 300
click at [247, 174] on div "gsap . registerPlugin ( ScrollTrigger , Flip , SplitText , CustomEase ) ; Custo…" at bounding box center [273, 197] width 280 height 290
click at [166, 109] on div "gsap . registerPlugin ( ScrollTrigger , Flip , SplitText , CustomEase ) ; Custo…" at bounding box center [273, 202] width 280 height 300
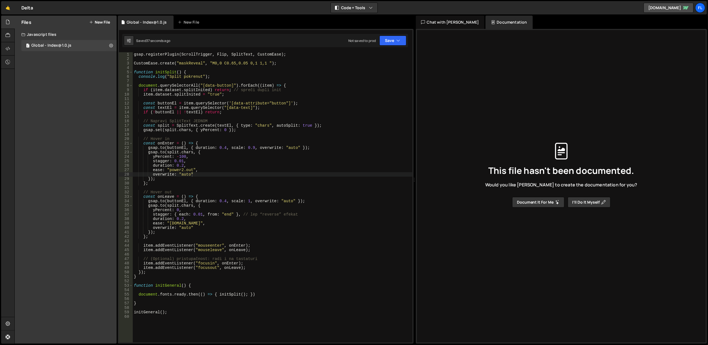
type textarea "const textEl = item.querySelector("[data-text]");"
click at [166, 109] on div "gsap . registerPlugin ( ScrollTrigger , Flip , SplitText , CustomEase ) ; Custo…" at bounding box center [273, 202] width 280 height 300
click at [199, 108] on div "gsap . registerPlugin ( ScrollTrigger , Flip , SplitText , CustomEase ) ; Custo…" at bounding box center [273, 202] width 280 height 300
click at [231, 114] on div "gsap . registerPlugin ( ScrollTrigger , Flip , SplitText , CustomEase ) ; Custo…" at bounding box center [273, 202] width 280 height 300
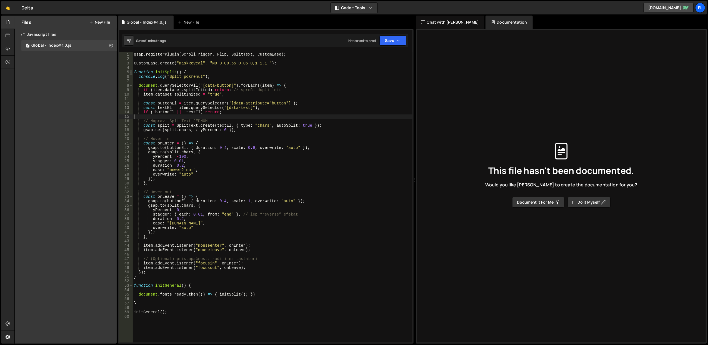
click at [132, 71] on span at bounding box center [130, 72] width 3 height 4
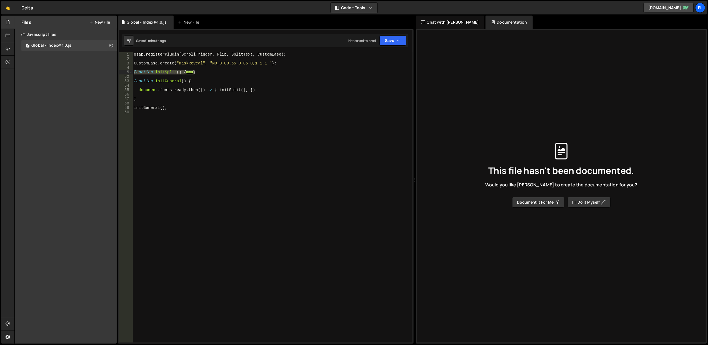
drag, startPoint x: 198, startPoint y: 72, endPoint x: 133, endPoint y: 71, distance: 65.9
click at [133, 71] on div "1 2 3 4 5 52 53 54 55 56 57 58 59 60 gsap . registerPlugin ( ScrollTrigger , Fl…" at bounding box center [266, 197] width 294 height 290
type textarea "function initSplit() { console.log("Split pokrenut");"
paste textarea
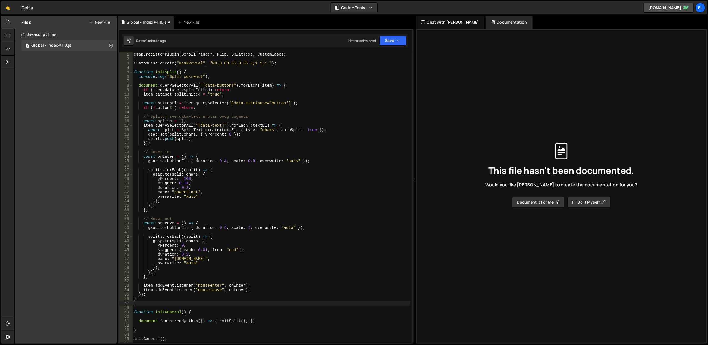
scroll to position [3, 0]
click at [166, 223] on div "gsap . registerPlugin ( ScrollTrigger , Flip , SplitText , CustomEase ) ; Custo…" at bounding box center [272, 202] width 278 height 300
type textarea "const onLeave = () => {"
click at [166, 223] on div "gsap . registerPlugin ( ScrollTrigger , Flip , SplitText , CustomEase ) ; Custo…" at bounding box center [272, 202] width 278 height 300
click at [196, 146] on div "gsap . registerPlugin ( ScrollTrigger , Flip , SplitText , CustomEase ) ; Custo…" at bounding box center [272, 202] width 278 height 300
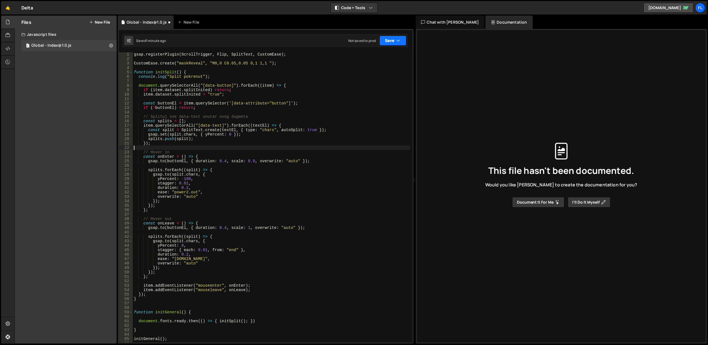
click at [386, 38] on button "Save" at bounding box center [393, 41] width 27 height 10
click at [377, 52] on div "Save to Staging S" at bounding box center [374, 55] width 58 height 6
click at [191, 64] on div "gsap . registerPlugin ( ScrollTrigger , Flip , SplitText , CustomEase ) ; Custo…" at bounding box center [273, 202] width 280 height 300
click at [227, 183] on div "gsap . registerPlugin ( ScrollTrigger , Flip , SplitText , CustomEase ) ; Custo…" at bounding box center [273, 202] width 280 height 300
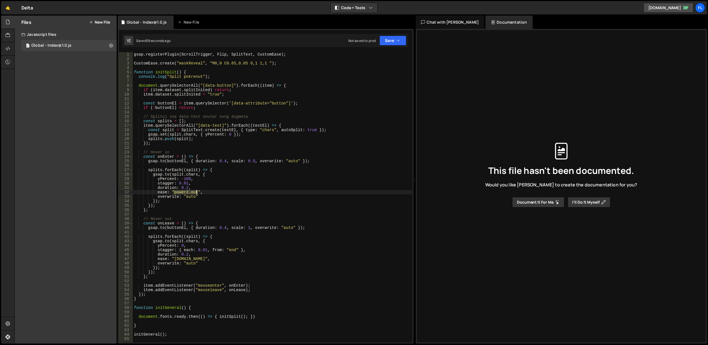
drag, startPoint x: 173, startPoint y: 194, endPoint x: 196, endPoint y: 194, distance: 22.5
click at [196, 194] on div "gsap . registerPlugin ( ScrollTrigger , Flip , SplitText , CustomEase ) ; Custo…" at bounding box center [273, 202] width 280 height 300
paste textarea "maskReveal"
drag, startPoint x: 173, startPoint y: 259, endPoint x: 194, endPoint y: 259, distance: 21.1
click at [194, 259] on div "gsap . registerPlugin ( ScrollTrigger , Flip , SplitText , CustomEase ) ; Custo…" at bounding box center [273, 202] width 280 height 300
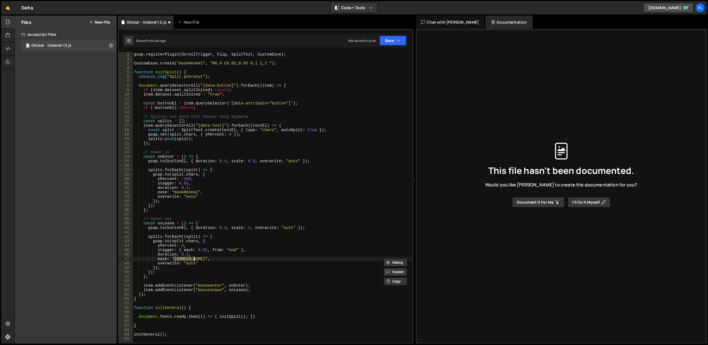
paste textarea "maskReveal"
click at [221, 194] on div "gsap . registerPlugin ( ScrollTrigger , Flip , SplitText , CustomEase ) ; Custo…" at bounding box center [273, 202] width 280 height 300
click at [186, 187] on div "gsap . registerPlugin ( ScrollTrigger , Flip , SplitText , CustomEase ) ; Custo…" at bounding box center [273, 202] width 280 height 300
click at [187, 256] on div "gsap . registerPlugin ( ScrollTrigger , Flip , SplitText , CustomEase ) ; Custo…" at bounding box center [273, 202] width 280 height 300
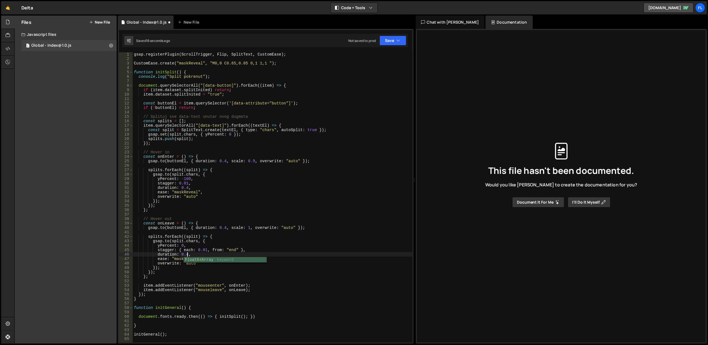
click at [222, 196] on div "gsap . registerPlugin ( ScrollTrigger , Flip , SplitText , CustomEase ) ; Custo…" at bounding box center [273, 202] width 280 height 300
click at [251, 163] on div "gsap . registerPlugin ( ScrollTrigger , Flip , SplitText , CustomEase ) ; Custo…" at bounding box center [273, 202] width 280 height 300
click at [318, 119] on div "gsap . registerPlugin ( ScrollTrigger , Flip , SplitText , CustomEase ) ; Custo…" at bounding box center [273, 202] width 280 height 300
click at [187, 188] on div "gsap . registerPlugin ( ScrollTrigger , Flip , SplitText , CustomEase ) ; Custo…" at bounding box center [273, 202] width 280 height 300
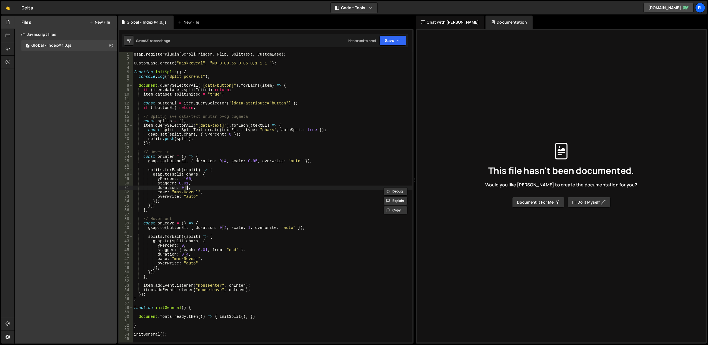
scroll to position [0, 3]
click at [188, 255] on div "gsap . registerPlugin ( ScrollTrigger , Flip , SplitText , CustomEase ) ; Custo…" at bounding box center [273, 202] width 280 height 300
click at [245, 191] on div "gsap . registerPlugin ( ScrollTrigger , Flip , SplitText , CustomEase ) ; Custo…" at bounding box center [273, 202] width 280 height 300
drag, startPoint x: 208, startPoint y: 64, endPoint x: 268, endPoint y: 64, distance: 59.5
click at [268, 64] on div "gsap . registerPlugin ( ScrollTrigger , Flip , SplitText , CustomEase ) ; Custo…" at bounding box center [273, 202] width 280 height 300
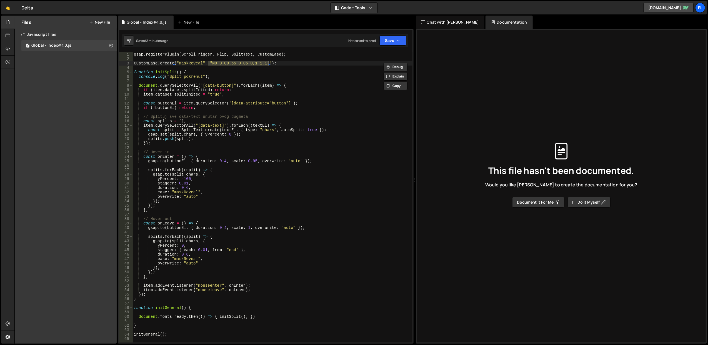
paste textarea "0.625, 0.05, 0, 1"
type textarea "CustomEase.create("maskReveal", "0.625, 0.05, 0, 1");"
click at [302, 58] on div "gsap . registerPlugin ( ScrollTrigger , Flip , SplitText , CustomEase ) ; Custo…" at bounding box center [273, 202] width 280 height 300
click at [382, 40] on button "Save" at bounding box center [393, 41] width 27 height 10
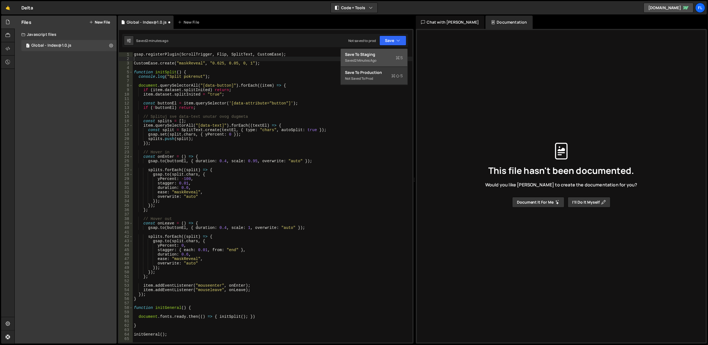
click at [375, 55] on div "Save to Staging S" at bounding box center [374, 55] width 58 height 6
click at [276, 58] on div "gsap . registerPlugin ( ScrollTrigger , Flip , SplitText , CustomEase ) ; Custo…" at bounding box center [273, 202] width 280 height 300
click at [281, 61] on div "gsap . registerPlugin ( ScrollTrigger , Flip , SplitText , CustomEase ) ; Custo…" at bounding box center [273, 202] width 280 height 300
type textarea "CustomEase.create("maskReveal", "0.625, 0.05, 0, 1");"
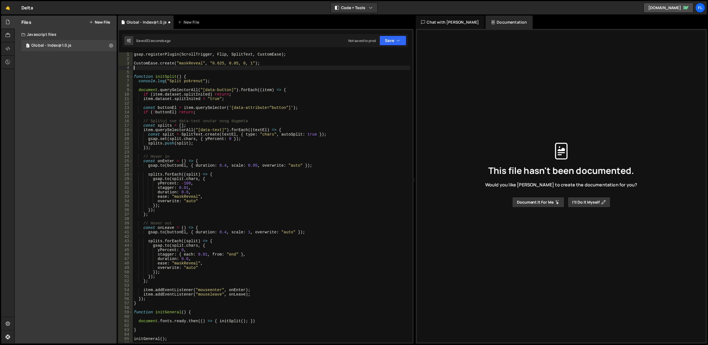
paste textarea "CustomEase.create("maskReveal", "0.625, 0.05, 0, 1");"
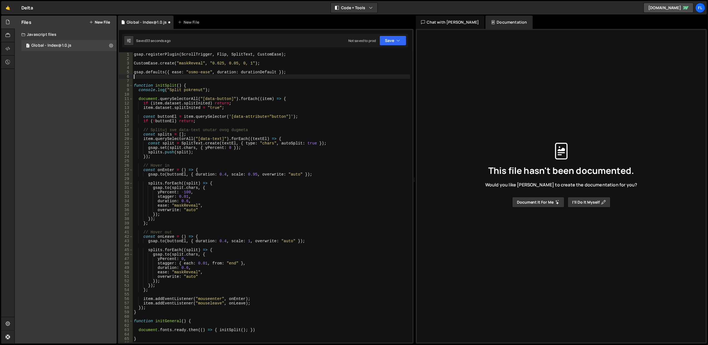
click at [193, 62] on div "gsap . registerPlugin ( ScrollTrigger , Flip , SplitText , CustomEase ) ; Custo…" at bounding box center [272, 202] width 278 height 300
drag, startPoint x: 188, startPoint y: 74, endPoint x: 207, endPoint y: 74, distance: 19.2
click at [207, 74] on div "gsap . registerPlugin ( ScrollTrigger , Flip , SplitText , CustomEase ) ; Custo…" at bounding box center [272, 202] width 278 height 300
paste textarea "maskReveal"
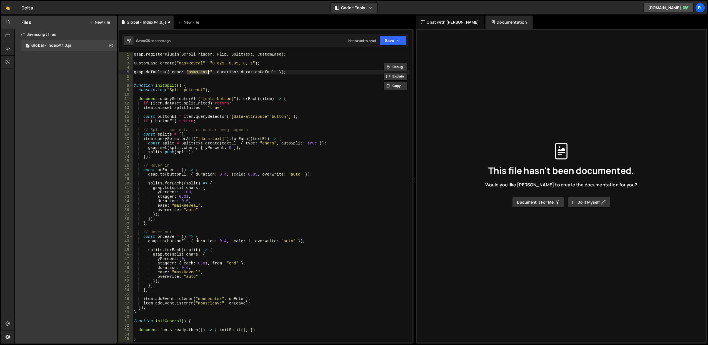
type textarea "gsap.defaults({ ease: "maskReveal", duration: durationDefault });"
click at [205, 77] on div "gsap . registerPlugin ( ScrollTrigger , Flip , SplitText , CustomEase ) ; Custo…" at bounding box center [272, 202] width 278 height 300
click at [191, 205] on div "gsap . registerPlugin ( ScrollTrigger , Flip , SplitText , CustomEase ) ; Custo…" at bounding box center [272, 202] width 278 height 300
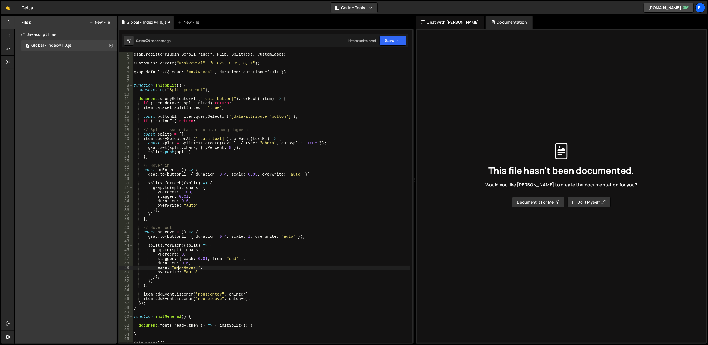
click at [179, 267] on div "gsap . registerPlugin ( ScrollTrigger , Flip , SplitText , CustomEase ) ; Custo…" at bounding box center [272, 202] width 278 height 300
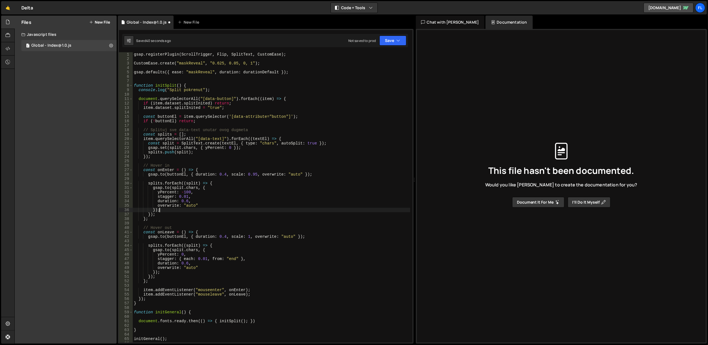
click at [224, 208] on div "gsap . registerPlugin ( ScrollTrigger , Flip , SplitText , CustomEase ) ; Custo…" at bounding box center [272, 202] width 278 height 300
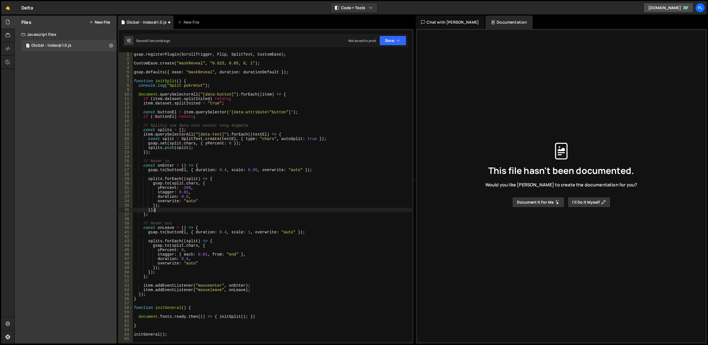
type textarea "});"
click at [255, 68] on div "gsap . registerPlugin ( ScrollTrigger , Flip , SplitText , CustomEase ) ; Custo…" at bounding box center [273, 202] width 280 height 300
click at [257, 71] on div "gsap . registerPlugin ( ScrollTrigger , Flip , SplitText , CustomEase ) ; Custo…" at bounding box center [273, 202] width 280 height 300
drag, startPoint x: 217, startPoint y: 72, endPoint x: 274, endPoint y: 73, distance: 57.2
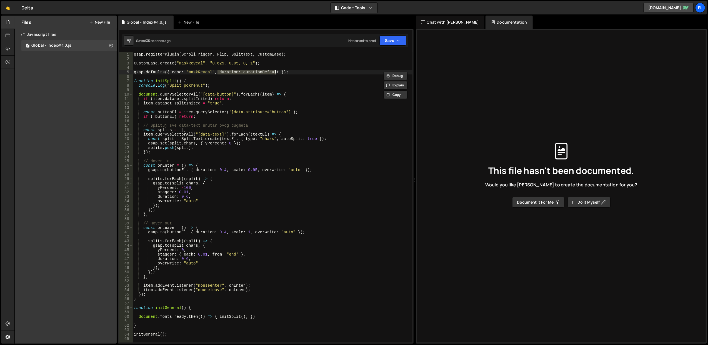
click at [274, 73] on div "gsap . registerPlugin ( ScrollTrigger , Flip , SplitText , CustomEase ) ; Custo…" at bounding box center [273, 202] width 280 height 300
type textarea "gsap.defaults({ ease: "maskReveal"});"
click at [401, 42] on button "Save" at bounding box center [393, 41] width 27 height 10
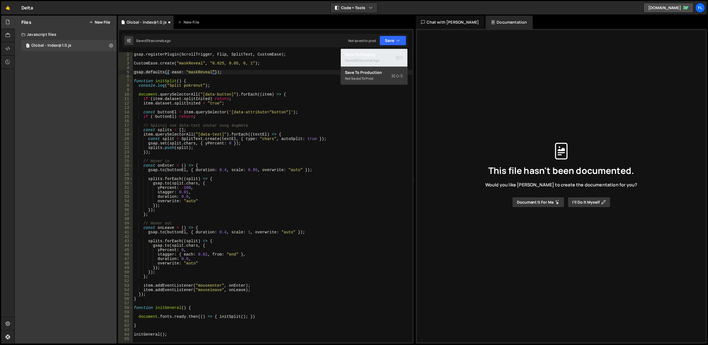
drag, startPoint x: 393, startPoint y: 49, endPoint x: 392, endPoint y: 54, distance: 4.5
click at [393, 51] on button "Save to Staging S Saved 39 seconds ago" at bounding box center [374, 58] width 67 height 18
click at [162, 218] on div "gsap . registerPlugin ( ScrollTrigger , Flip , SplitText , CustomEase ) ; Custo…" at bounding box center [273, 202] width 280 height 300
click at [153, 300] on div "gsap . registerPlugin ( ScrollTrigger , Flip , SplitText , CustomEase ) ; Custo…" at bounding box center [273, 202] width 280 height 300
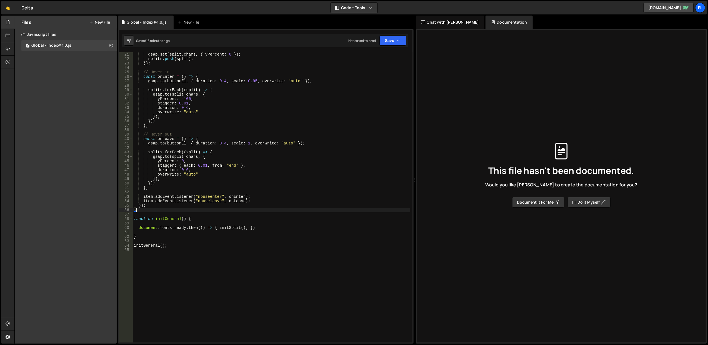
scroll to position [89, 0]
click at [221, 157] on div "gsap . set ( split . chars , { yPercent : 0 }) ; splits . push ( split ) ; }) ;…" at bounding box center [272, 202] width 278 height 300
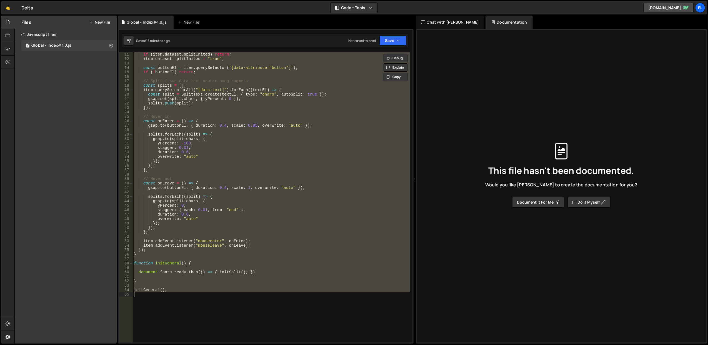
scroll to position [22, 0]
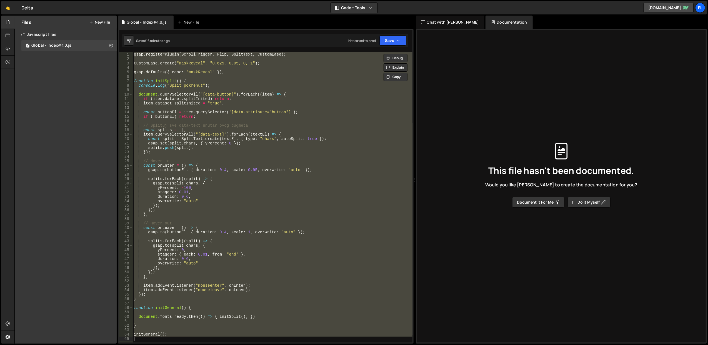
click at [207, 165] on div "gsap . registerPlugin ( ScrollTrigger , Flip , SplitText , CustomEase ) ; Custo…" at bounding box center [273, 197] width 280 height 290
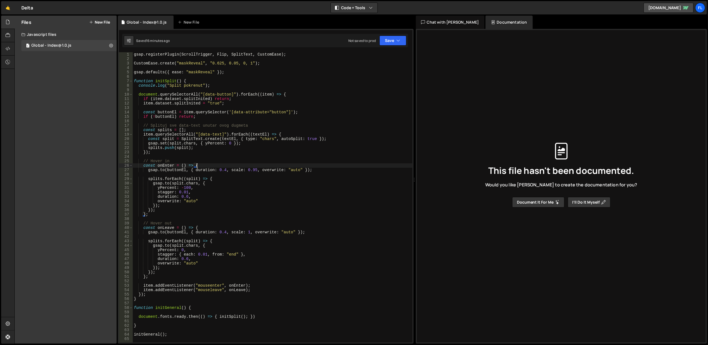
click at [174, 193] on div "gsap . registerPlugin ( ScrollTrigger , Flip , SplitText , CustomEase ) ; Custo…" at bounding box center [273, 202] width 280 height 300
click at [175, 150] on div "gsap . registerPlugin ( ScrollTrigger , Flip , SplitText , CustomEase ) ; Custo…" at bounding box center [273, 202] width 280 height 300
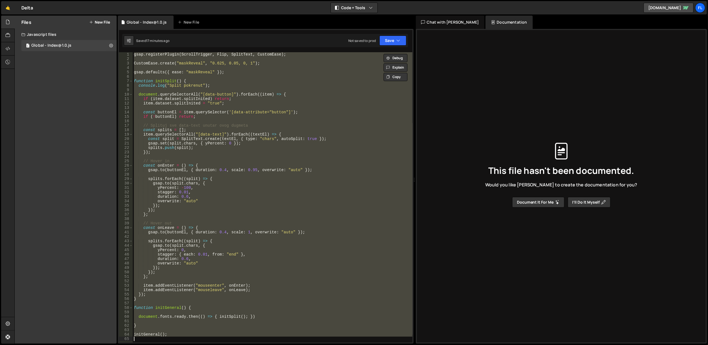
click at [261, 164] on div "gsap . registerPlugin ( ScrollTrigger , Flip , SplitText , CustomEase ) ; Custo…" at bounding box center [273, 202] width 280 height 300
paste textarea
type textarea "initGeneral();"
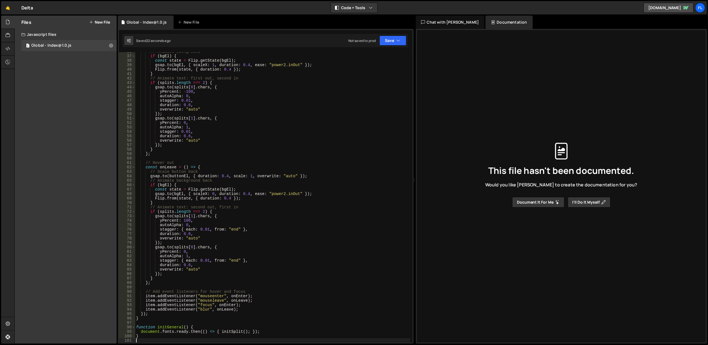
scroll to position [203, 0]
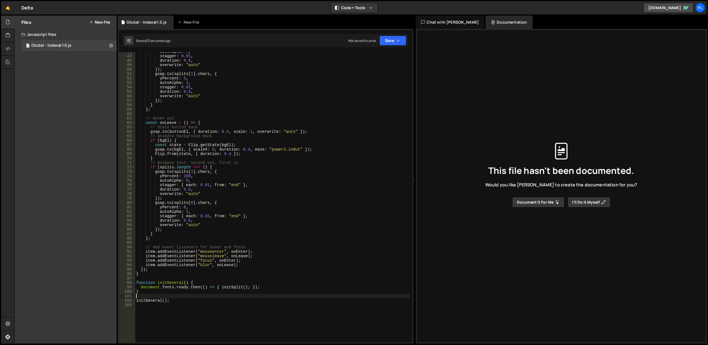
click at [217, 298] on div "autoAlpha : 0 , stagger : 0.01 , duration : 0.6 , overwrite : "auto" }) ; gsap …" at bounding box center [272, 199] width 275 height 300
type textarea "initGeneral();"
click at [221, 304] on div "autoAlpha : 0 , stagger : 0.01 , duration : 0.6 , overwrite : "auto" }) ; gsap …" at bounding box center [272, 199] width 275 height 300
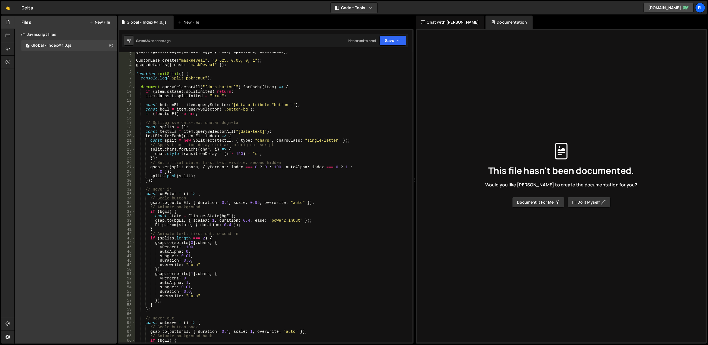
scroll to position [0, 0]
click at [174, 71] on div "gsap . registerPlugin ( ScrollTrigger , Flip , SplitText , CustomEase ) ; Custo…" at bounding box center [272, 202] width 275 height 300
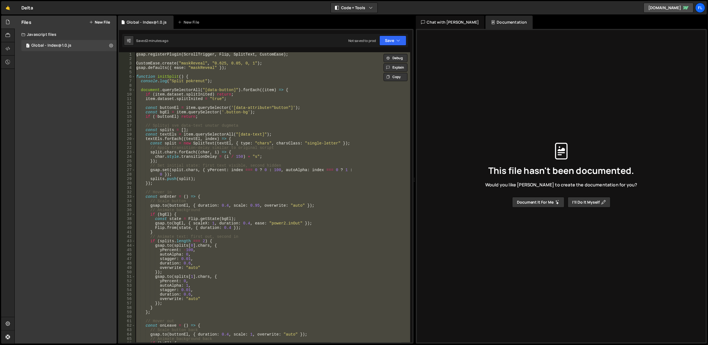
paste textarea
type textarea "initGeneral();"
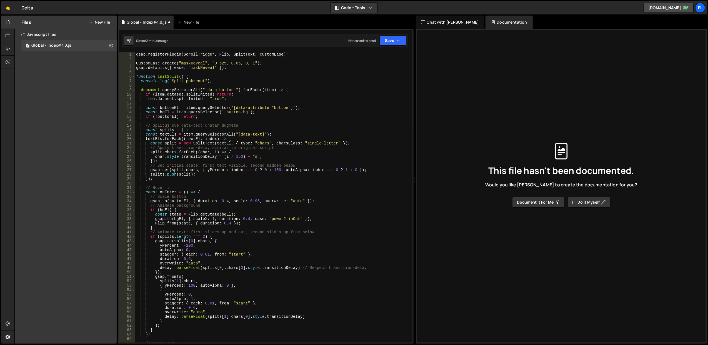
click at [257, 120] on div "gsap . registerPlugin ( ScrollTrigger , Flip , SplitText , CustomEase ) ; Custo…" at bounding box center [272, 202] width 275 height 300
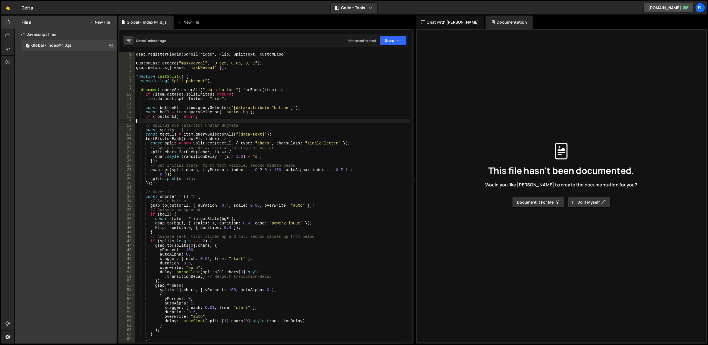
click at [237, 116] on div "gsap . registerPlugin ( ScrollTrigger , Flip , SplitText , CustomEase ) ; Custo…" at bounding box center [272, 202] width 275 height 300
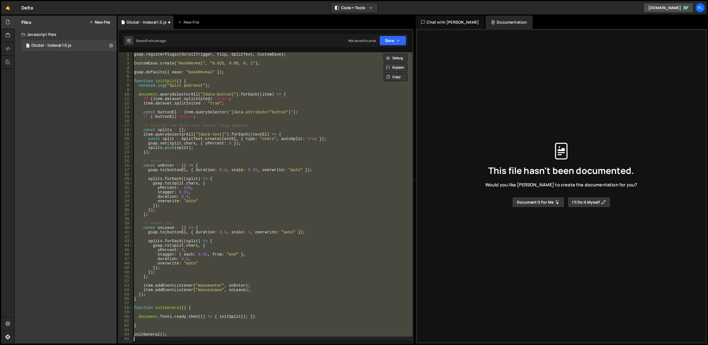
click at [268, 111] on div "gsap . registerPlugin ( ScrollTrigger , Flip , SplitText , CustomEase ) ; Custo…" at bounding box center [273, 197] width 280 height 290
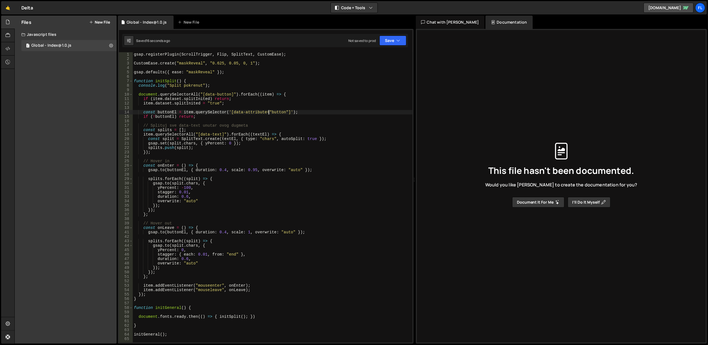
click at [258, 161] on div "gsap . registerPlugin ( ScrollTrigger , Flip , SplitText , CustomEase ) ; Custo…" at bounding box center [273, 202] width 280 height 300
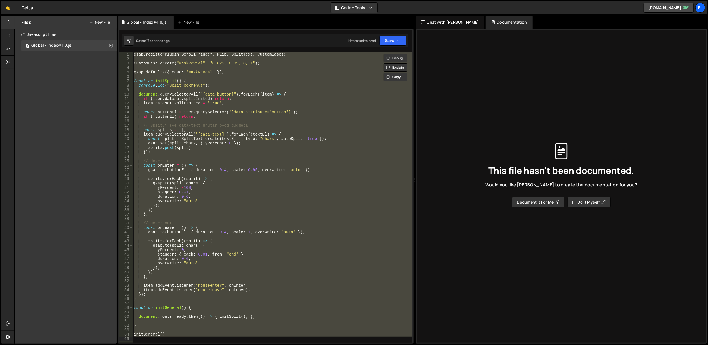
paste textarea
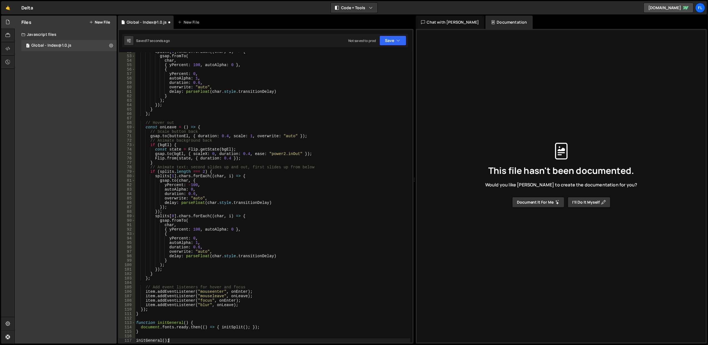
scroll to position [229, 0]
click at [258, 161] on div "splits [ 1 ] . chars . forEach (( char , i ) => { gsap . fromTo ( char , { yPer…" at bounding box center [272, 199] width 275 height 300
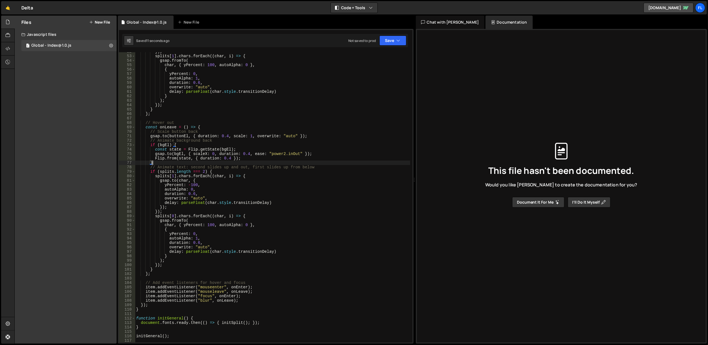
click at [209, 144] on div "}) ; splits [ 1 ] . chars . forEach (( char , i ) => { gsap . fromTo ( char , {…" at bounding box center [272, 199] width 275 height 300
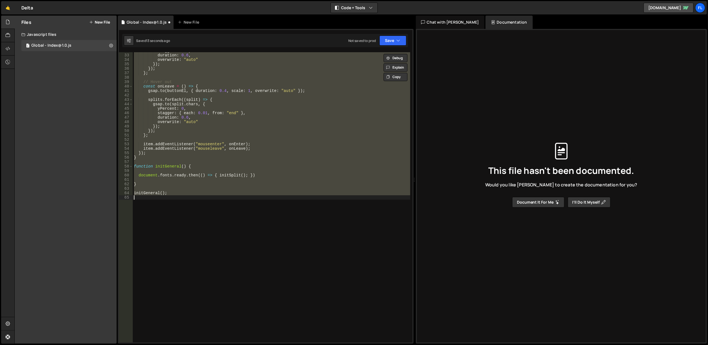
click at [210, 149] on div "stagger : 0.01 , duration : 0.6 , overwrite : "auto" }) ; }) ; } ; // Hover out…" at bounding box center [272, 197] width 278 height 290
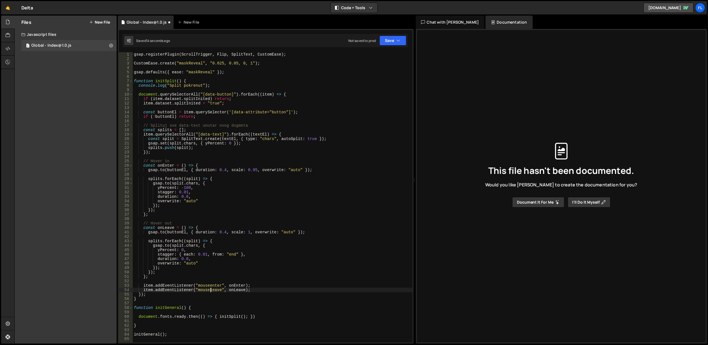
scroll to position [0, 0]
click at [223, 180] on div "gsap . registerPlugin ( ScrollTrigger , Flip , SplitText , CustomEase ) ; Custo…" at bounding box center [273, 202] width 280 height 300
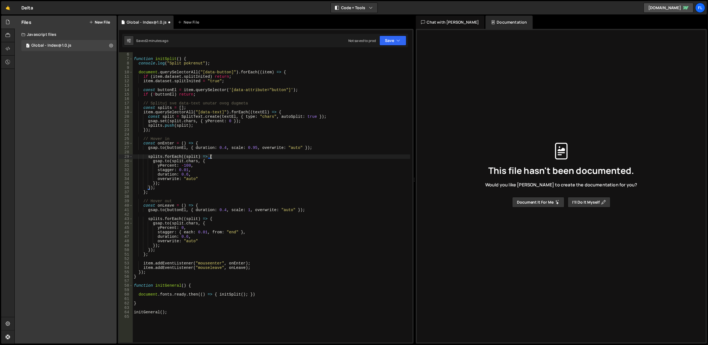
scroll to position [22, 0]
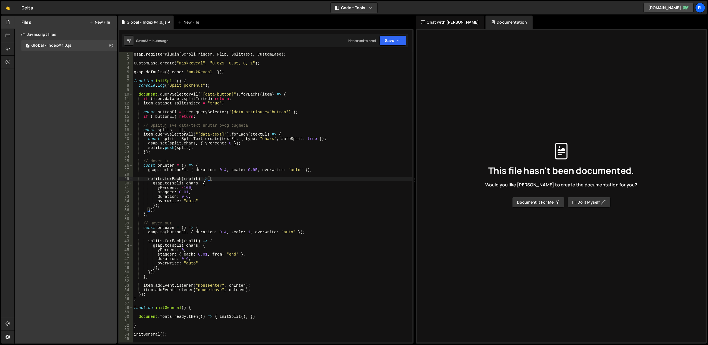
click at [247, 94] on div "gsap . registerPlugin ( ScrollTrigger , Flip , SplitText , CustomEase ) ; Custo…" at bounding box center [273, 202] width 280 height 300
click at [245, 103] on div "gsap . registerPlugin ( ScrollTrigger , Flip , SplitText , CustomEase ) ; Custo…" at bounding box center [273, 202] width 280 height 300
type textarea "item.dataset.splitInited = "true";"
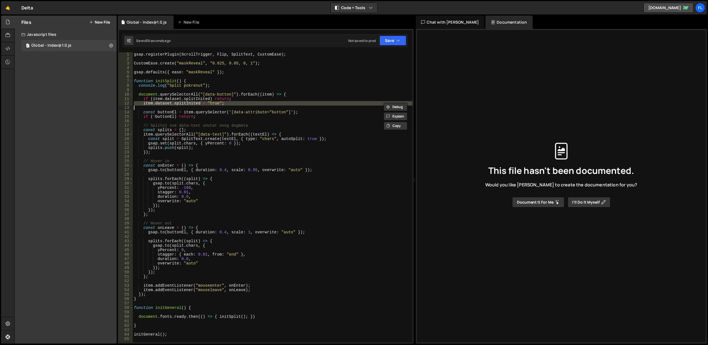
click at [251, 109] on div "gsap . registerPlugin ( ScrollTrigger , Flip , SplitText , CustomEase ) ; Custo…" at bounding box center [273, 197] width 280 height 290
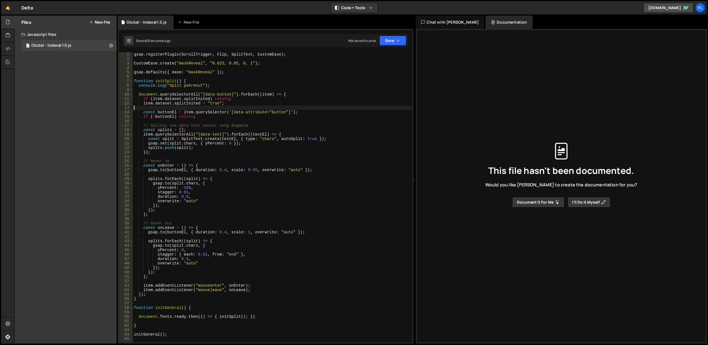
click at [251, 109] on div "gsap . registerPlugin ( ScrollTrigger , Flip , SplitText , CustomEase ) ; Custo…" at bounding box center [273, 202] width 280 height 300
click at [257, 112] on div "gsap . registerPlugin ( ScrollTrigger , Flip , SplitText , CustomEase ) ; Custo…" at bounding box center [273, 202] width 280 height 300
click at [283, 113] on div "gsap . registerPlugin ( ScrollTrigger , Flip , SplitText , CustomEase ) ; Custo…" at bounding box center [273, 202] width 280 height 300
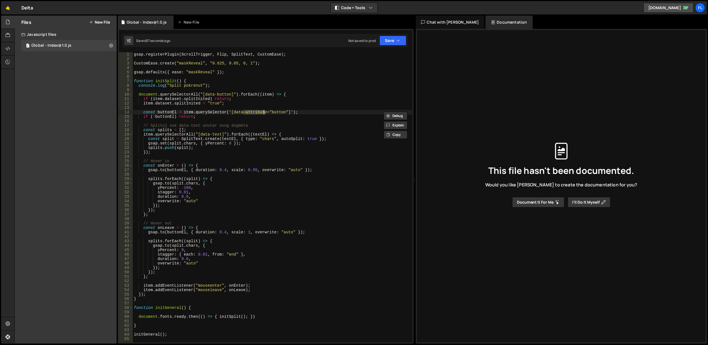
click at [283, 113] on div "gsap . registerPlugin ( ScrollTrigger , Flip , SplitText , CustomEase ) ; Custo…" at bounding box center [273, 202] width 280 height 300
click at [284, 100] on div "gsap . registerPlugin ( ScrollTrigger , Flip , SplitText , CustomEase ) ; Custo…" at bounding box center [273, 202] width 280 height 300
click at [219, 163] on div "gsap . registerPlugin ( ScrollTrigger , Flip , SplitText , CustomEase ) ; Custo…" at bounding box center [273, 202] width 280 height 300
click at [218, 124] on div "gsap . registerPlugin ( ScrollTrigger , Flip , SplitText , CustomEase ) ; Custo…" at bounding box center [273, 202] width 280 height 300
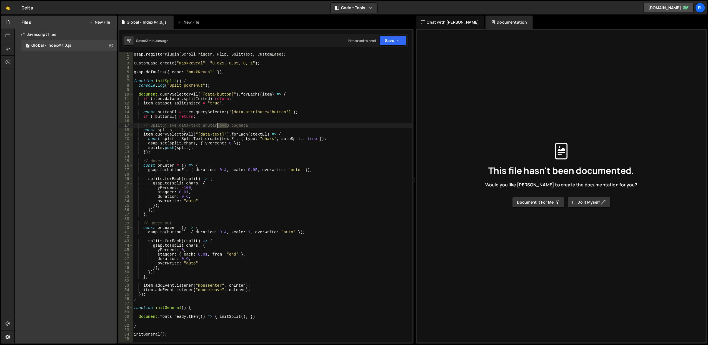
click at [218, 124] on div "gsap . registerPlugin ( ScrollTrigger , Flip , SplitText , CustomEase ) ; Custo…" at bounding box center [273, 202] width 280 height 300
type textarea "// Splituj sve data-text unutar ovog dugmeta const splits = [];"
click at [231, 154] on div "gsap . registerPlugin ( ScrollTrigger , Flip , SplitText , CustomEase ) ; Custo…" at bounding box center [273, 202] width 280 height 300
click at [212, 194] on div "gsap . registerPlugin ( ScrollTrigger , Flip , SplitText , CustomEase ) ; Custo…" at bounding box center [273, 202] width 280 height 300
type textarea "stagger: 0.01,"
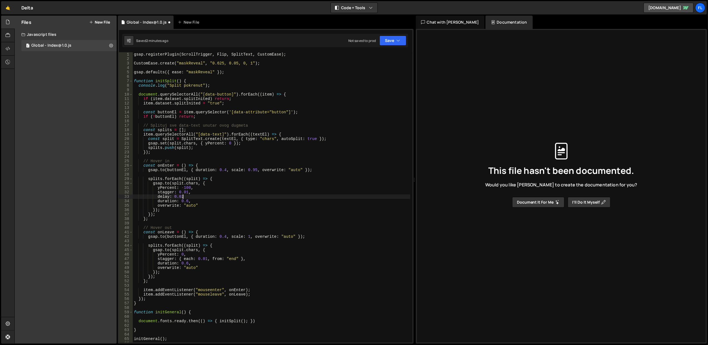
scroll to position [0, 3]
drag, startPoint x: 156, startPoint y: 197, endPoint x: 186, endPoint y: 197, distance: 29.5
click at [186, 197] on div "gsap . registerPlugin ( ScrollTrigger , Flip , SplitText , CustomEase ) ; Custo…" at bounding box center [272, 202] width 278 height 300
click at [204, 264] on div "gsap . registerPlugin ( ScrollTrigger , Flip , SplitText , CustomEase ) ; Custo…" at bounding box center [272, 202] width 278 height 300
type textarea "duration: 0.6,"
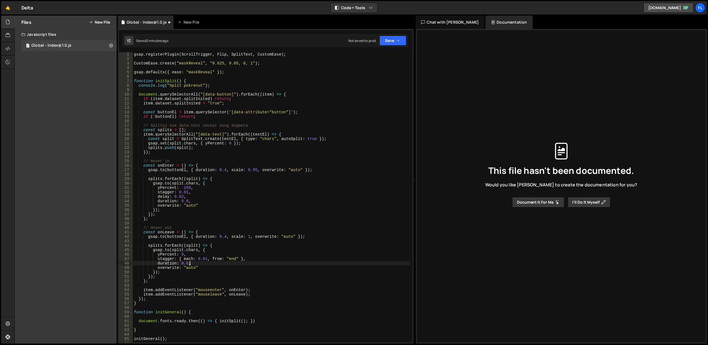
scroll to position [0, 1]
paste textarea "delay: 0.02,"
click at [246, 180] on div "gsap . registerPlugin ( ScrollTrigger , Flip , SplitText , CustomEase ) ; Custo…" at bounding box center [272, 202] width 278 height 300
type textarea "splits.forEach((split) => {"
click at [292, 155] on div "gsap . registerPlugin ( ScrollTrigger , Flip , SplitText , CustomEase ) ; Custo…" at bounding box center [272, 202] width 278 height 300
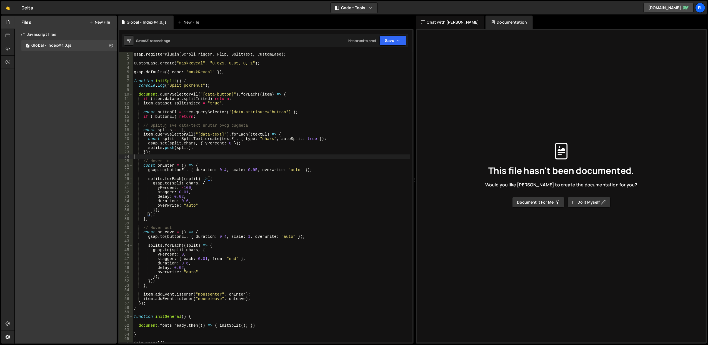
scroll to position [0, 0]
click at [292, 155] on div "gsap . registerPlugin ( ScrollTrigger , Flip , SplitText , CustomEase ) ; Custo…" at bounding box center [272, 202] width 278 height 300
click at [291, 177] on div "gsap . registerPlugin ( ScrollTrigger , Flip , SplitText , CustomEase ) ; Custo…" at bounding box center [272, 202] width 278 height 300
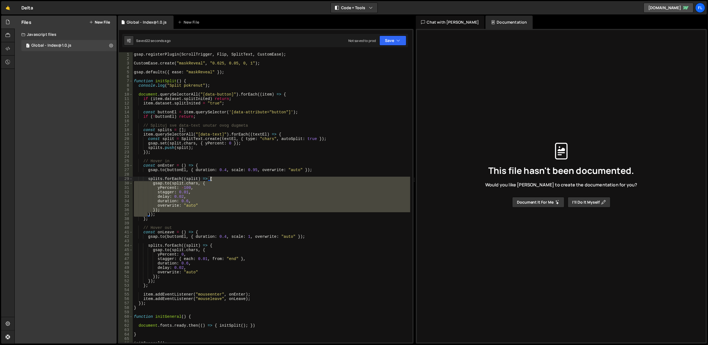
click at [291, 177] on div "gsap . registerPlugin ( ScrollTrigger , Flip , SplitText , CustomEase ) ; Custo…" at bounding box center [272, 202] width 278 height 300
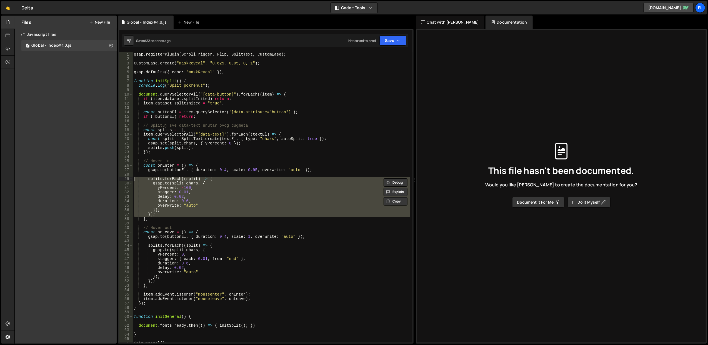
click at [288, 168] on div "gsap . registerPlugin ( ScrollTrigger , Flip , SplitText , CustomEase ) ; Custo…" at bounding box center [272, 202] width 278 height 300
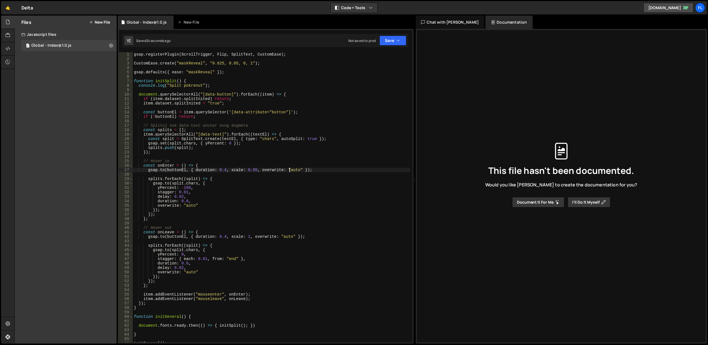
type textarea "initGeneral();"
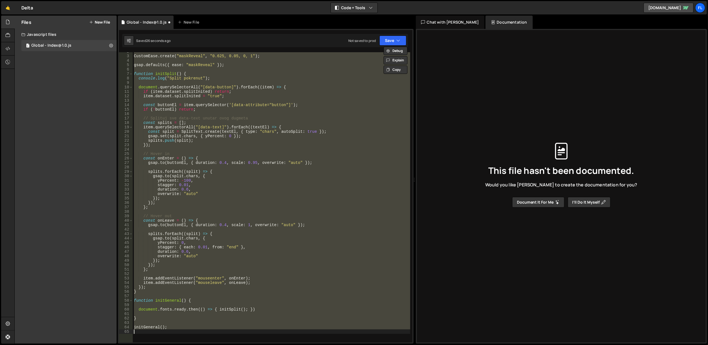
click at [236, 186] on div "CustomEase . create ( "maskReveal" , "0.625, 0.05, 0, 1" ) ; gsap . defaults ({…" at bounding box center [272, 197] width 278 height 290
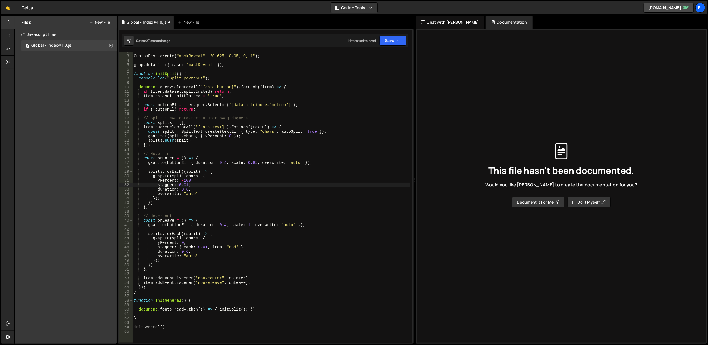
type textarea "initGeneral();"
click at [181, 104] on div "CustomEase . create ( "maskReveal" , "0.625, 0.05, 0, 1" ) ; gsap . defaults ({…" at bounding box center [272, 199] width 278 height 300
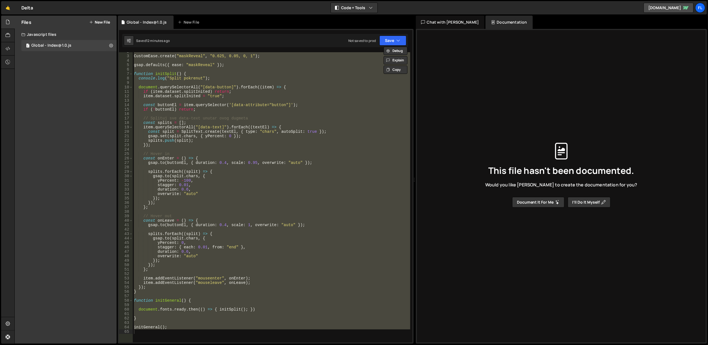
click at [192, 117] on div "CustomEase . create ( "maskReveal" , "0.625, 0.05, 0, 1" ) ; gsap . defaults ({…" at bounding box center [272, 197] width 278 height 290
paste textarea
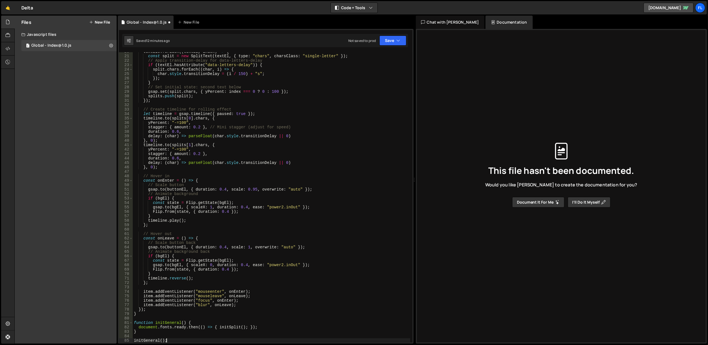
scroll to position [87, 0]
click at [157, 99] on div "textEls . forEach (( textEl , index ) => { const split = new SplitText ( textEl…" at bounding box center [272, 199] width 278 height 300
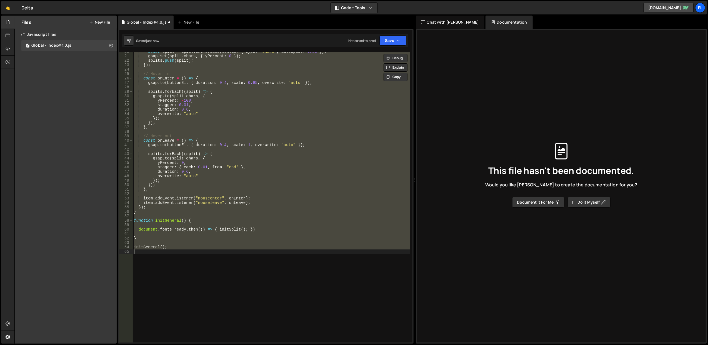
click at [277, 141] on div "const split = SplitText . create ( textEl , { type : "chars" , autoSplit : true…" at bounding box center [272, 197] width 278 height 290
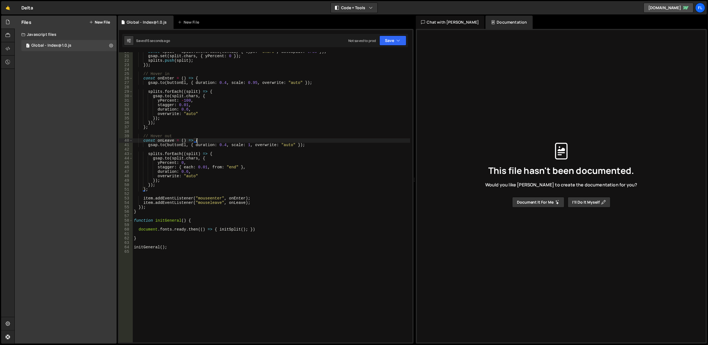
scroll to position [20, 0]
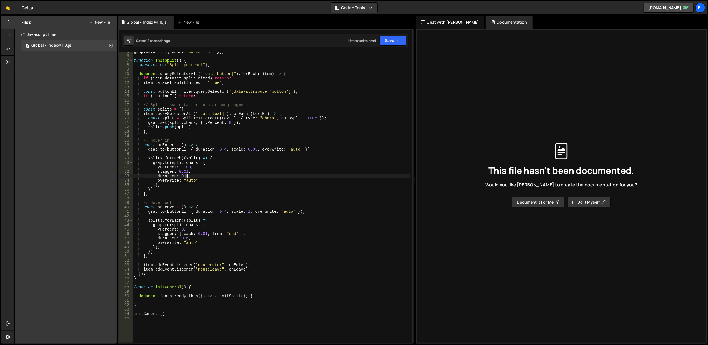
click at [186, 176] on div "gsap . defaults ({ ease : "maskReveal" }) ; function initSplit ( ) { console . …" at bounding box center [272, 199] width 278 height 300
click at [186, 238] on div "gsap . defaults ({ ease : "maskReveal" }) ; function initSplit ( ) { console . …" at bounding box center [272, 199] width 278 height 300
click at [246, 183] on div "gsap . defaults ({ ease : "maskReveal" }) ; function initSplit ( ) { console . …" at bounding box center [272, 199] width 278 height 300
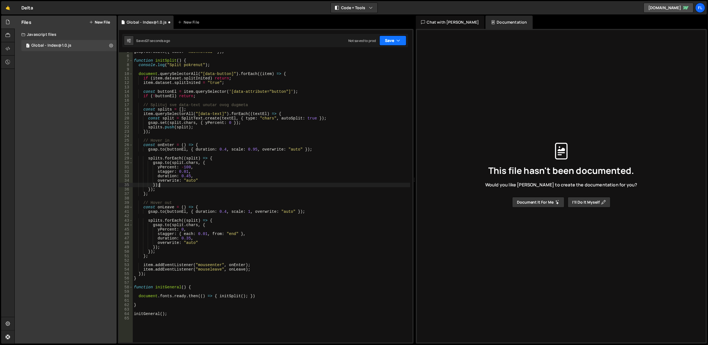
click at [392, 41] on button "Save" at bounding box center [393, 41] width 27 height 10
click at [385, 53] on div "Save to Staging S" at bounding box center [374, 55] width 58 height 6
click at [187, 173] on div "gsap . defaults ({ ease : "maskReveal" }) ; function initSplit ( ) { console . …" at bounding box center [272, 199] width 278 height 300
click at [325, 139] on div "gsap . defaults ({ ease : "maskReveal" }) ; function initSplit ( ) { console . …" at bounding box center [272, 199] width 278 height 300
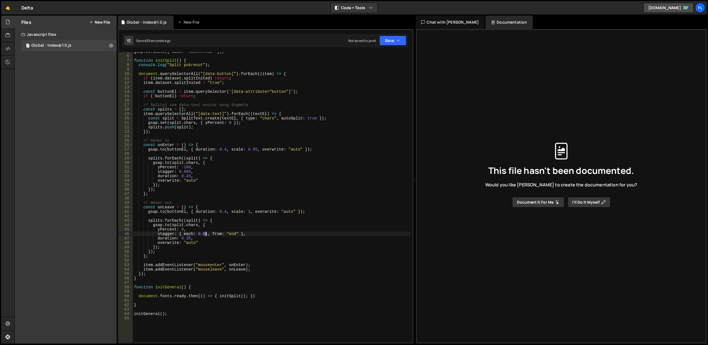
click at [206, 234] on div "gsap . defaults ({ ease : "maskReveal" }) ; function initSplit ( ) { console . …" at bounding box center [272, 199] width 278 height 300
click at [280, 167] on div "gsap . defaults ({ ease : "maskReveal" }) ; function initSplit ( ) { console . …" at bounding box center [272, 199] width 278 height 300
click at [232, 234] on div "gsap . defaults ({ ease : "maskReveal" }) ; function initSplit ( ) { console . …" at bounding box center [272, 199] width 278 height 300
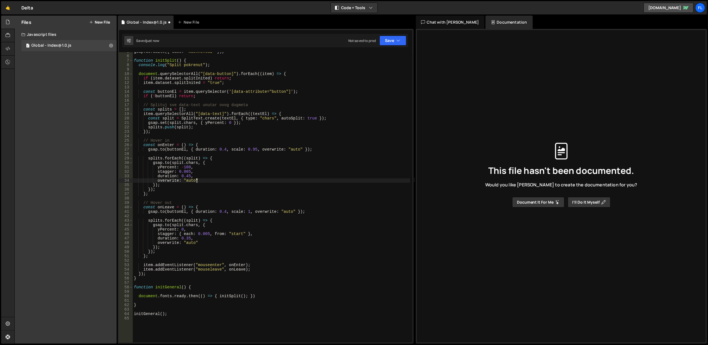
click at [282, 180] on div "gsap . defaults ({ ease : "maskReveal" }) ; function initSplit ( ) { console . …" at bounding box center [272, 199] width 278 height 300
drag, startPoint x: 185, startPoint y: 176, endPoint x: 189, endPoint y: 177, distance: 4.2
click at [189, 177] on div "gsap . defaults ({ ease : "maskReveal" }) ; function initSplit ( ) { console . …" at bounding box center [272, 199] width 278 height 300
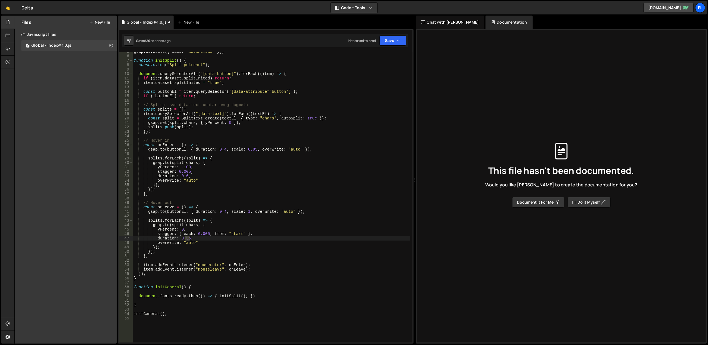
drag, startPoint x: 185, startPoint y: 239, endPoint x: 191, endPoint y: 238, distance: 5.9
click at [190, 239] on div "gsap . defaults ({ ease : "maskReveal" }) ; function initSplit ( ) { console . …" at bounding box center [272, 199] width 278 height 300
click at [237, 181] on div "gsap . defaults ({ ease : "maskReveal" }) ; function initSplit ( ) { console . …" at bounding box center [272, 199] width 278 height 300
click at [219, 167] on div "gsap . defaults ({ ease : "maskReveal" }) ; function initSplit ( ) { console . …" at bounding box center [272, 199] width 278 height 300
click at [208, 172] on div "gsap . defaults ({ ease : "maskReveal" }) ; function initSplit ( ) { console . …" at bounding box center [272, 199] width 278 height 300
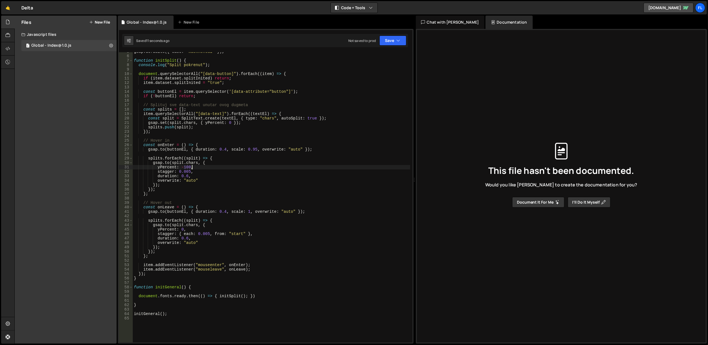
type textarea "stagger: 0.005,"
click at [180, 176] on div "gsap . defaults ({ ease : "maskReveal" }) ; function initSplit ( ) { console . …" at bounding box center [272, 199] width 278 height 300
click at [261, 159] on div "gsap . defaults ({ ease : "maskReveal" }) ; function initSplit ( ) { console . …" at bounding box center [272, 199] width 278 height 300
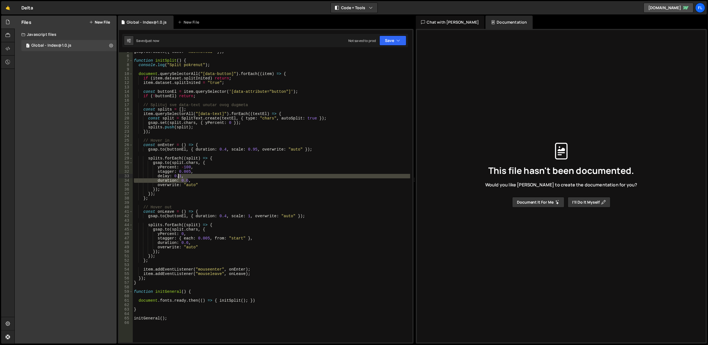
drag, startPoint x: 186, startPoint y: 178, endPoint x: 170, endPoint y: 176, distance: 16.3
click at [170, 176] on div "gsap . defaults ({ ease : "maskReveal" }) ; function initSplit ( ) { console . …" at bounding box center [272, 199] width 278 height 300
click at [172, 176] on div "gsap . defaults ({ ease : "maskReveal" }) ; function initSplit ( ) { console . …" at bounding box center [272, 197] width 278 height 290
drag, startPoint x: 184, startPoint y: 176, endPoint x: 158, endPoint y: 174, distance: 25.9
click at [158, 174] on div "gsap . defaults ({ ease : "maskReveal" }) ; function initSplit ( ) { console . …" at bounding box center [272, 199] width 278 height 300
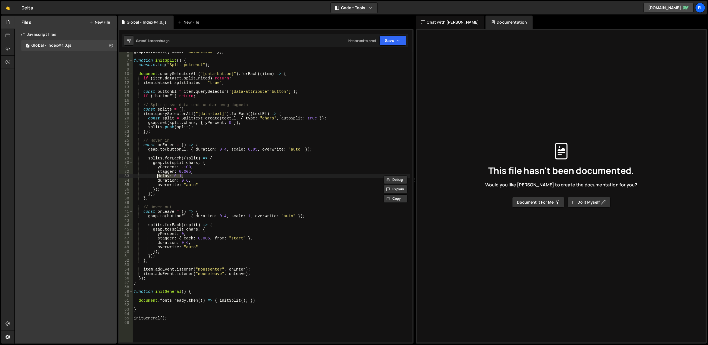
click at [192, 216] on div "gsap . defaults ({ ease : "maskReveal" }) ; function initSplit ( ) { console . …" at bounding box center [272, 199] width 278 height 300
paste textarea "delay: 0.1,"
click at [253, 189] on div "gsap . defaults ({ ease : "maskReveal" }) ; function initSplit ( ) { console . …" at bounding box center [272, 199] width 278 height 300
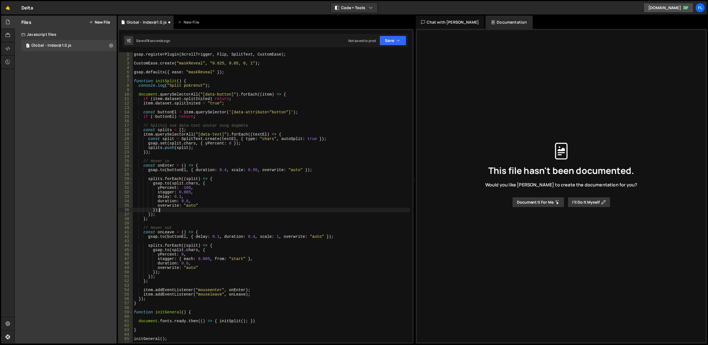
click at [192, 169] on div "gsap . registerPlugin ( ScrollTrigger , Flip , SplitText , CustomEase ) ; Custo…" at bounding box center [272, 202] width 278 height 300
paste textarea "delay: 0.1,"
click at [192, 171] on div "gsap . registerPlugin ( ScrollTrigger , Flip , SplitText , CustomEase ) ; Custo…" at bounding box center [272, 202] width 278 height 300
click at [253, 171] on div "gsap . registerPlugin ( ScrollTrigger , Flip , SplitText , CustomEase ) ; Custo…" at bounding box center [272, 202] width 278 height 300
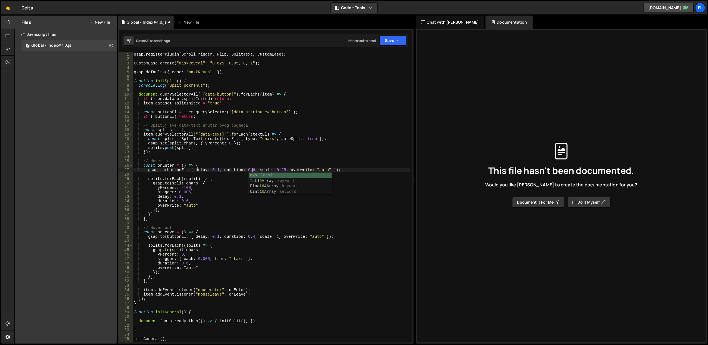
click at [258, 160] on div "gsap . registerPlugin ( ScrollTrigger , Flip , SplitText , CustomEase ) ; Custo…" at bounding box center [272, 202] width 278 height 300
click at [180, 197] on div "gsap . registerPlugin ( ScrollTrigger , Flip , SplitText , CustomEase ) ; Custo…" at bounding box center [272, 202] width 278 height 300
click at [180, 194] on div "gsap . registerPlugin ( ScrollTrigger , Flip , SplitText , CustomEase ) ; Custo…" at bounding box center [272, 202] width 278 height 300
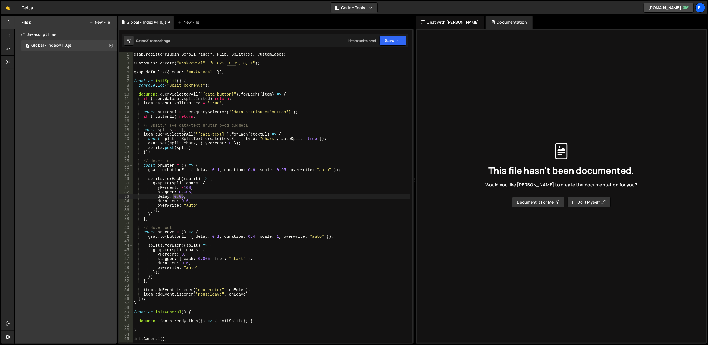
drag, startPoint x: 174, startPoint y: 196, endPoint x: 182, endPoint y: 197, distance: 7.8
click at [182, 197] on div "gsap . registerPlugin ( ScrollTrigger , Flip , SplitText , CustomEase ) ; Custo…" at bounding box center [272, 202] width 278 height 300
drag, startPoint x: 211, startPoint y: 236, endPoint x: 218, endPoint y: 236, distance: 7.2
click at [218, 236] on div "gsap . registerPlugin ( ScrollTrigger , Flip , SplitText , CustomEase ) ; Custo…" at bounding box center [272, 202] width 278 height 300
paste textarea "05"
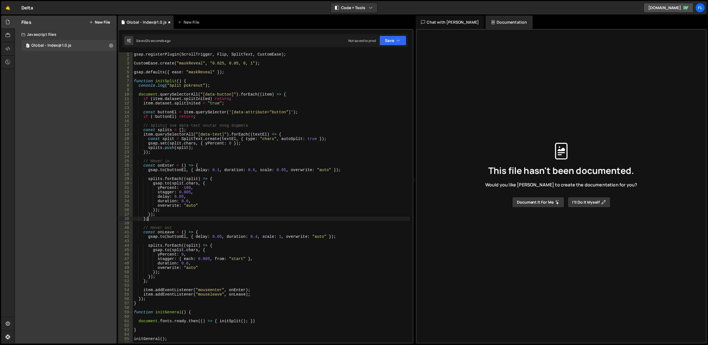
click at [224, 218] on div "gsap . registerPlugin ( ScrollTrigger , Flip , SplitText , CustomEase ) ; Custo…" at bounding box center [272, 202] width 278 height 300
click at [201, 262] on div "gsap . registerPlugin ( ScrollTrigger , Flip , SplitText , CustomEase ) ; Custo…" at bounding box center [272, 202] width 278 height 300
type textarea "duration: 0.6,"
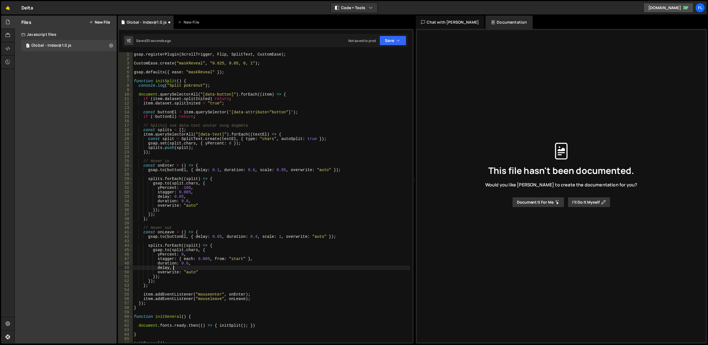
paste textarea "0.05"
click at [214, 166] on div "gsap . registerPlugin ( ScrollTrigger , Flip , SplitText , CustomEase ) ; Custo…" at bounding box center [272, 202] width 278 height 300
click at [213, 161] on div "gsap . registerPlugin ( ScrollTrigger , Flip , SplitText , CustomEase ) ; Custo…" at bounding box center [272, 202] width 278 height 300
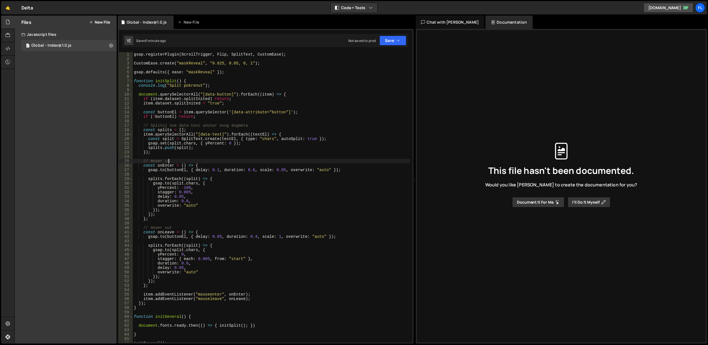
click at [213, 161] on div "gsap . registerPlugin ( ScrollTrigger , Flip , SplitText , CustomEase ) ; Custo…" at bounding box center [272, 202] width 278 height 300
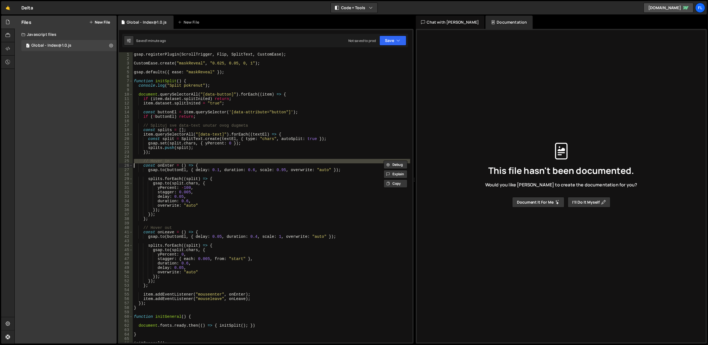
click at [213, 160] on div "gsap . registerPlugin ( ScrollTrigger , Flip , SplitText , CustomEase ) ; Custo…" at bounding box center [272, 197] width 278 height 290
click at [213, 160] on div "gsap . registerPlugin ( ScrollTrigger , Flip , SplitText , CustomEase ) ; Custo…" at bounding box center [272, 202] width 278 height 300
click at [213, 160] on div "gsap . registerPlugin ( ScrollTrigger , Flip , SplitText , CustomEase ) ; Custo…" at bounding box center [272, 197] width 278 height 290
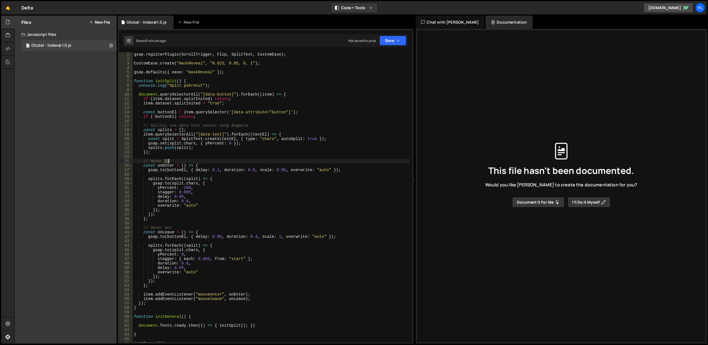
click at [213, 160] on div "gsap . registerPlugin ( ScrollTrigger , Flip , SplitText , CustomEase ) ; Custo…" at bounding box center [272, 202] width 278 height 300
type textarea "// Hover in const onEnter = () => {"
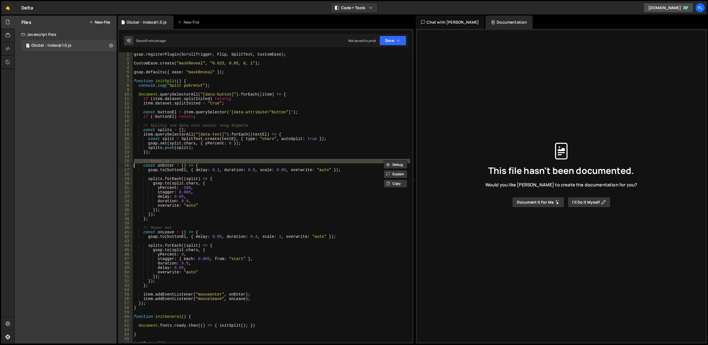
click at [253, 121] on div "gsap . registerPlugin ( ScrollTrigger , Flip , SplitText , CustomEase ) ; Custo…" at bounding box center [272, 202] width 278 height 300
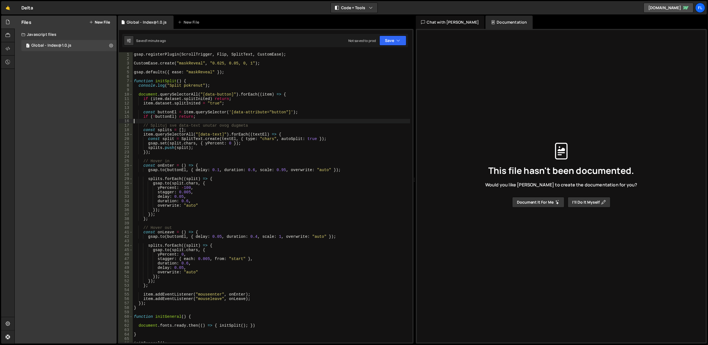
scroll to position [22, 0]
